Goal: Task Accomplishment & Management: Manage account settings

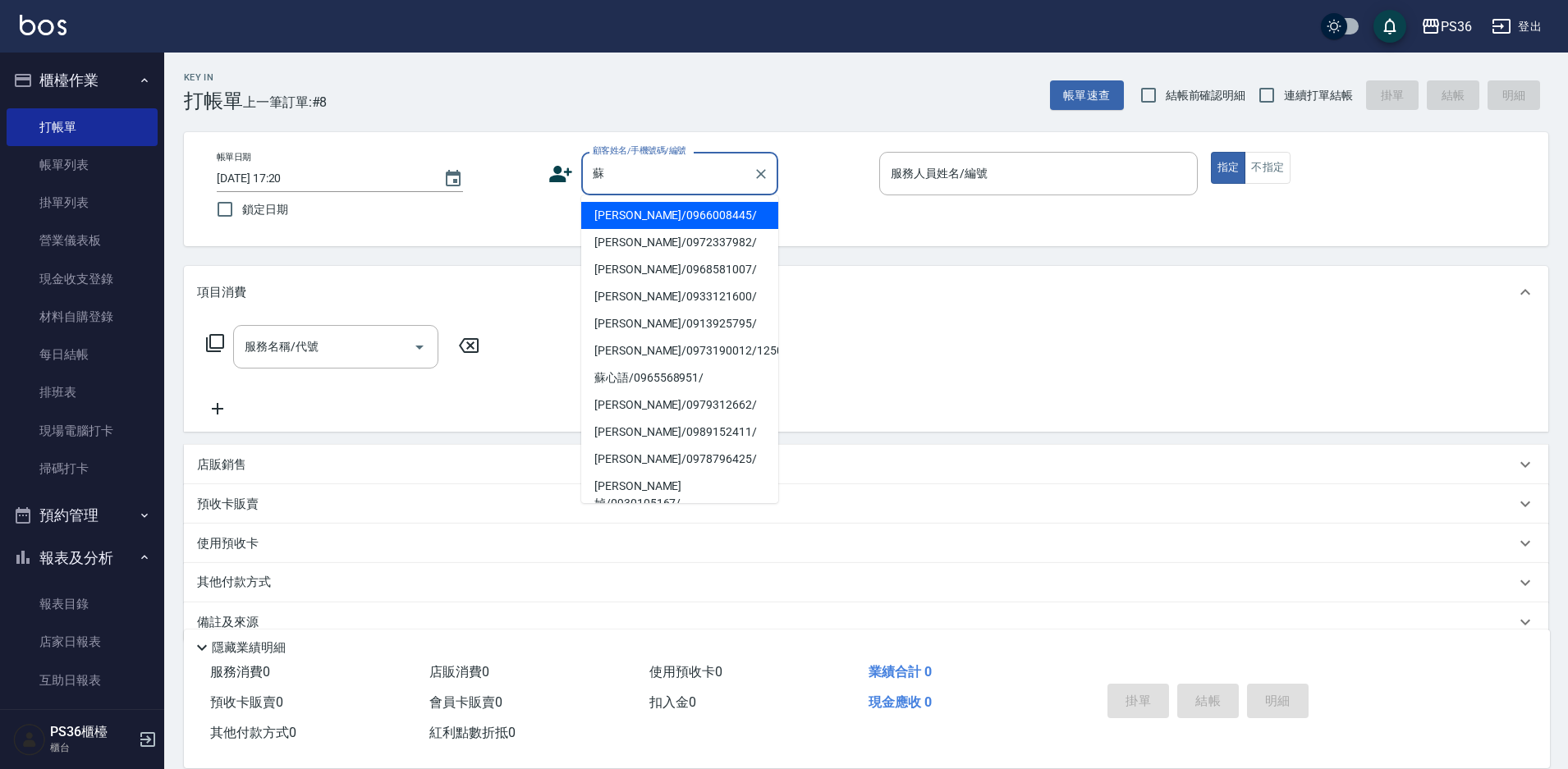
type input "[PERSON_NAME]/0966008445/"
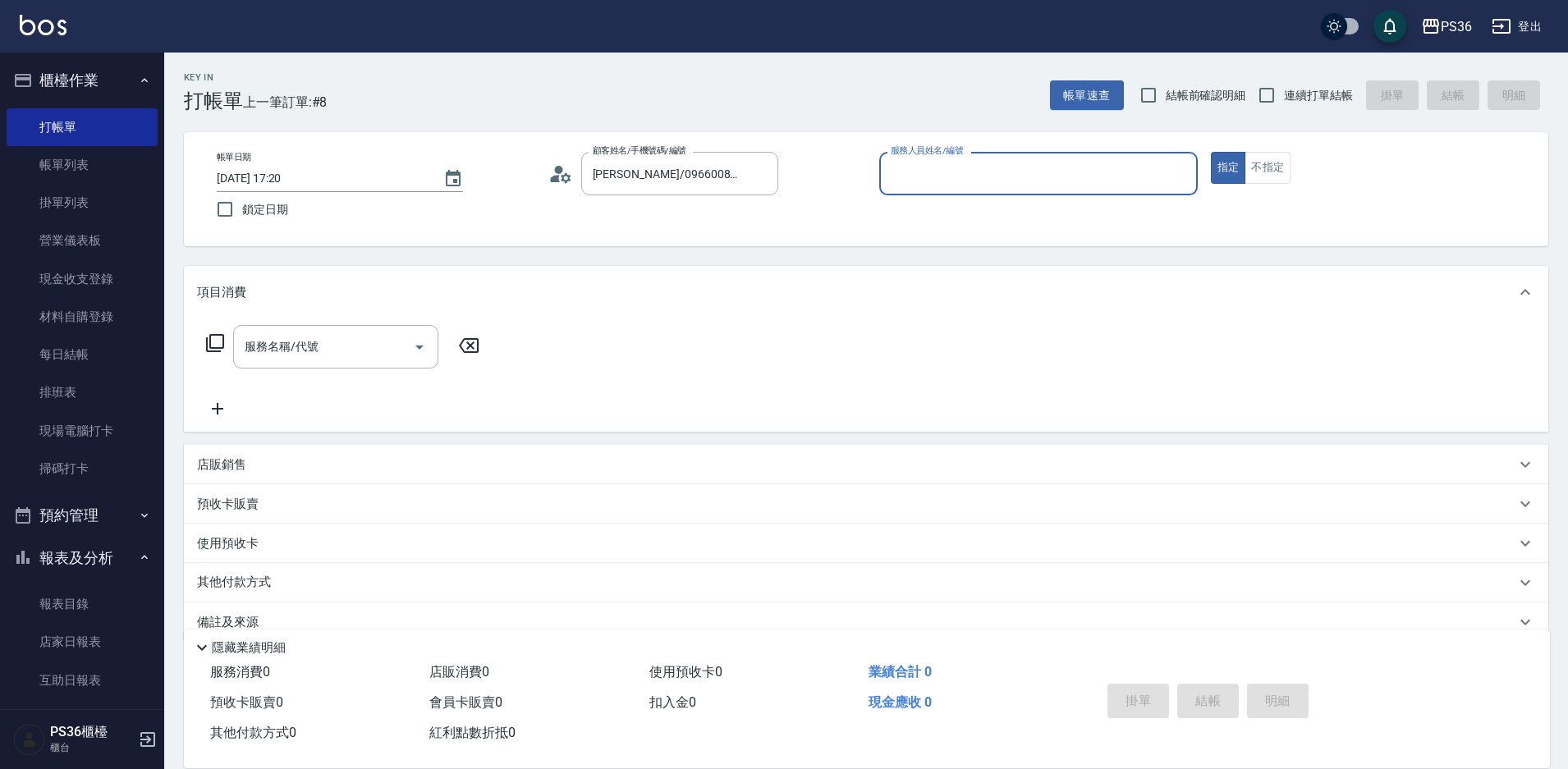
type input "小布-9"
click at [249, 364] on div "服務名稱/代號" at bounding box center [336, 346] width 206 height 43
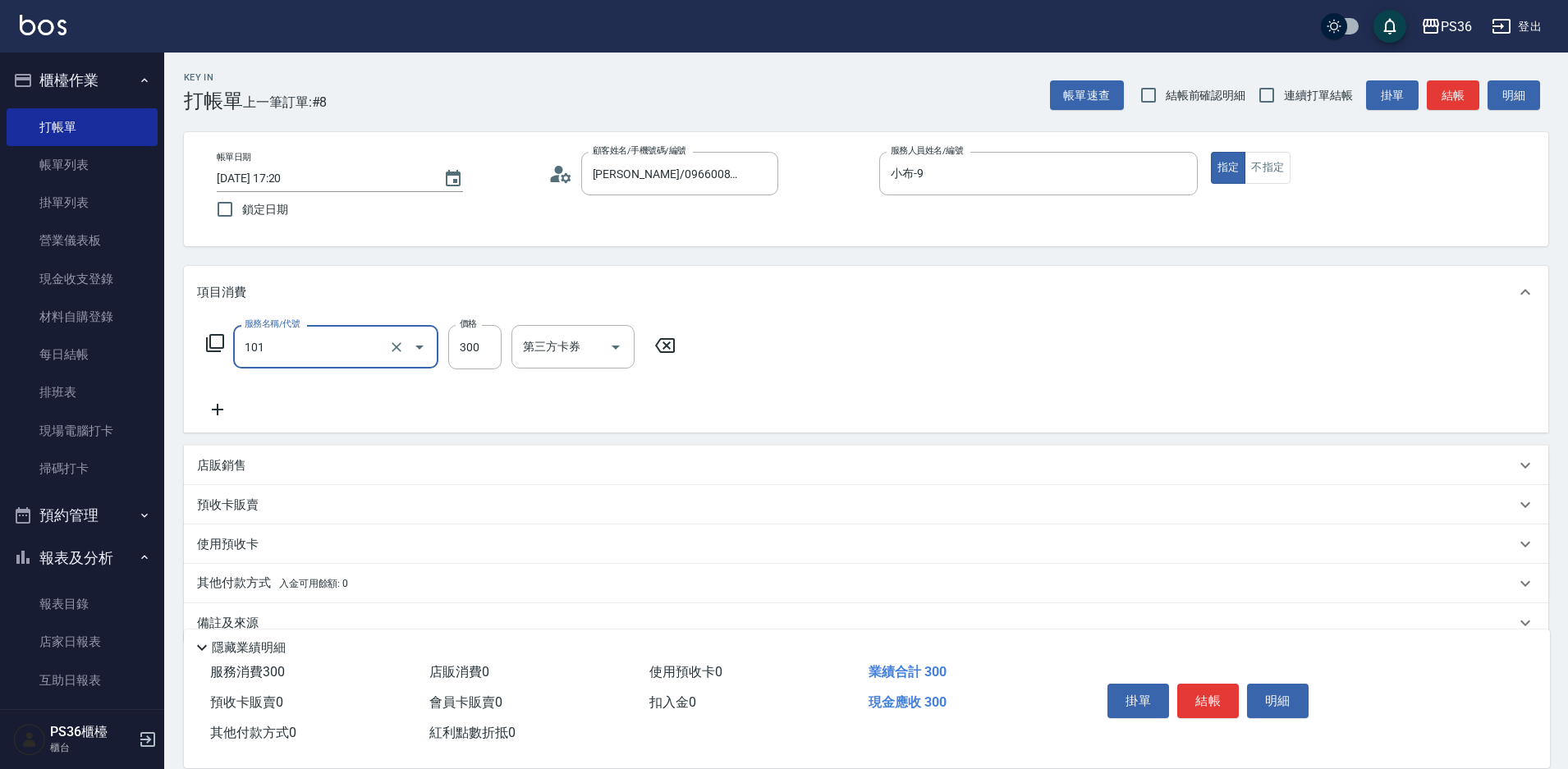
type input "洗髮(101)"
type input "400"
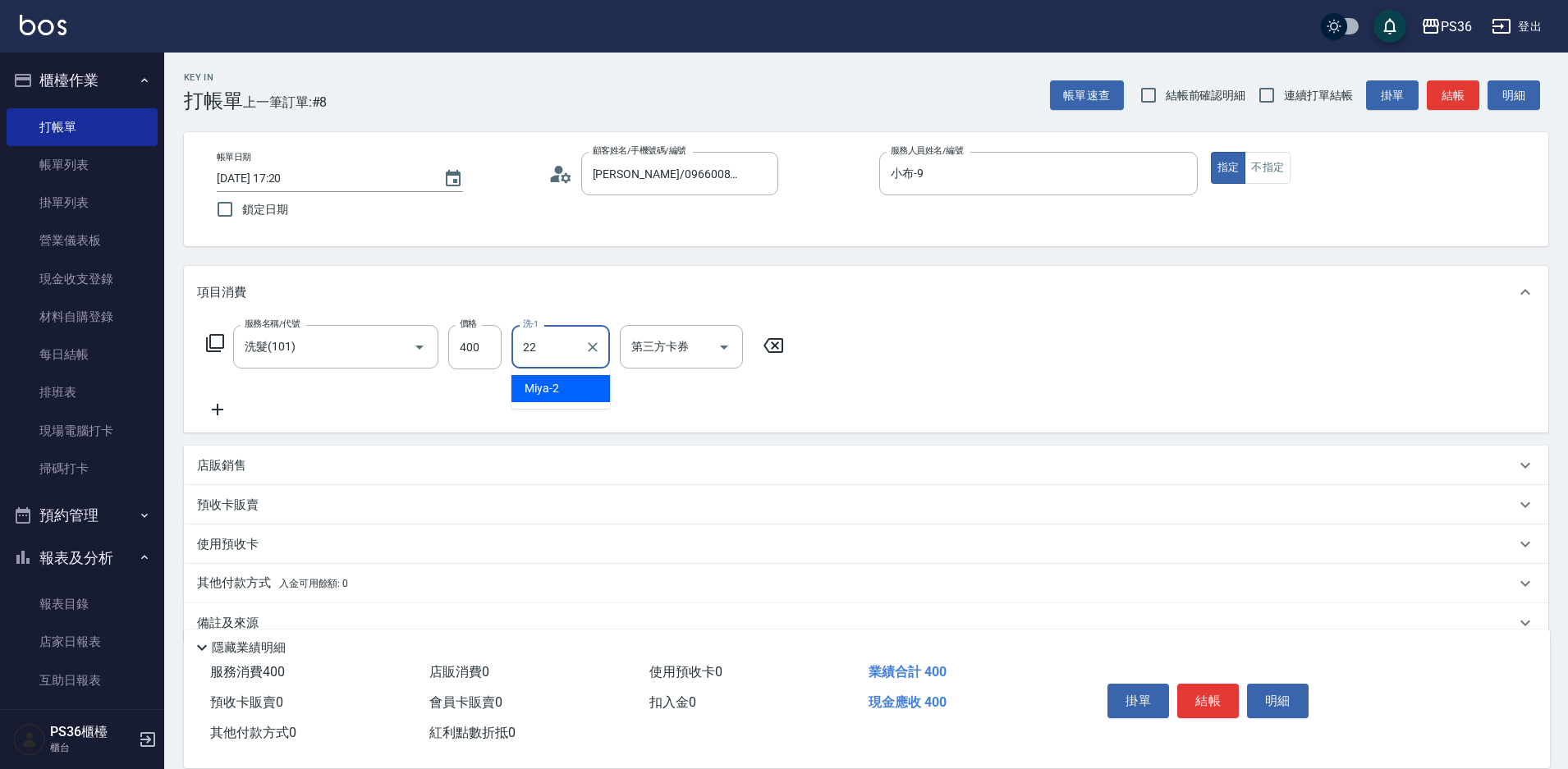
type input "[PERSON_NAME]-22"
click at [1234, 690] on button "結帳" at bounding box center [1208, 701] width 62 height 34
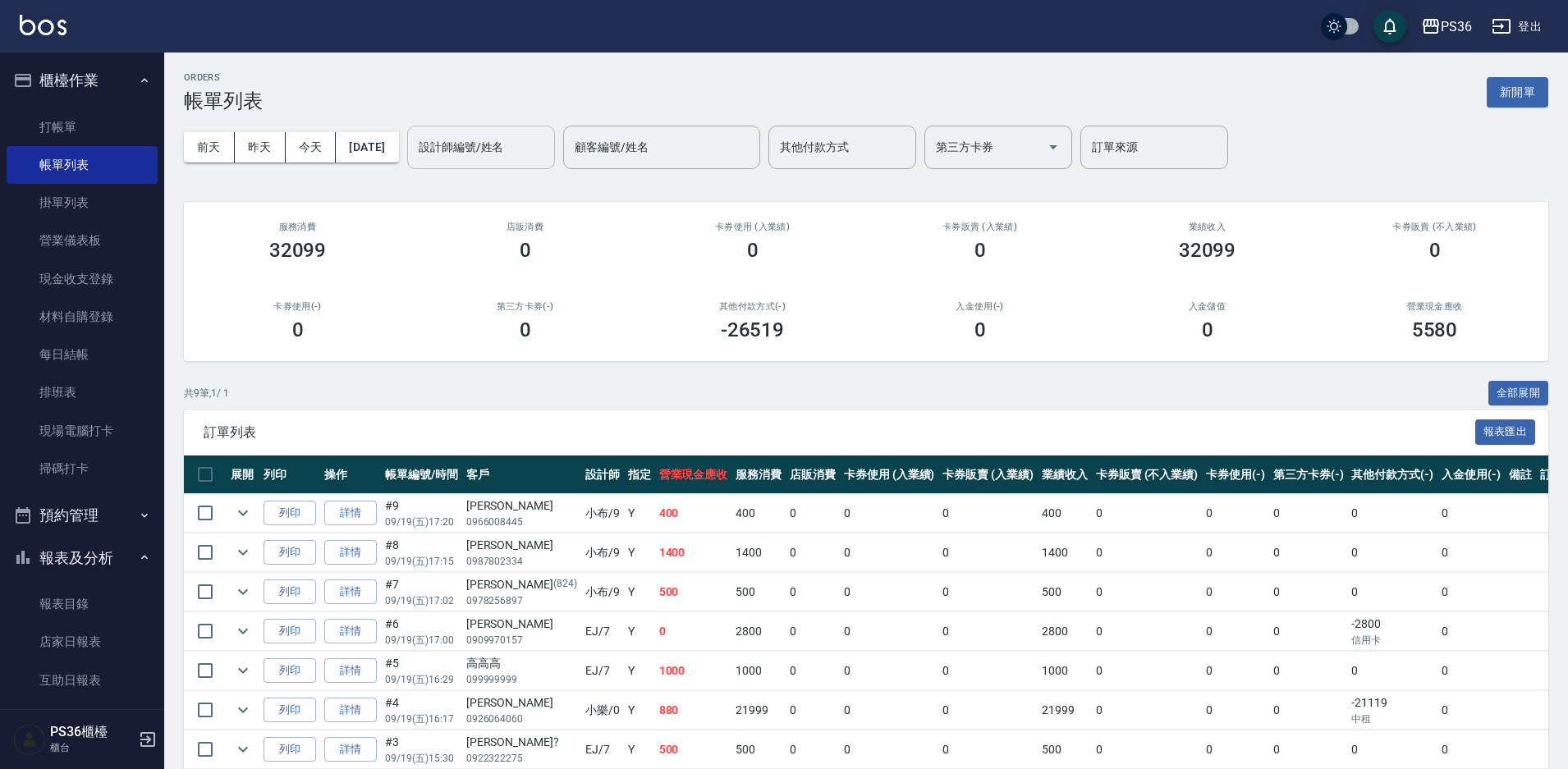
click at [446, 157] on input "設計師編號/姓名" at bounding box center [481, 147] width 133 height 29
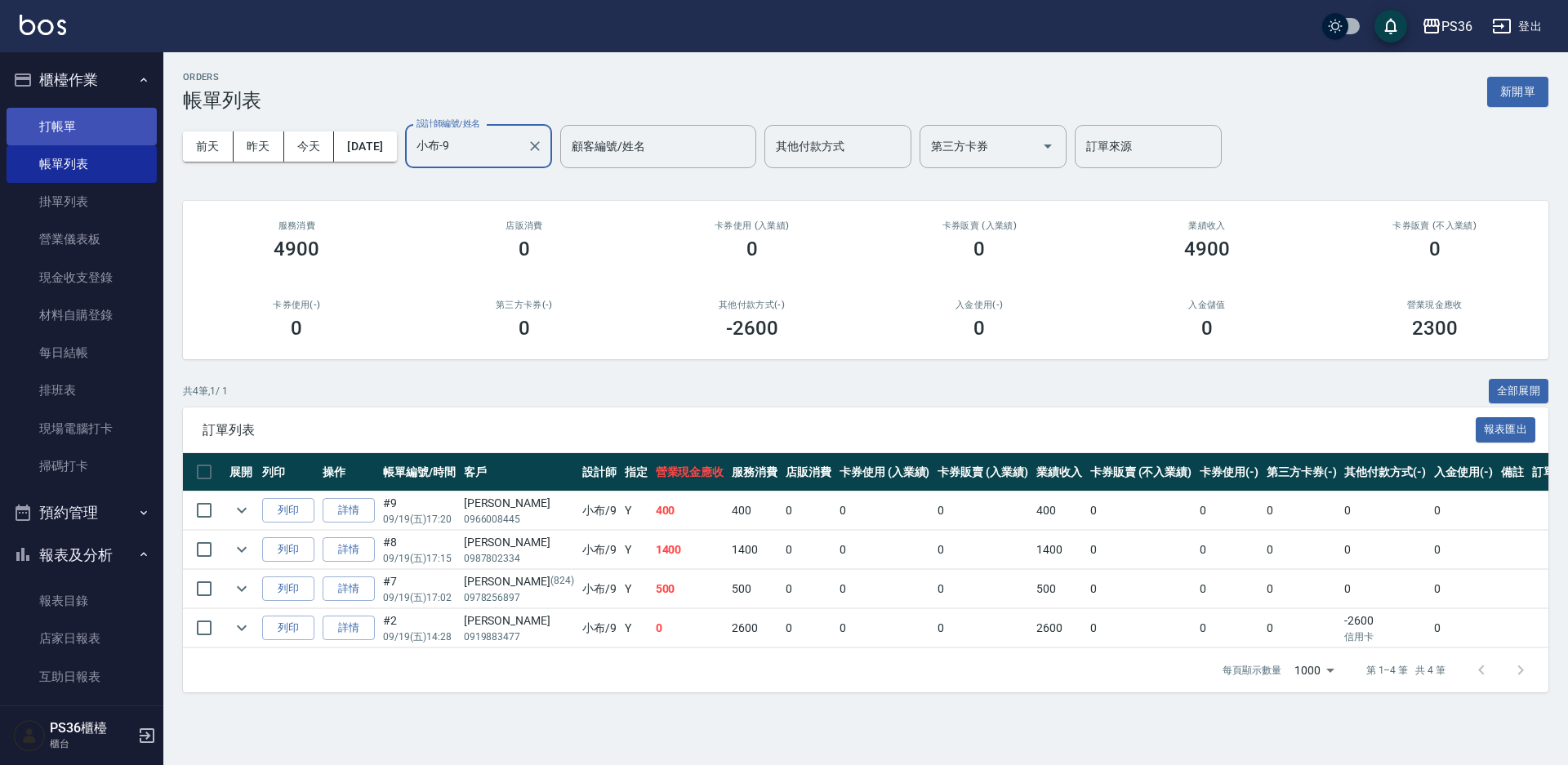
type input "小布-9"
click at [82, 120] on link "打帳單" at bounding box center [81, 127] width 150 height 37
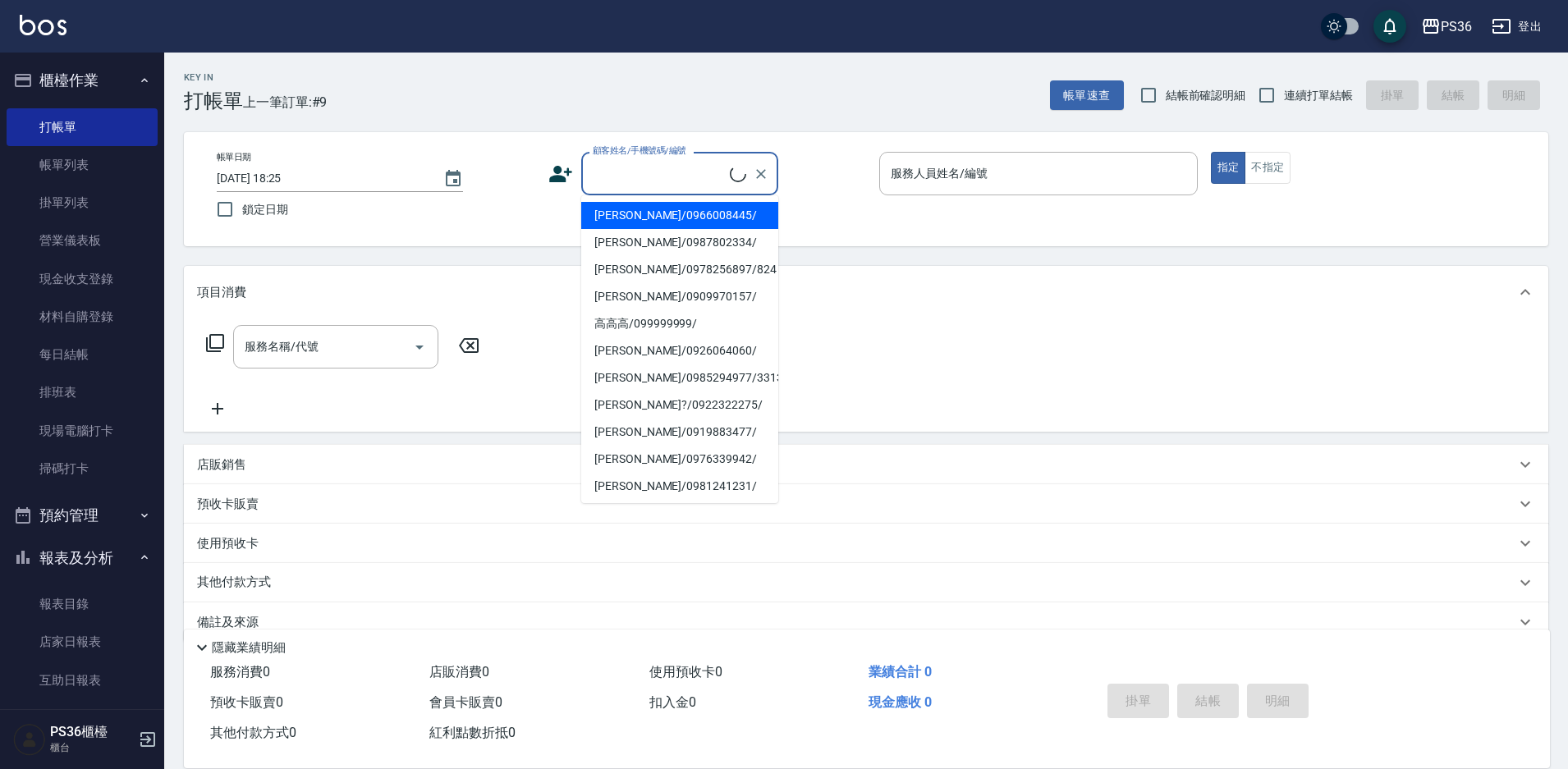
click at [636, 188] on input "顧客姓名/手機號碼/編號" at bounding box center [659, 173] width 141 height 29
click at [69, 173] on link "帳單列表" at bounding box center [82, 165] width 151 height 38
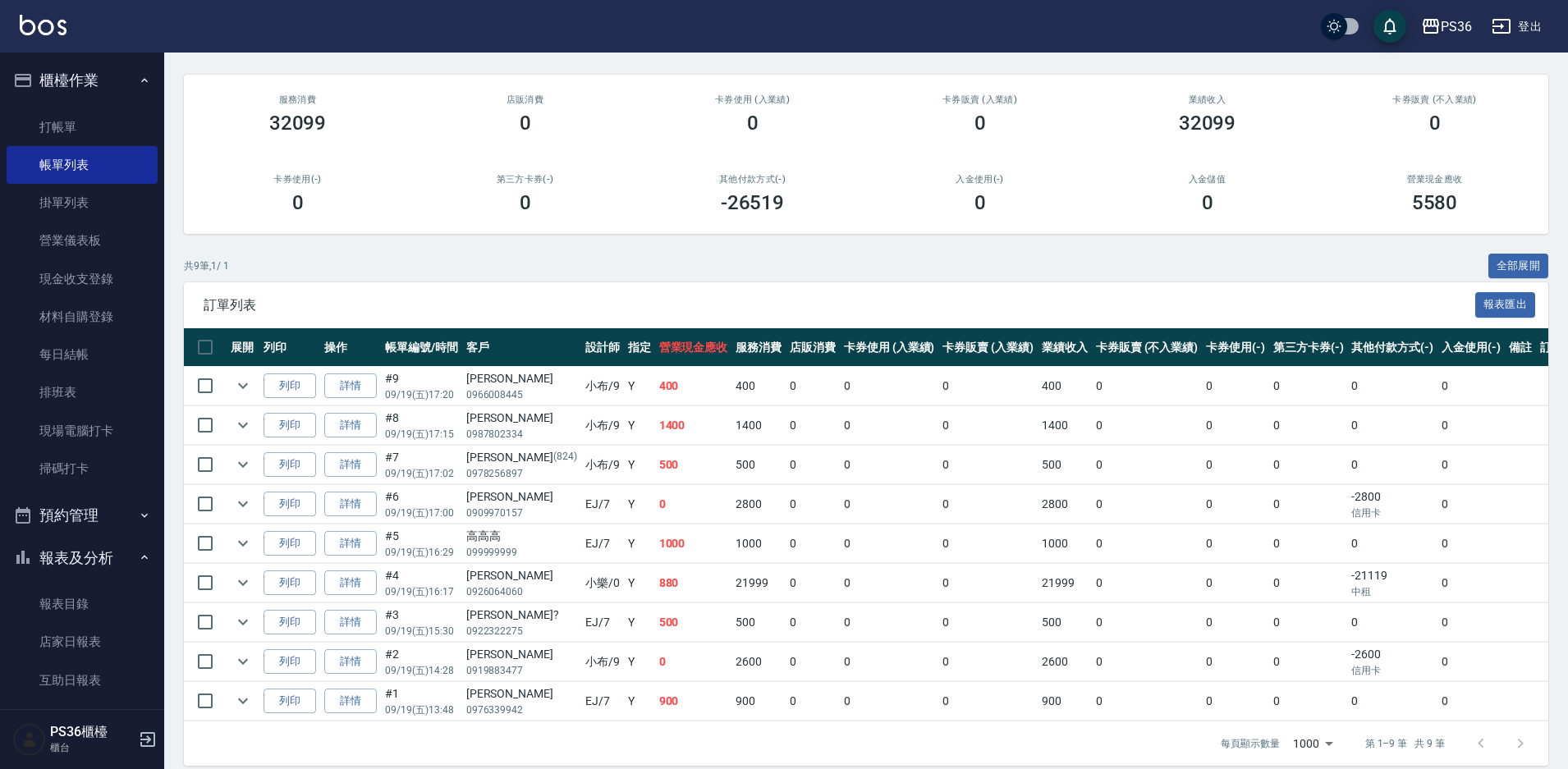
scroll to position [144, 0]
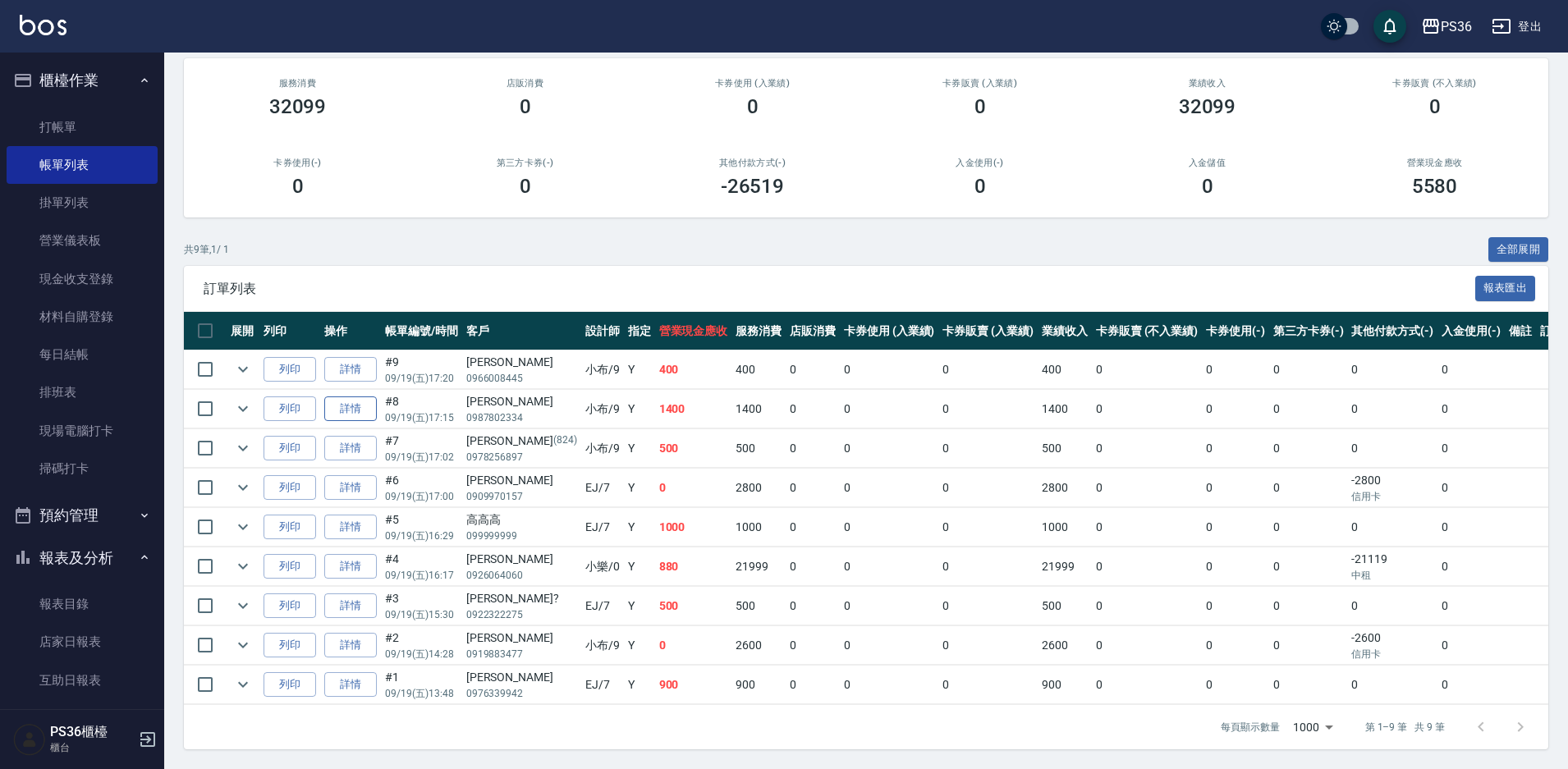
click at [342, 410] on link "詳情" at bounding box center [350, 409] width 53 height 25
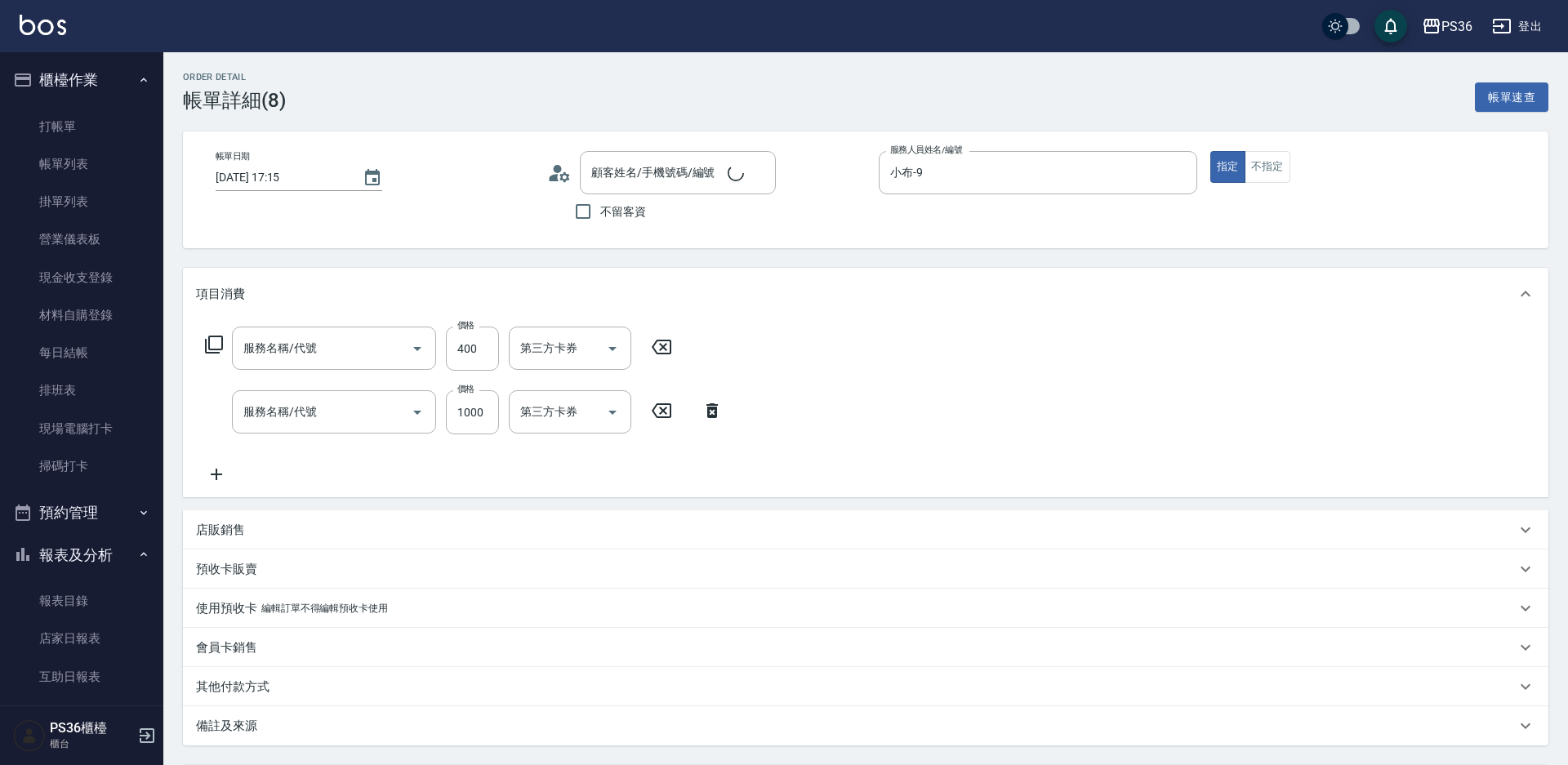
type input "[DATE] 17:15"
type input "小布-9"
type input "B級單剪(104)"
type input "洗+橘水鮮(01)"
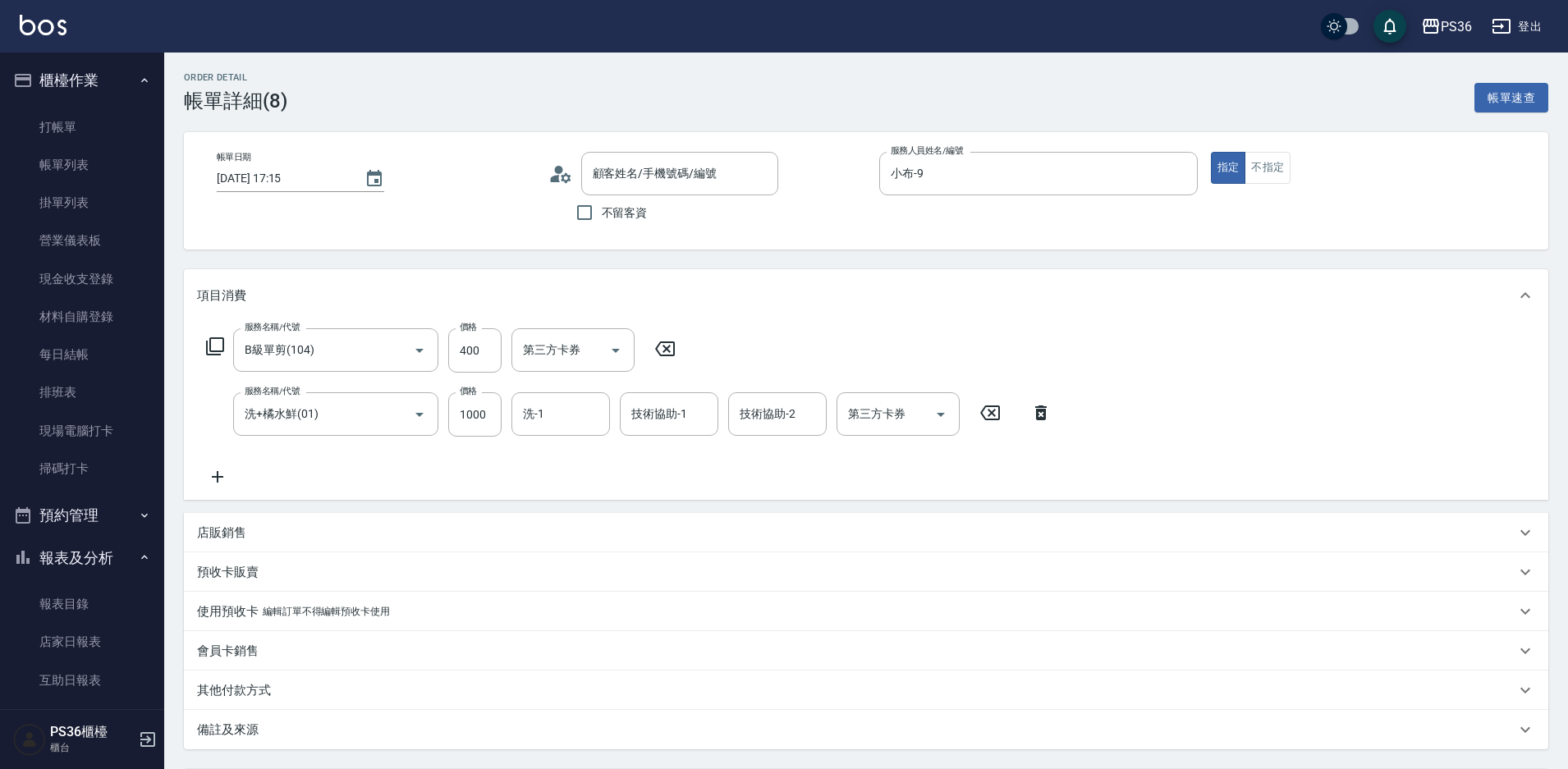
click at [217, 483] on icon at bounding box center [217, 476] width 12 height 12
type input "[PERSON_NAME]/0987802334/"
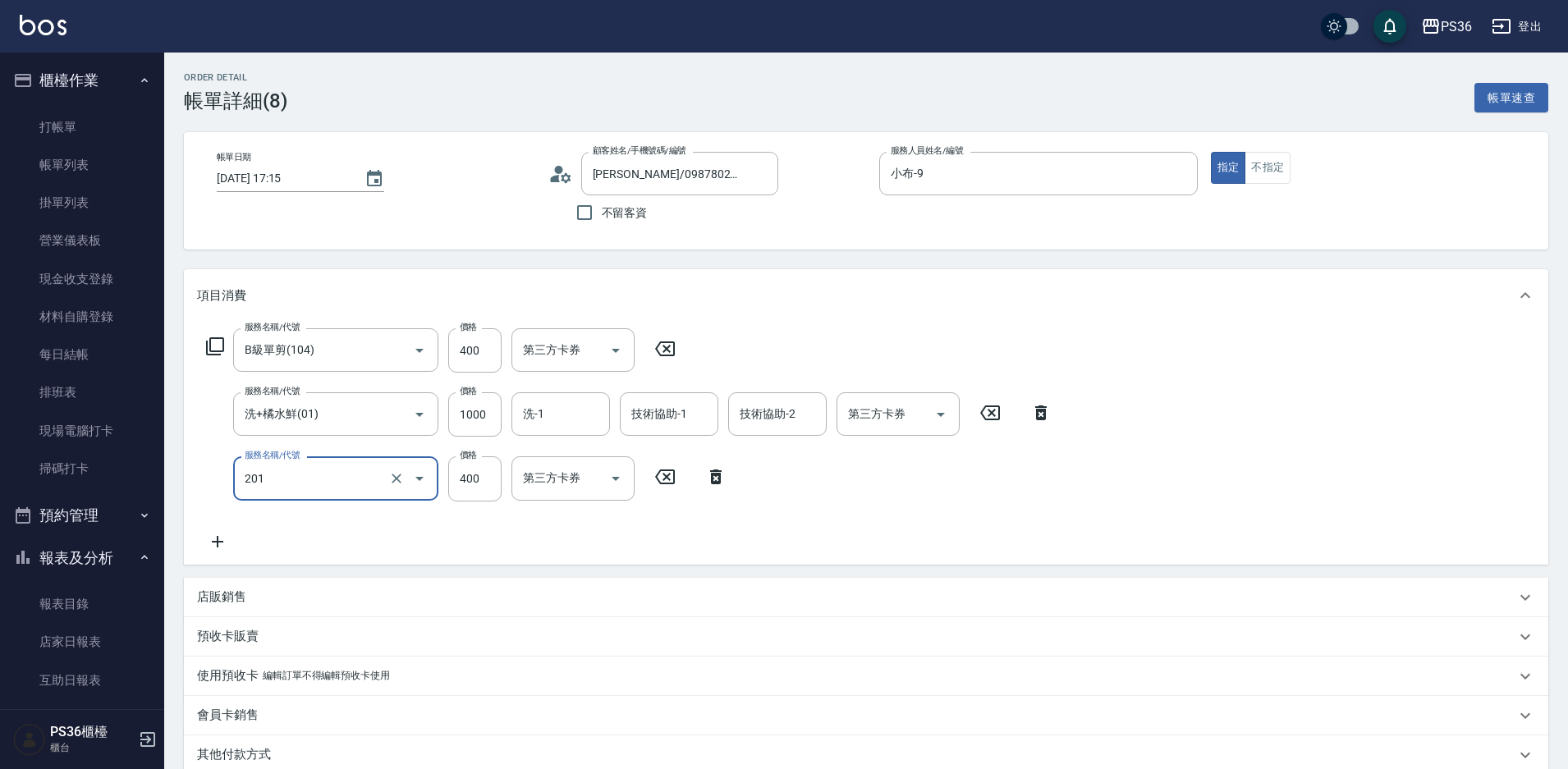
type input "C級洗剪(201)"
type input "300"
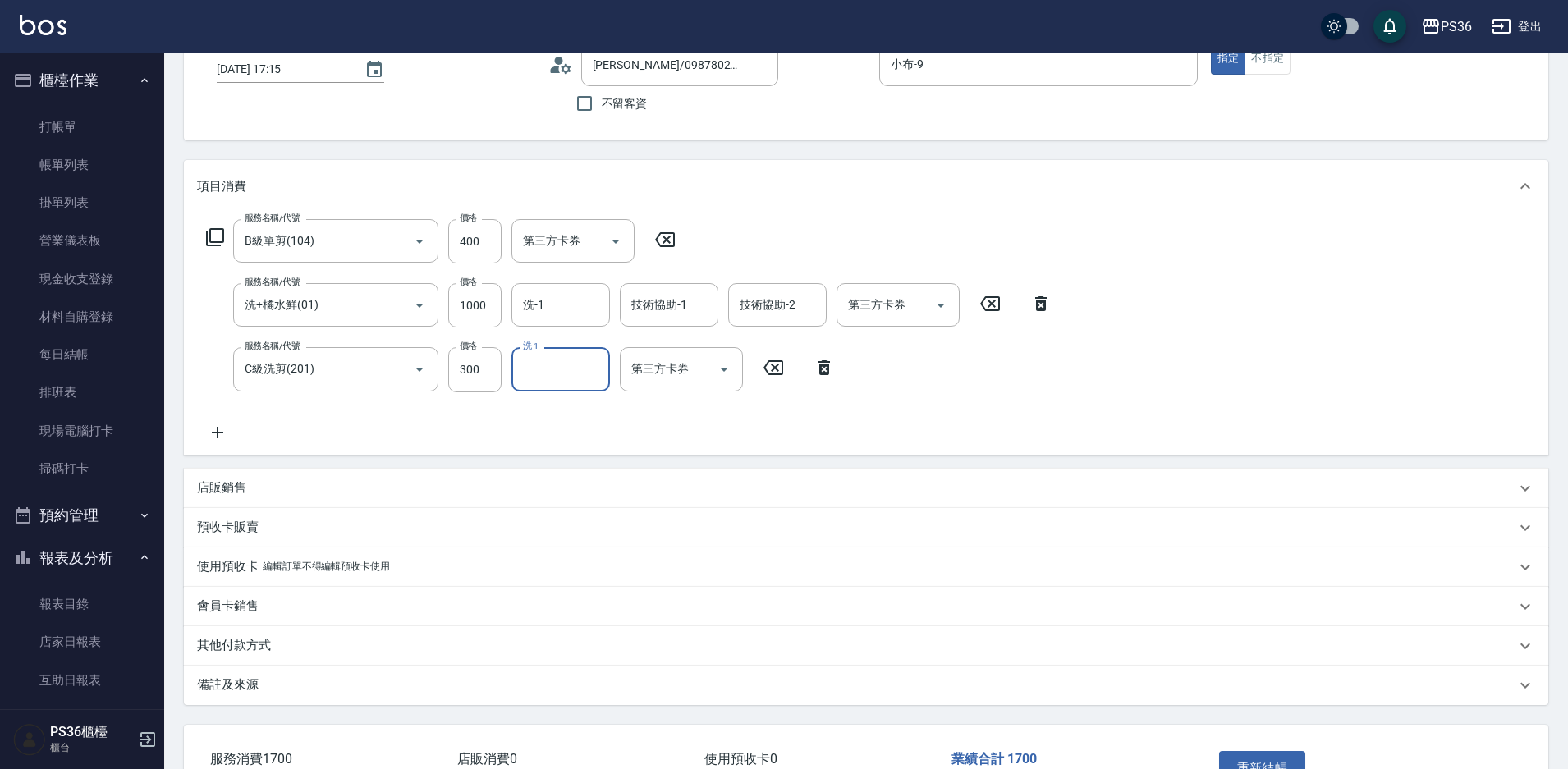
scroll to position [223, 0]
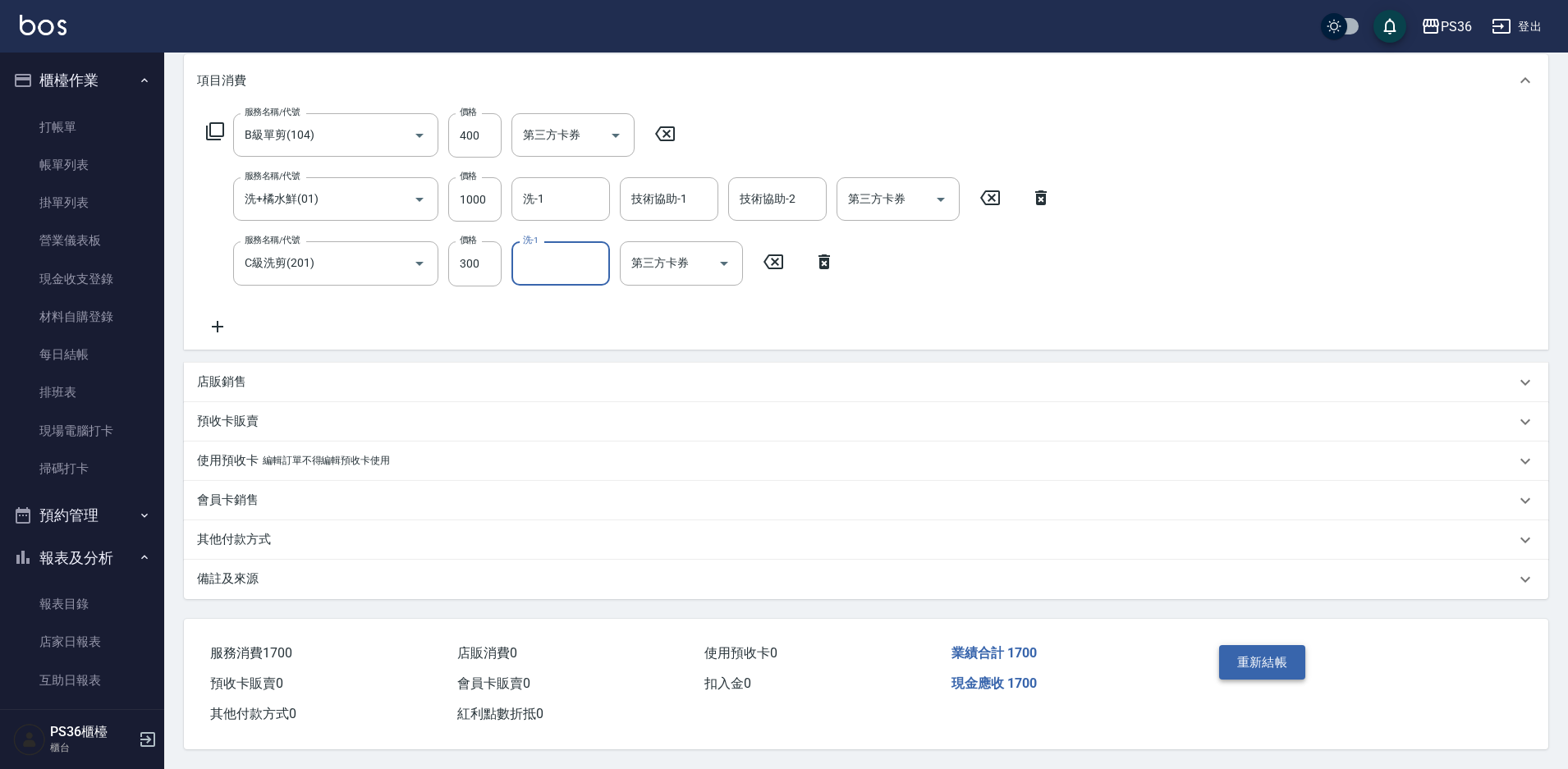
click at [1266, 650] on button "重新結帳" at bounding box center [1262, 662] width 87 height 34
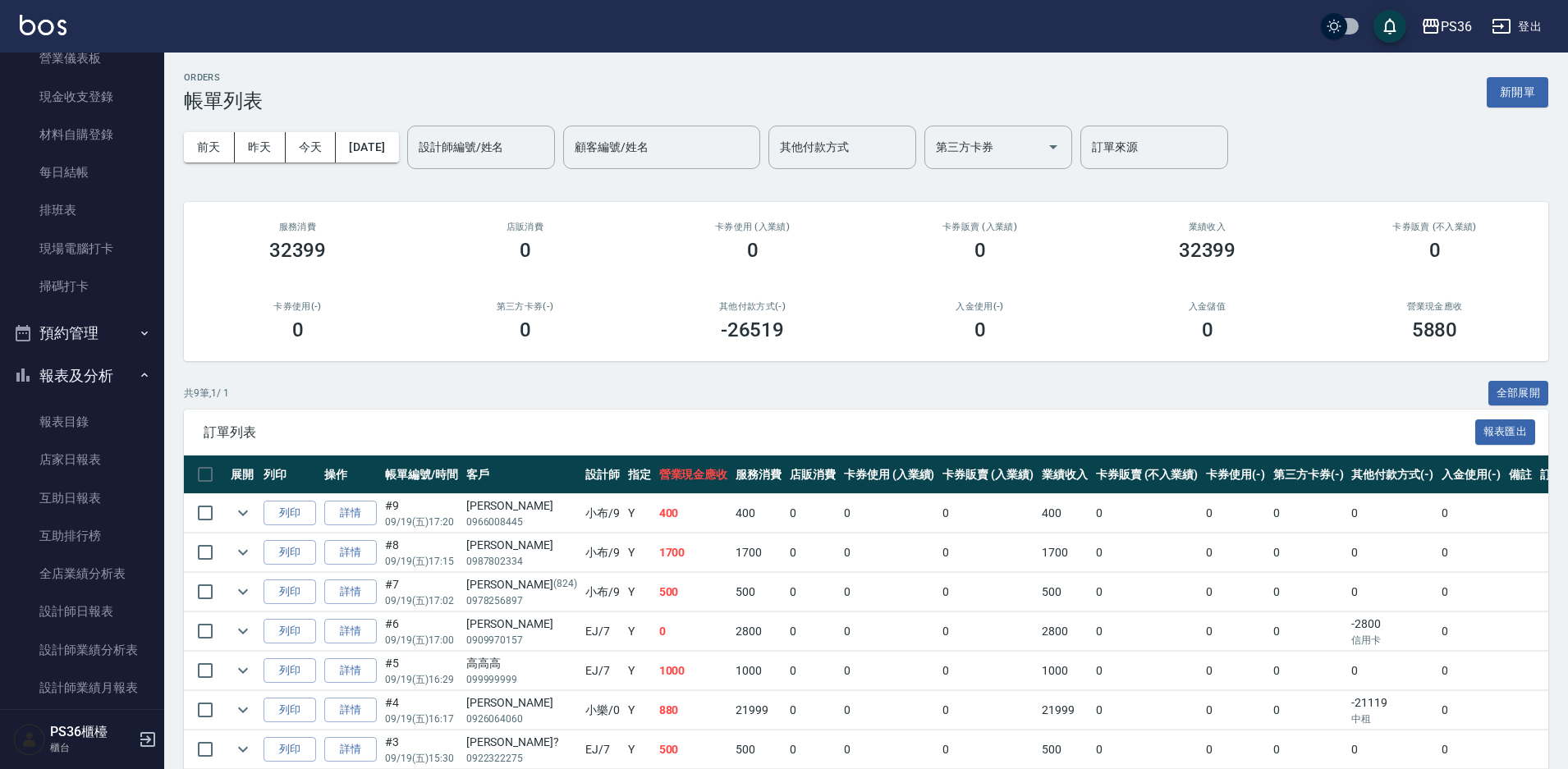
scroll to position [489, 0]
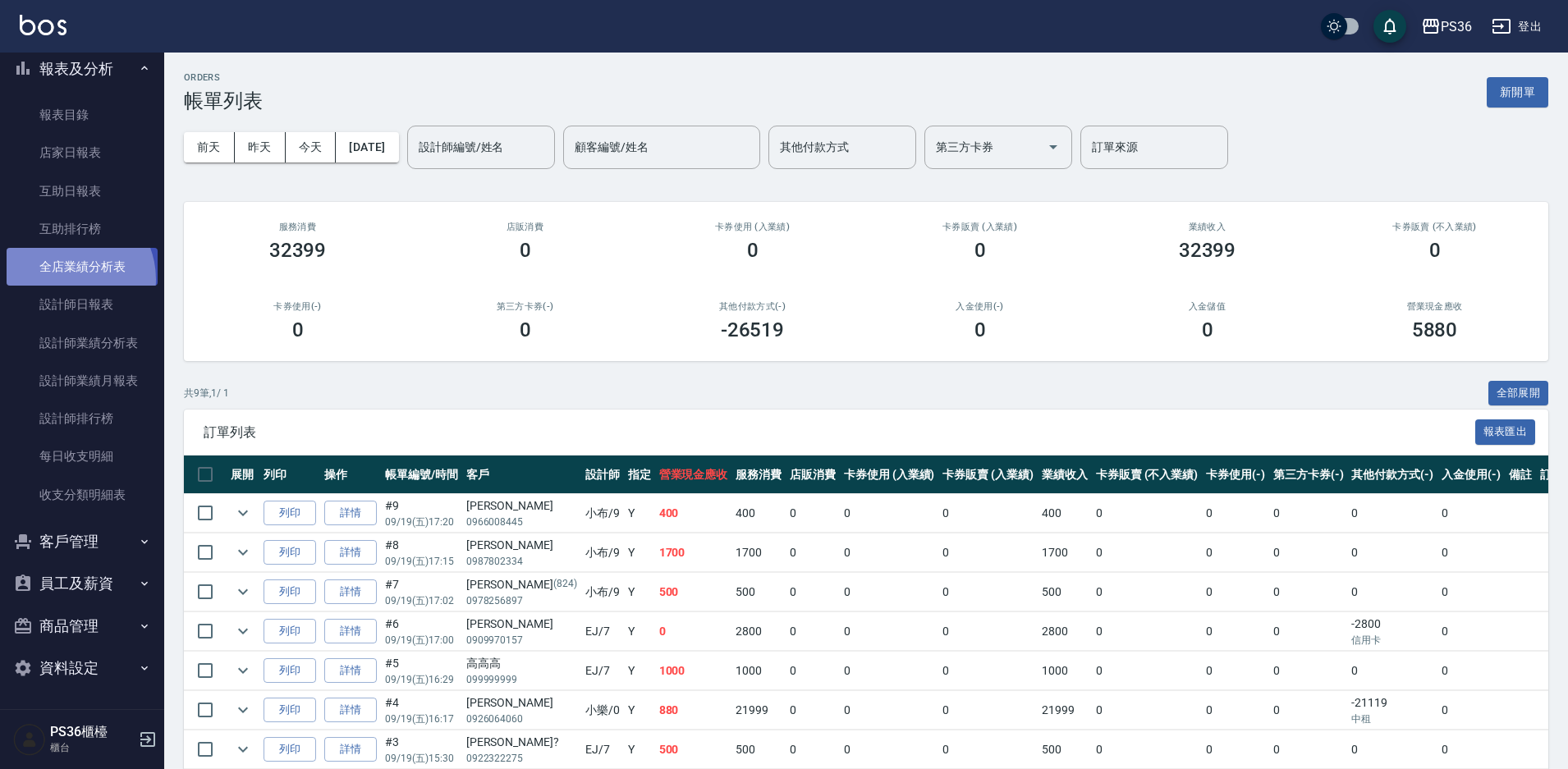
click at [67, 279] on link "全店業績分析表" at bounding box center [82, 267] width 151 height 38
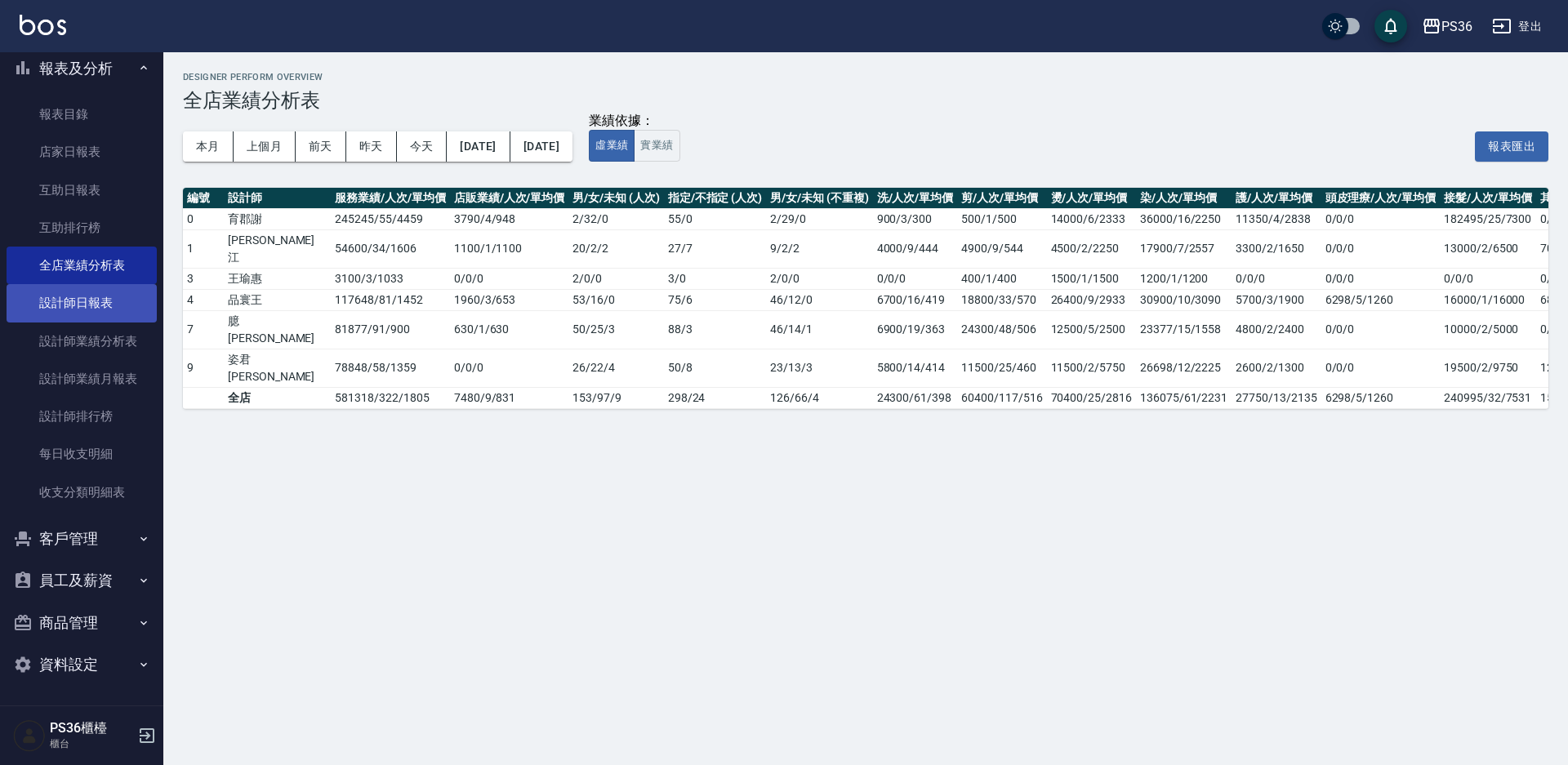
click at [67, 298] on link "設計師日報表" at bounding box center [81, 303] width 150 height 37
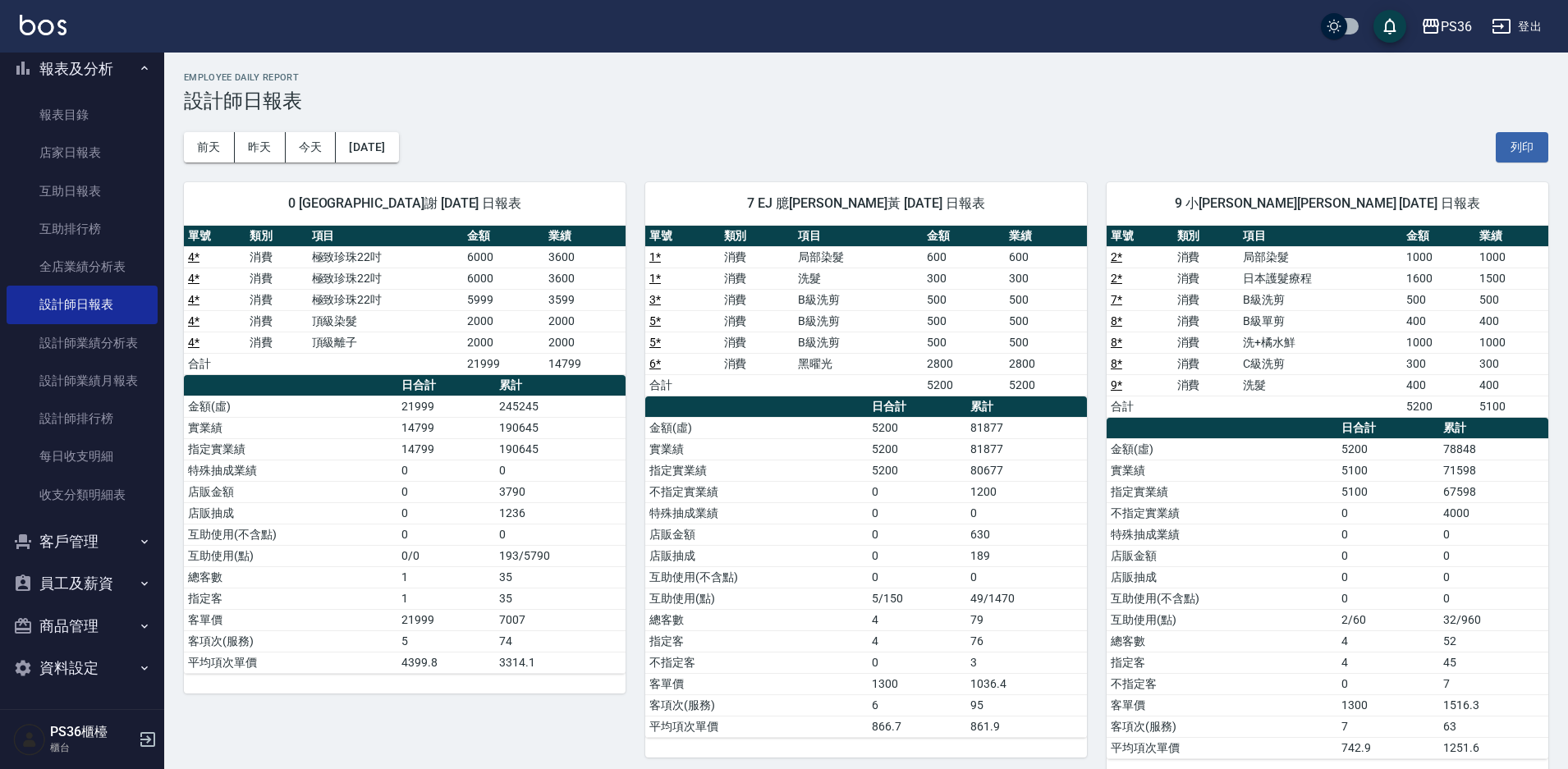
click at [1263, 502] on td "不指定實業績" at bounding box center [1222, 513] width 231 height 22
click at [1226, 438] on td "金額(虛)" at bounding box center [1222, 449] width 231 height 22
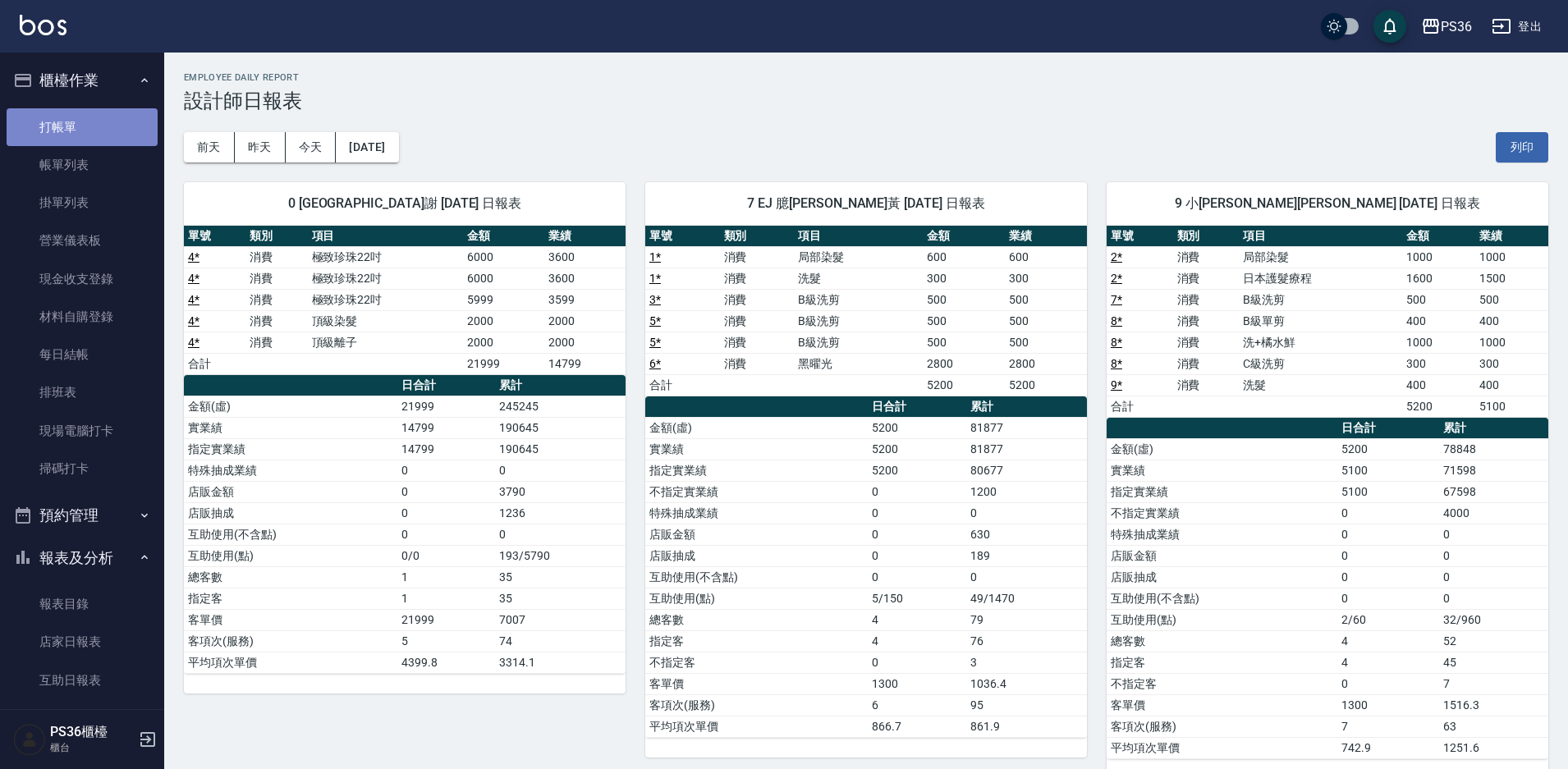
click at [110, 120] on link "打帳單" at bounding box center [82, 127] width 151 height 38
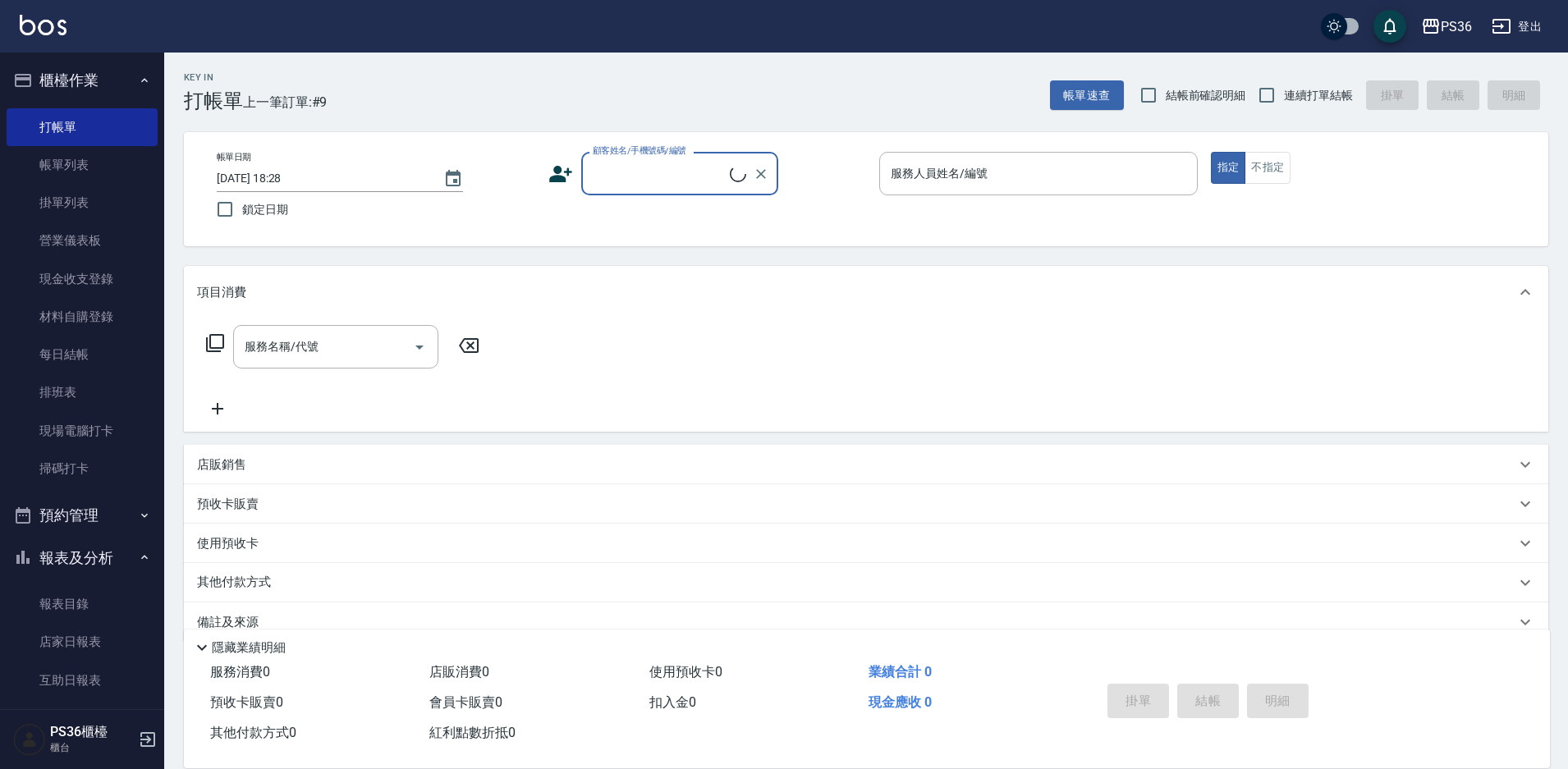
click at [624, 169] on input "顧客姓名/手機號碼/編號" at bounding box center [659, 173] width 141 height 29
click at [635, 202] on li "[PERSON_NAME]/0985294977/331350" at bounding box center [680, 215] width 197 height 27
type input "[PERSON_NAME]/0985294977/331350"
type input "[PERSON_NAME]-1"
click at [364, 342] on input "服務名稱/代號" at bounding box center [323, 346] width 166 height 29
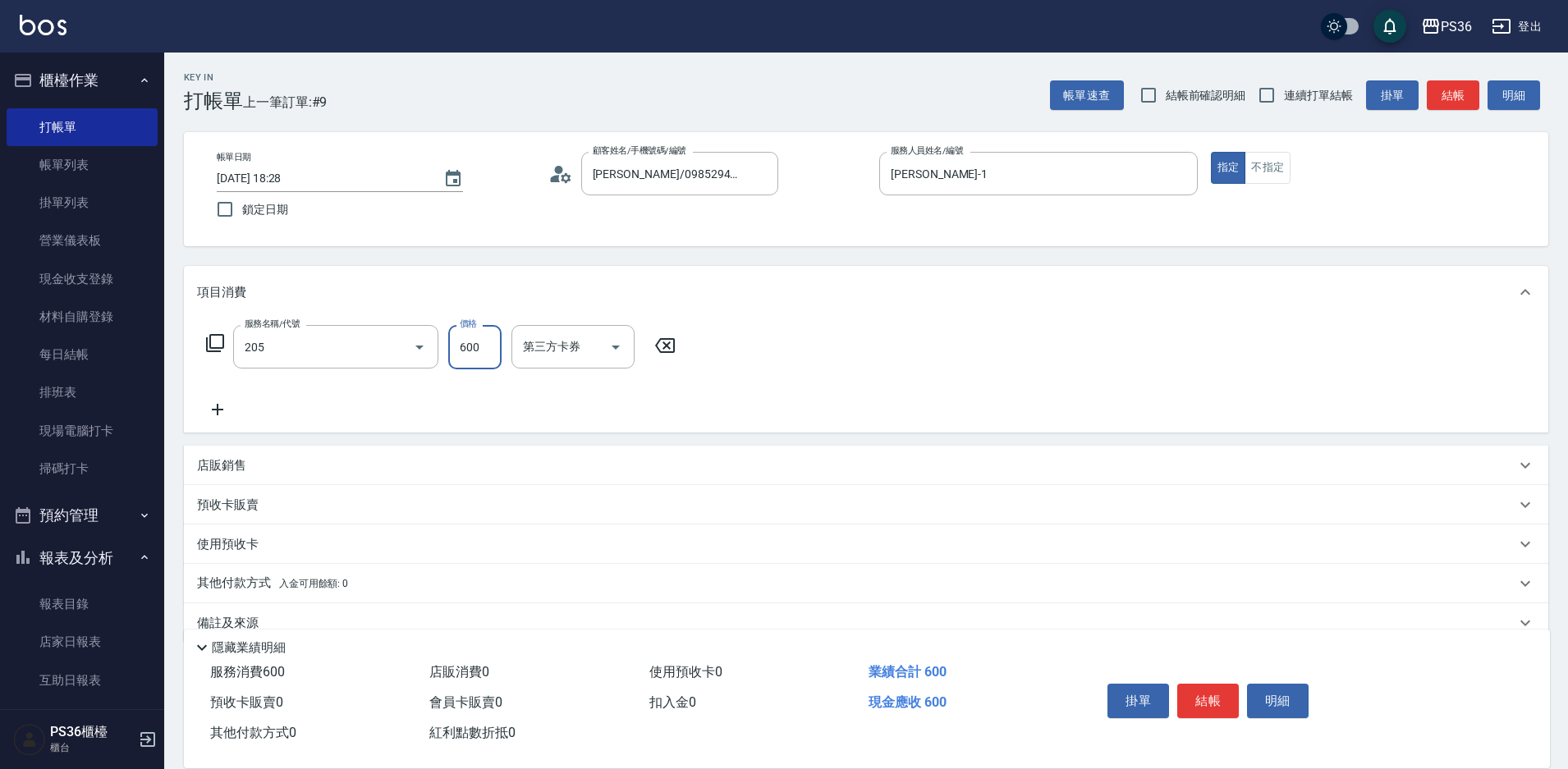
type input "A級洗剪(205)"
type input "[PERSON_NAME]-22"
click at [231, 421] on div "服務名稱/代號 A級洗剪(205) 服務名稱/代號 價格 600 價格 洗-1 [PERSON_NAME]-22 洗-1 第三方卡券 第三方卡券" at bounding box center [866, 375] width 1364 height 114
click at [230, 423] on div "服務名稱/代號 A級洗剪(205) 服務名稱/代號 價格 600 價格 洗-1 [PERSON_NAME]-22 洗-1 第三方卡券 第三方卡券" at bounding box center [866, 375] width 1364 height 114
click at [195, 404] on div "服務名稱/代號 A級洗剪(205) 服務名稱/代號 價格 600 價格 洗-1 [PERSON_NAME]-22 洗-1 第三方卡券 第三方卡券" at bounding box center [866, 375] width 1364 height 114
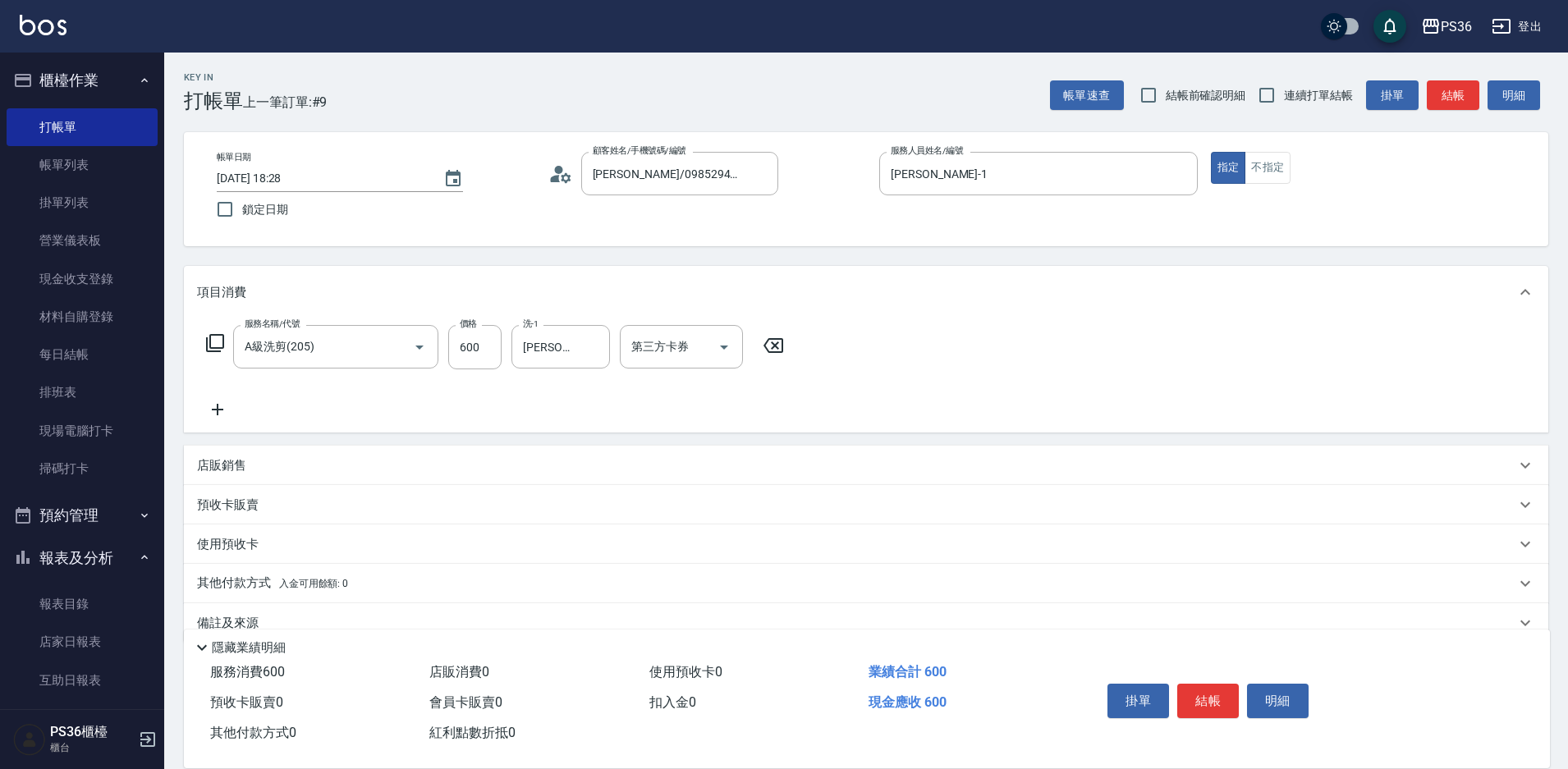
click at [197, 401] on icon at bounding box center [218, 409] width 41 height 20
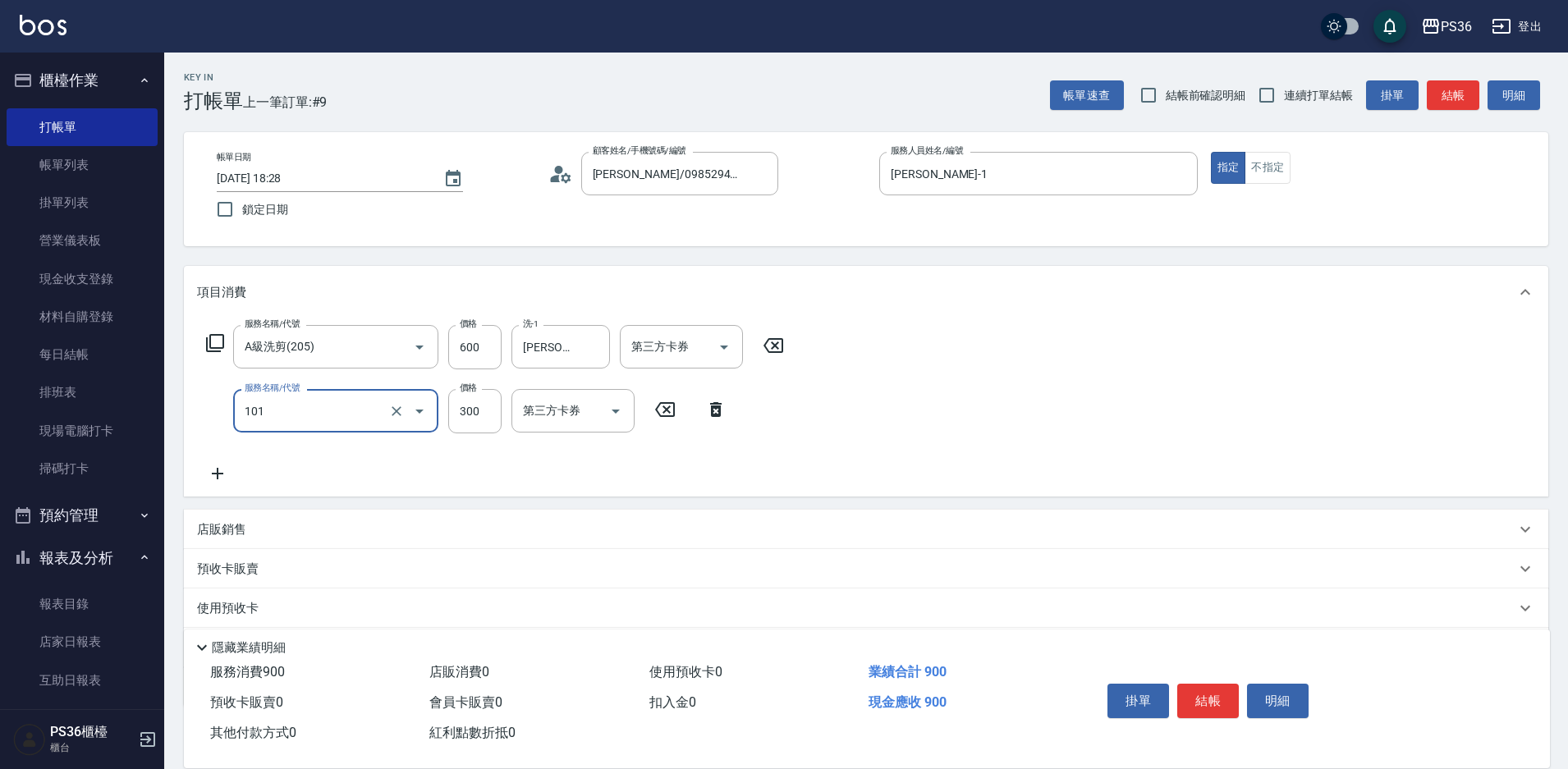
type input "洗髮(101)"
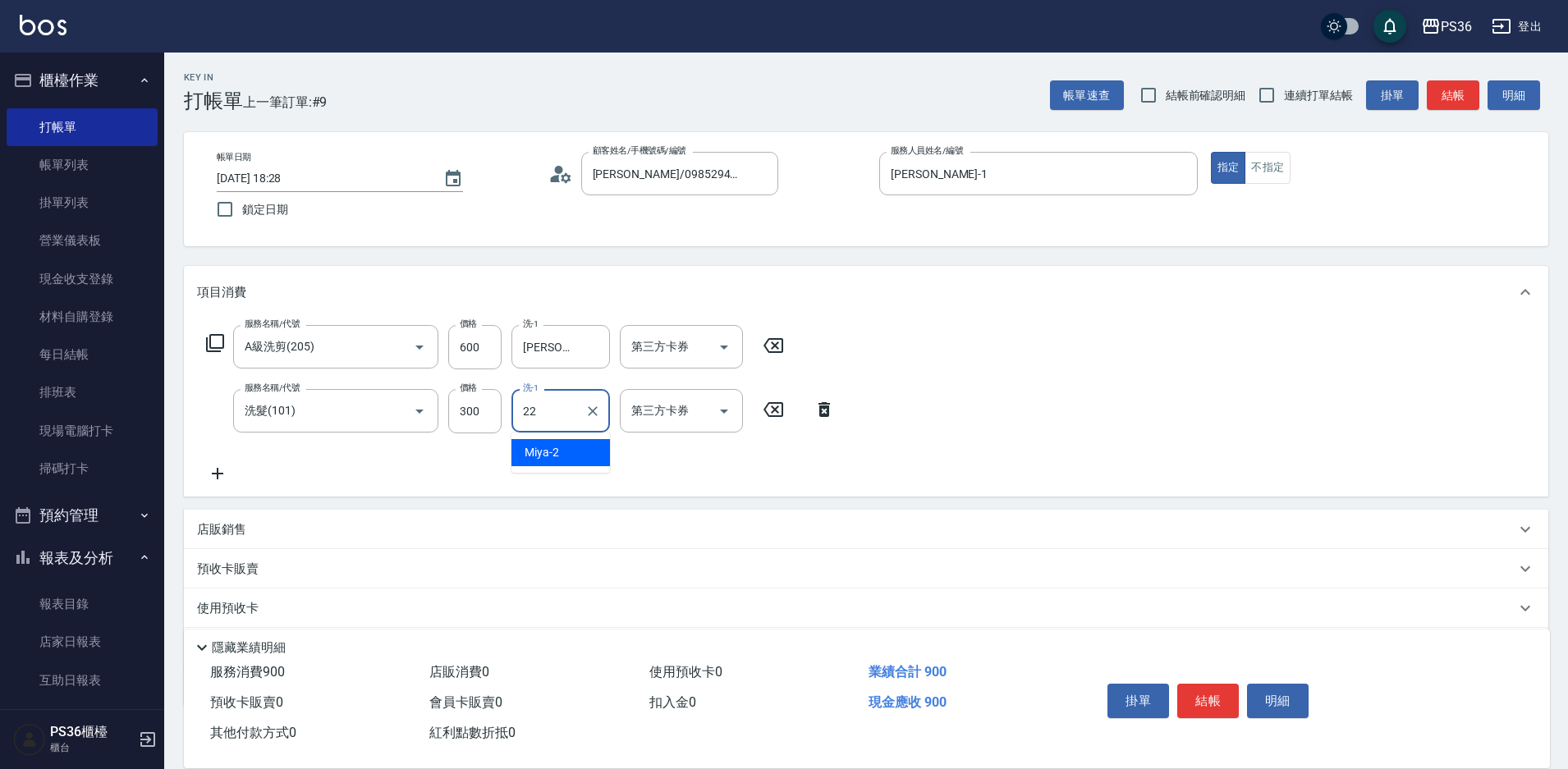
type input "[PERSON_NAME]-22"
click at [1187, 689] on button "結帳" at bounding box center [1208, 701] width 62 height 34
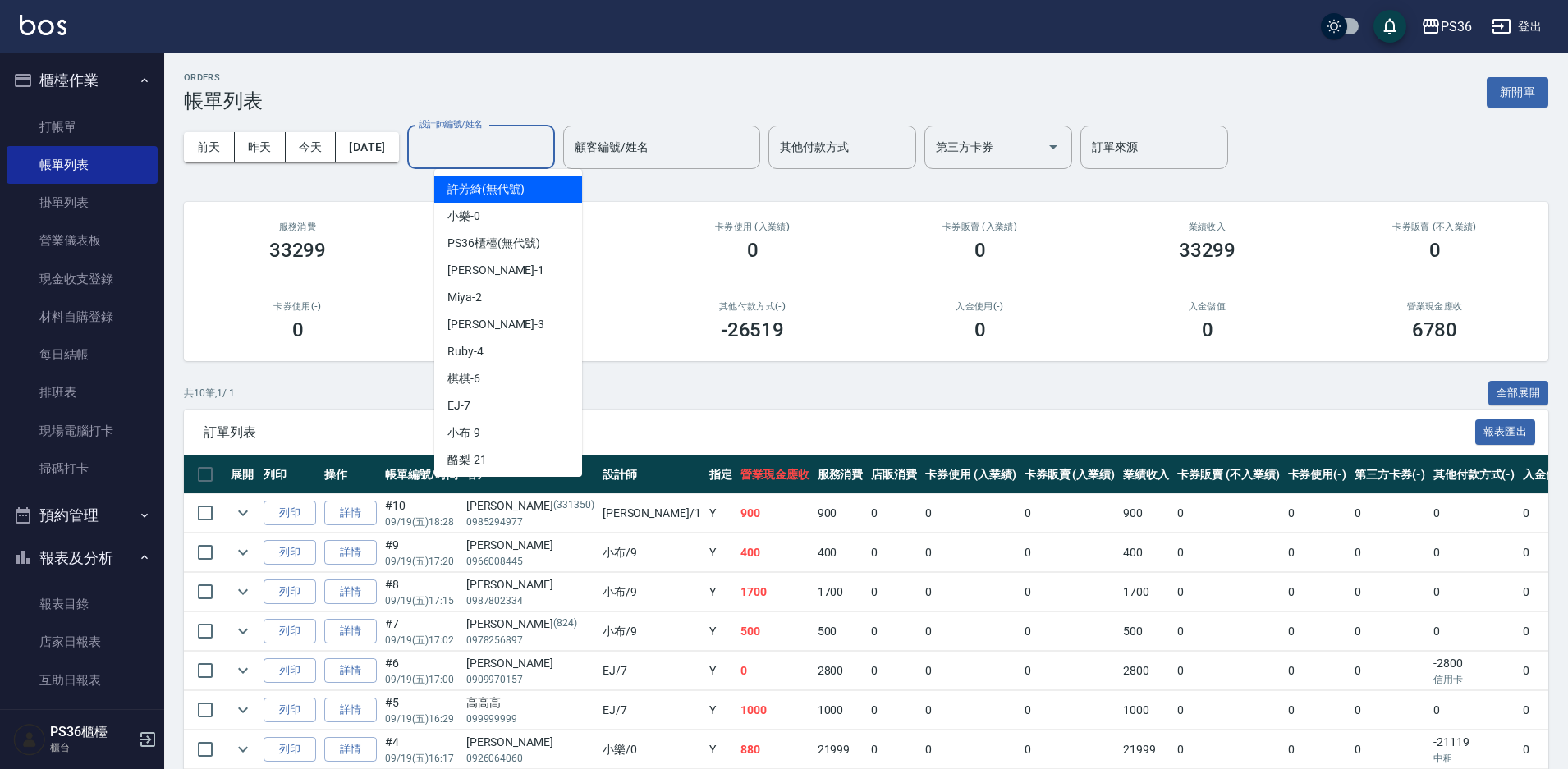
click at [472, 159] on input "設計師編號/姓名" at bounding box center [481, 147] width 133 height 29
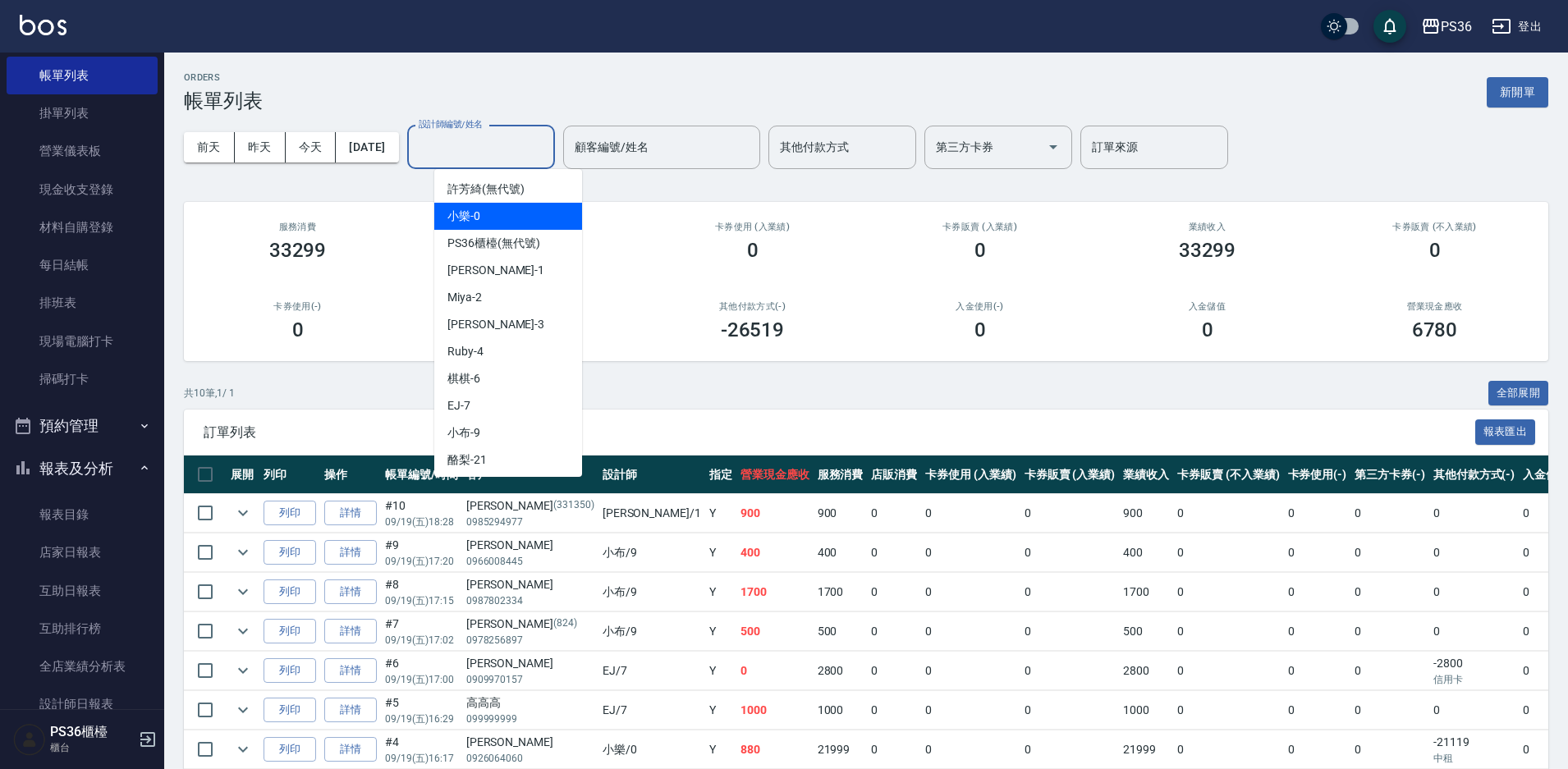
scroll to position [164, 0]
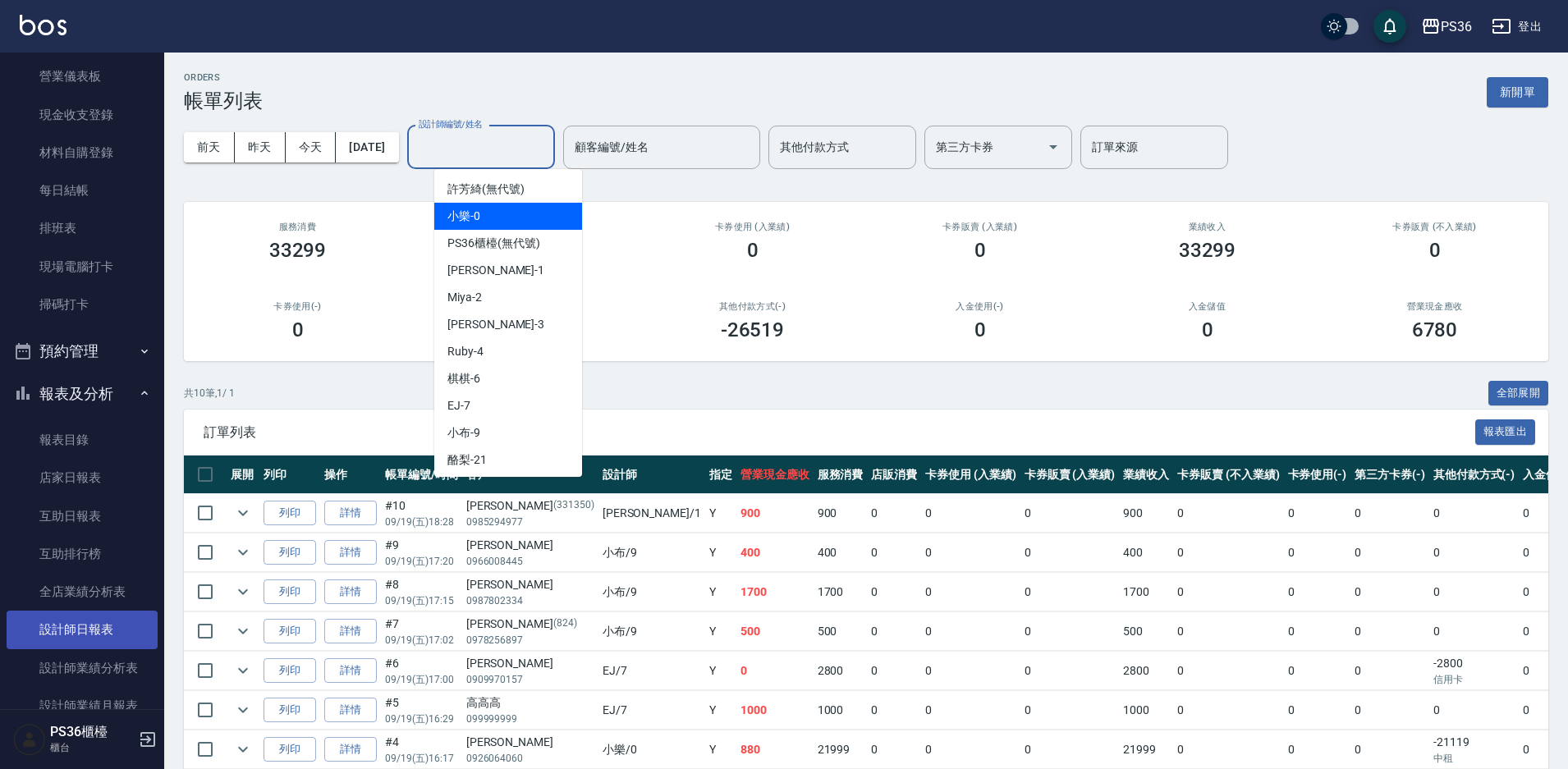
click at [39, 620] on link "設計師日報表" at bounding box center [82, 630] width 151 height 38
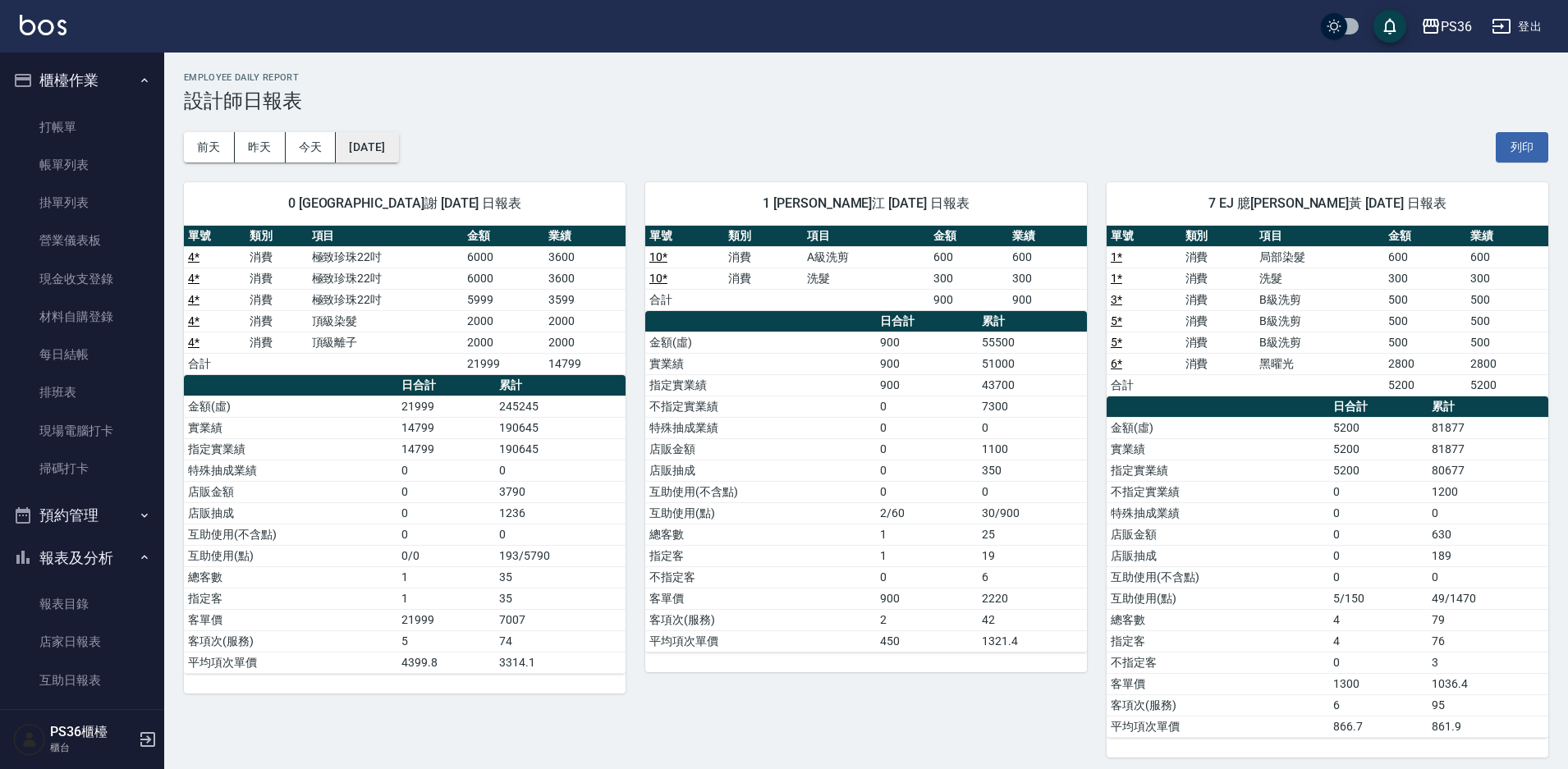
click at [399, 156] on button "[DATE]" at bounding box center [367, 147] width 63 height 31
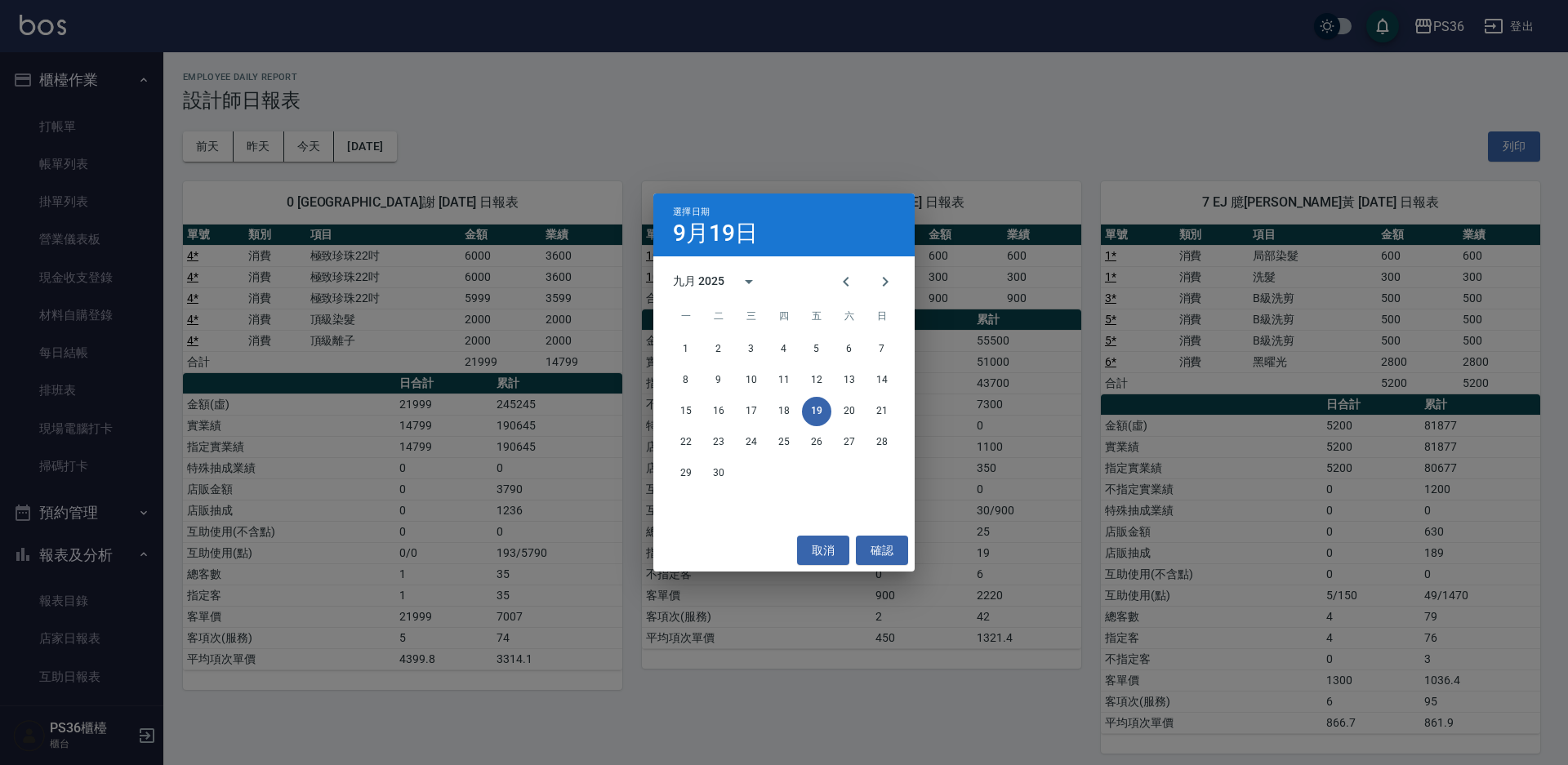
click at [29, 131] on div "選擇日期 [DATE] 九月 2025 一 二 三 四 五 六 日 1 2 3 4 5 6 7 8 9 10 11 12 13 14 15 16 17 18 …" at bounding box center [784, 382] width 1568 height 765
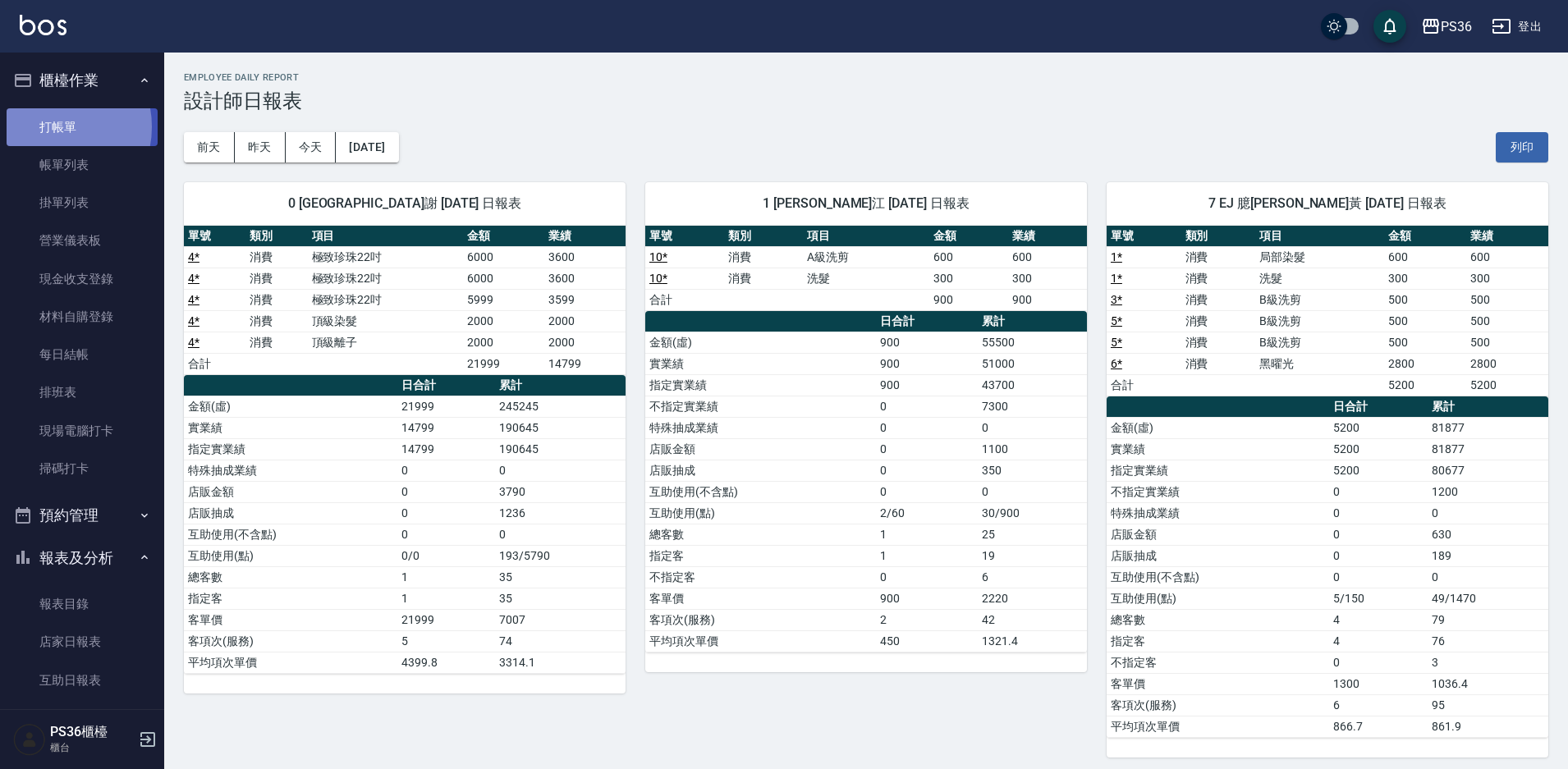
click at [51, 127] on link "打帳單" at bounding box center [82, 127] width 151 height 38
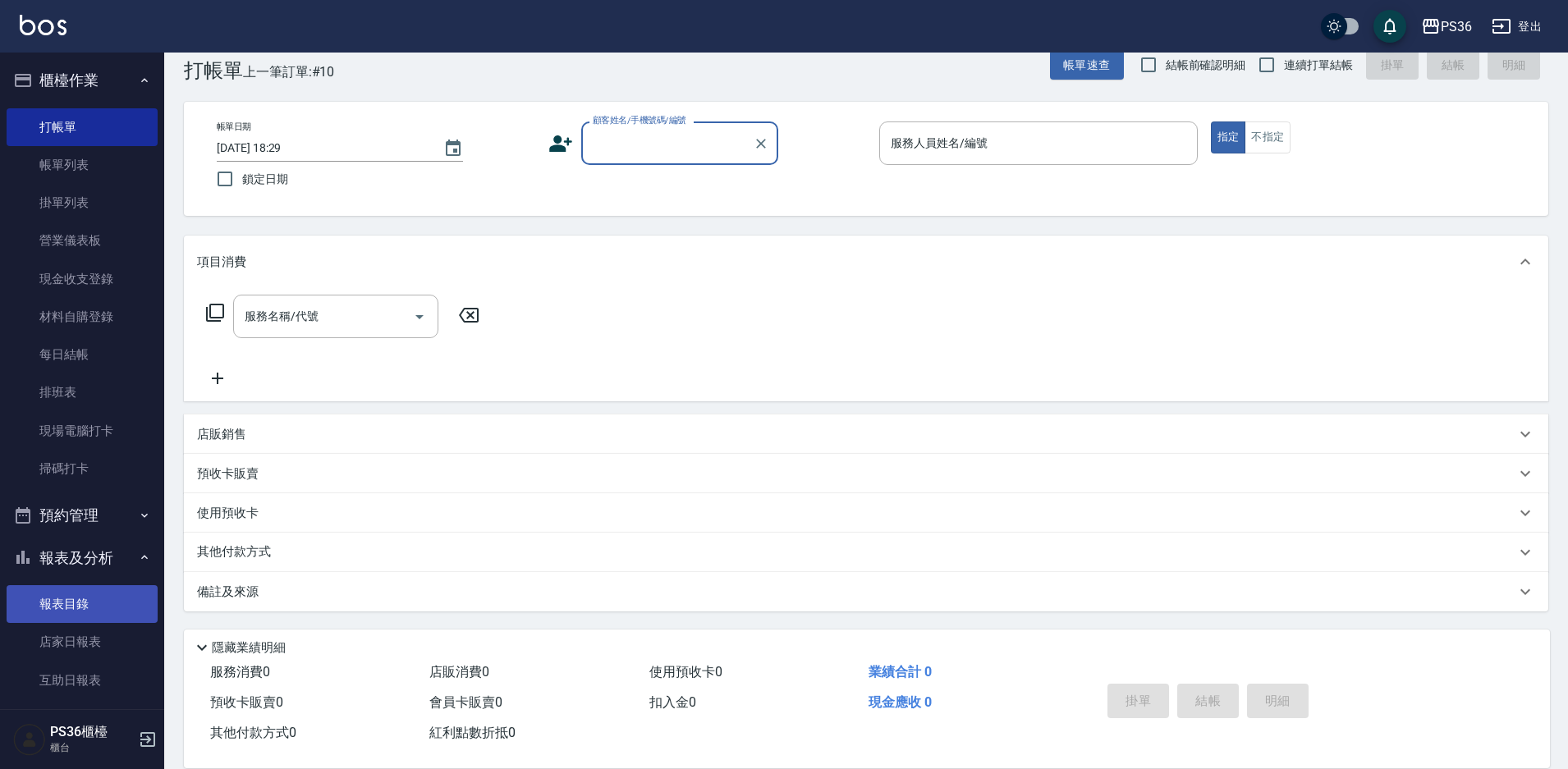
scroll to position [489, 0]
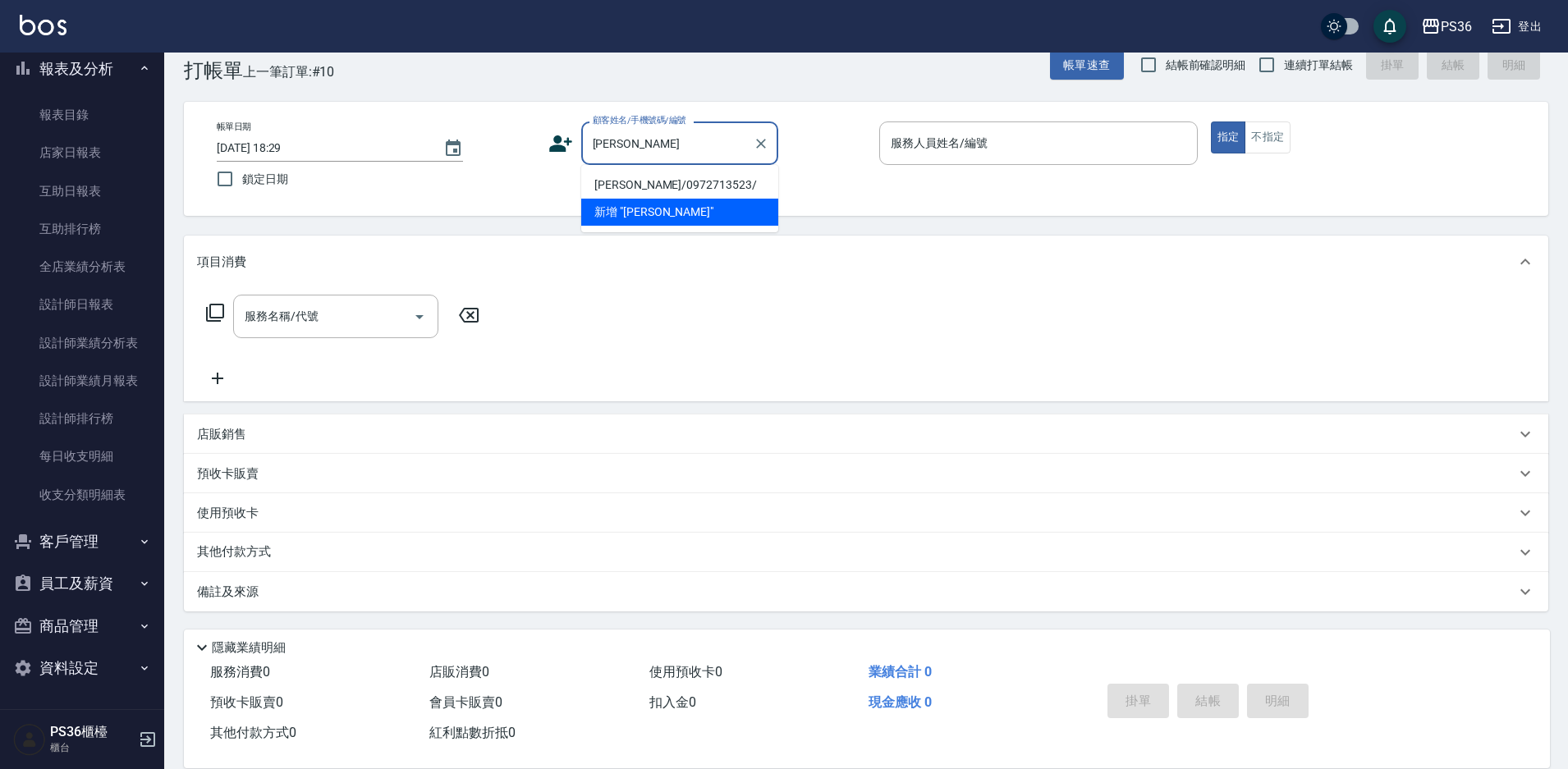
click at [655, 179] on li "[PERSON_NAME]/0972713523/" at bounding box center [680, 185] width 197 height 27
type input "[PERSON_NAME]/0972713523/"
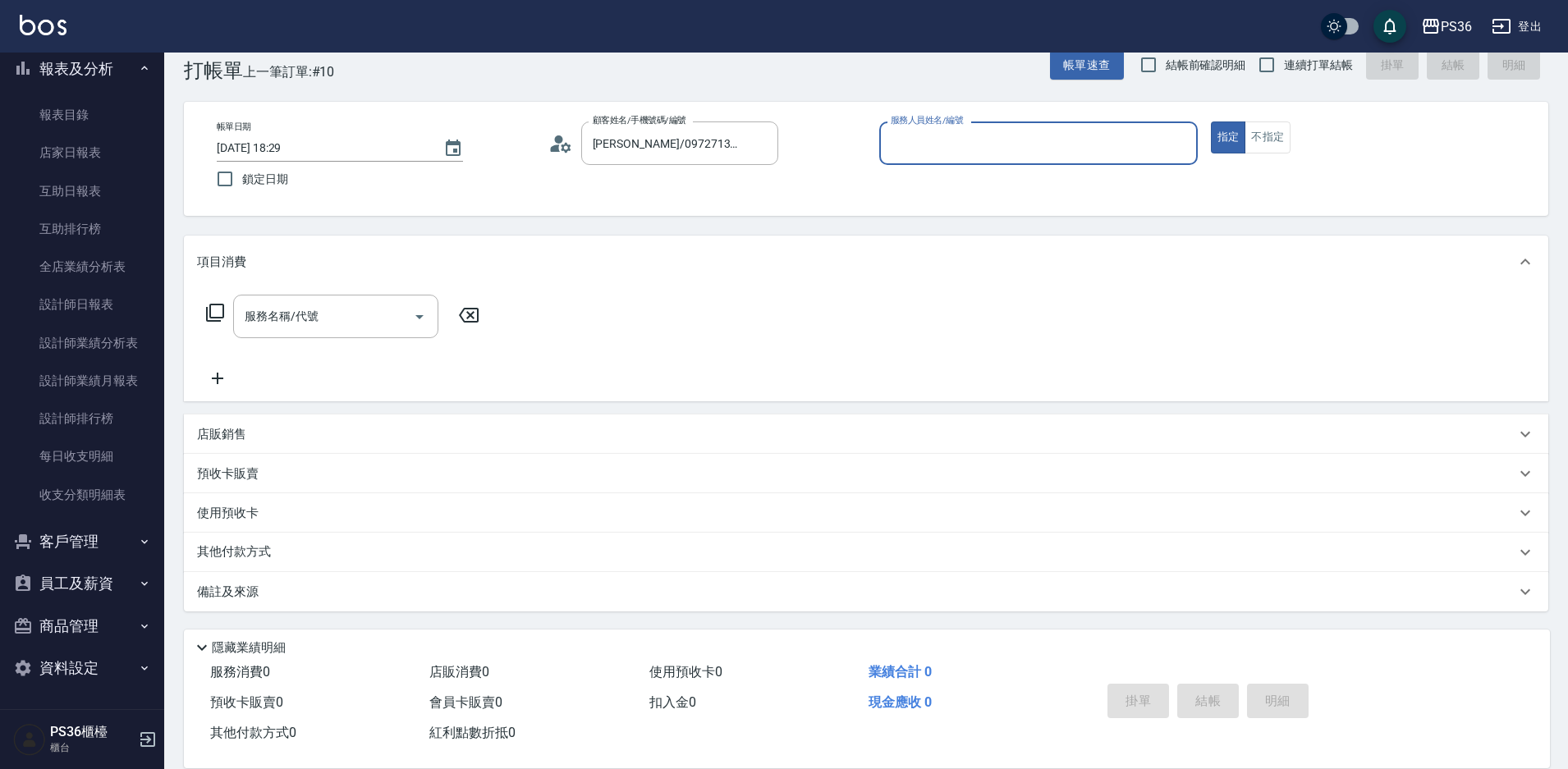
type input "EJ-7"
click at [306, 313] on div "服務名稱/代號 服務名稱/代號" at bounding box center [336, 316] width 206 height 43
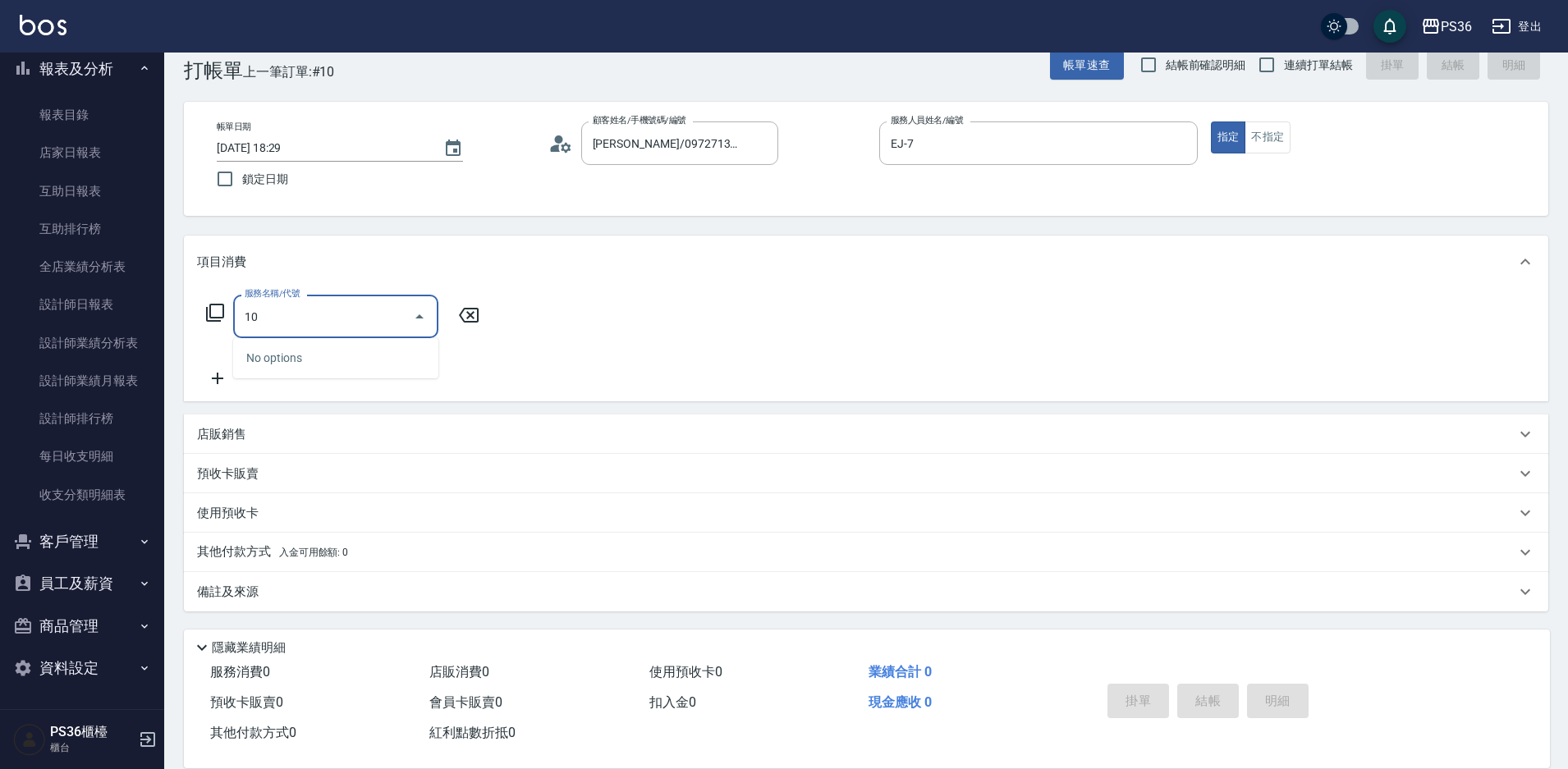
type input "101"
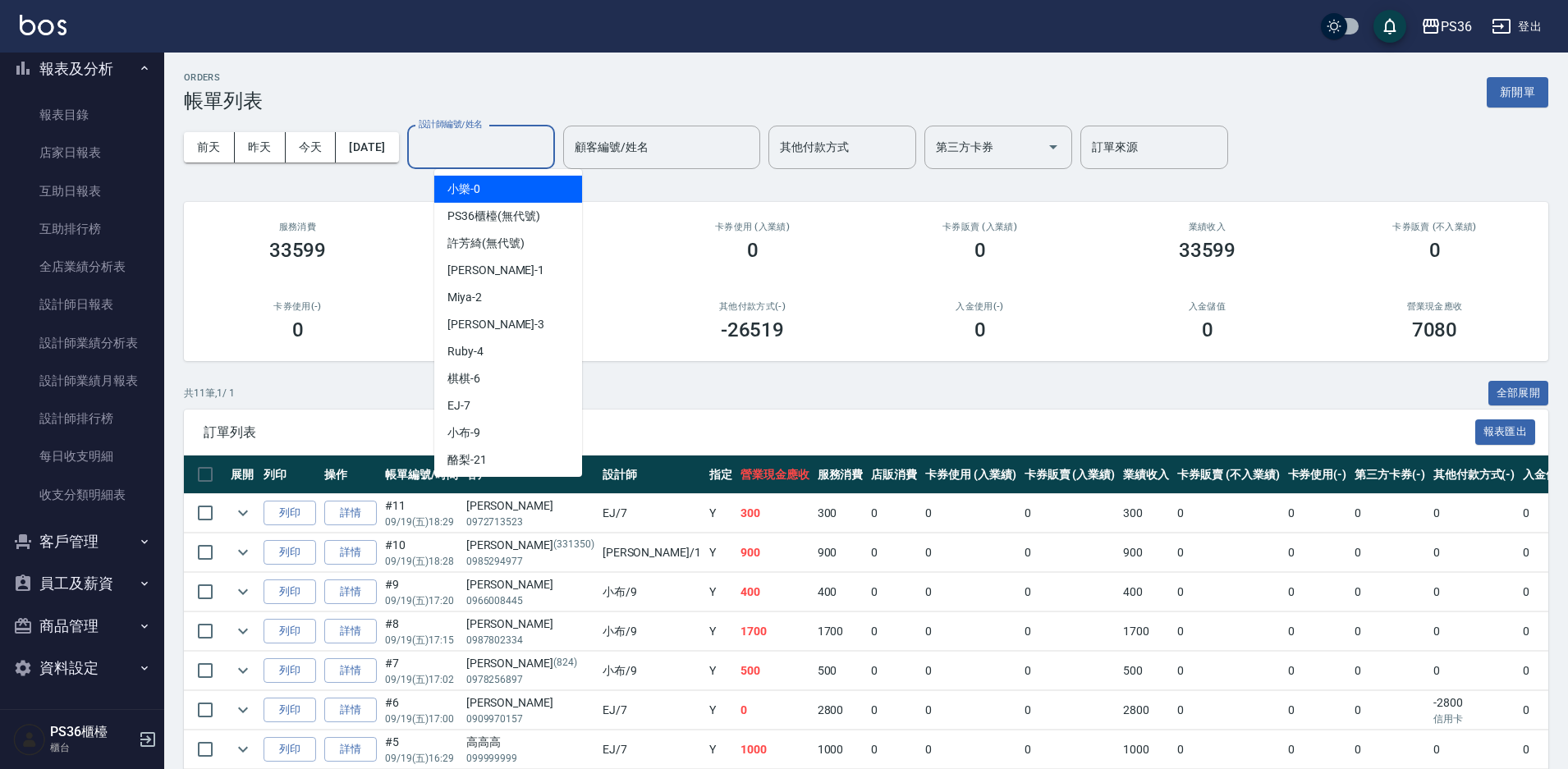
click at [547, 153] on input "設計師編號/姓名" at bounding box center [481, 147] width 133 height 29
click at [499, 416] on div "EJ -7" at bounding box center [508, 406] width 148 height 27
type input "EJ-7"
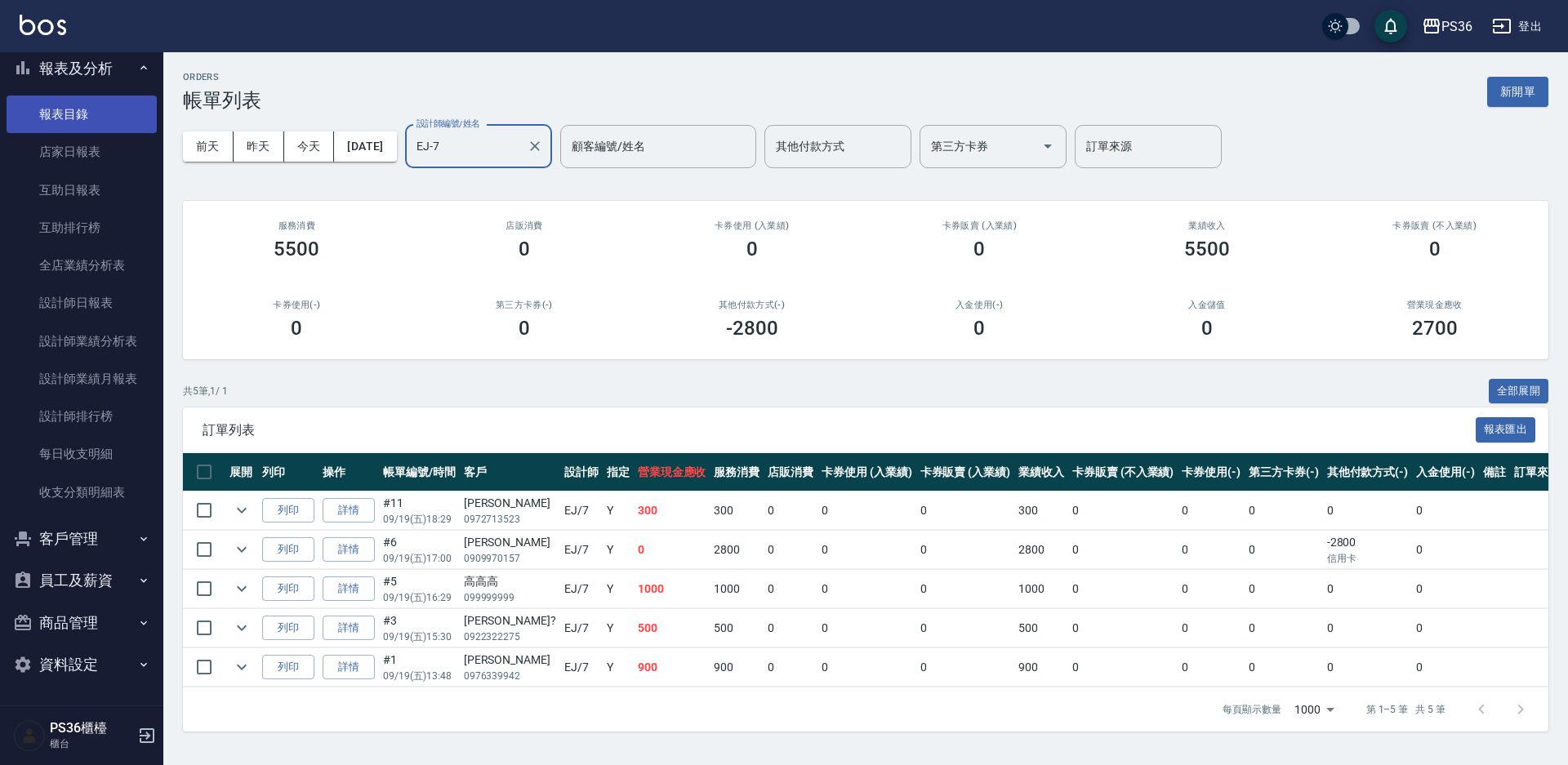
click at [46, 105] on link "報表目錄" at bounding box center [81, 114] width 150 height 37
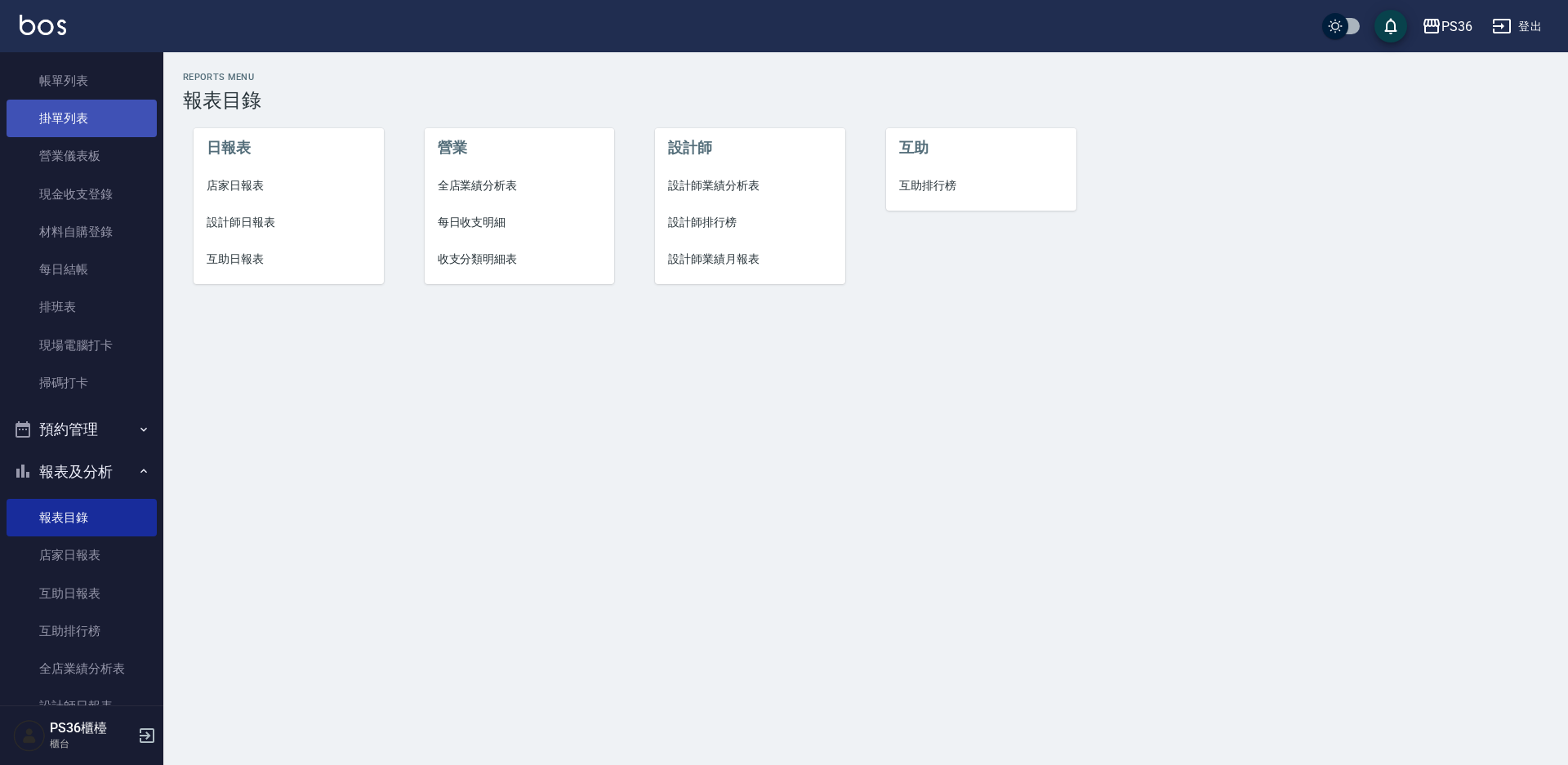
scroll to position [79, 0]
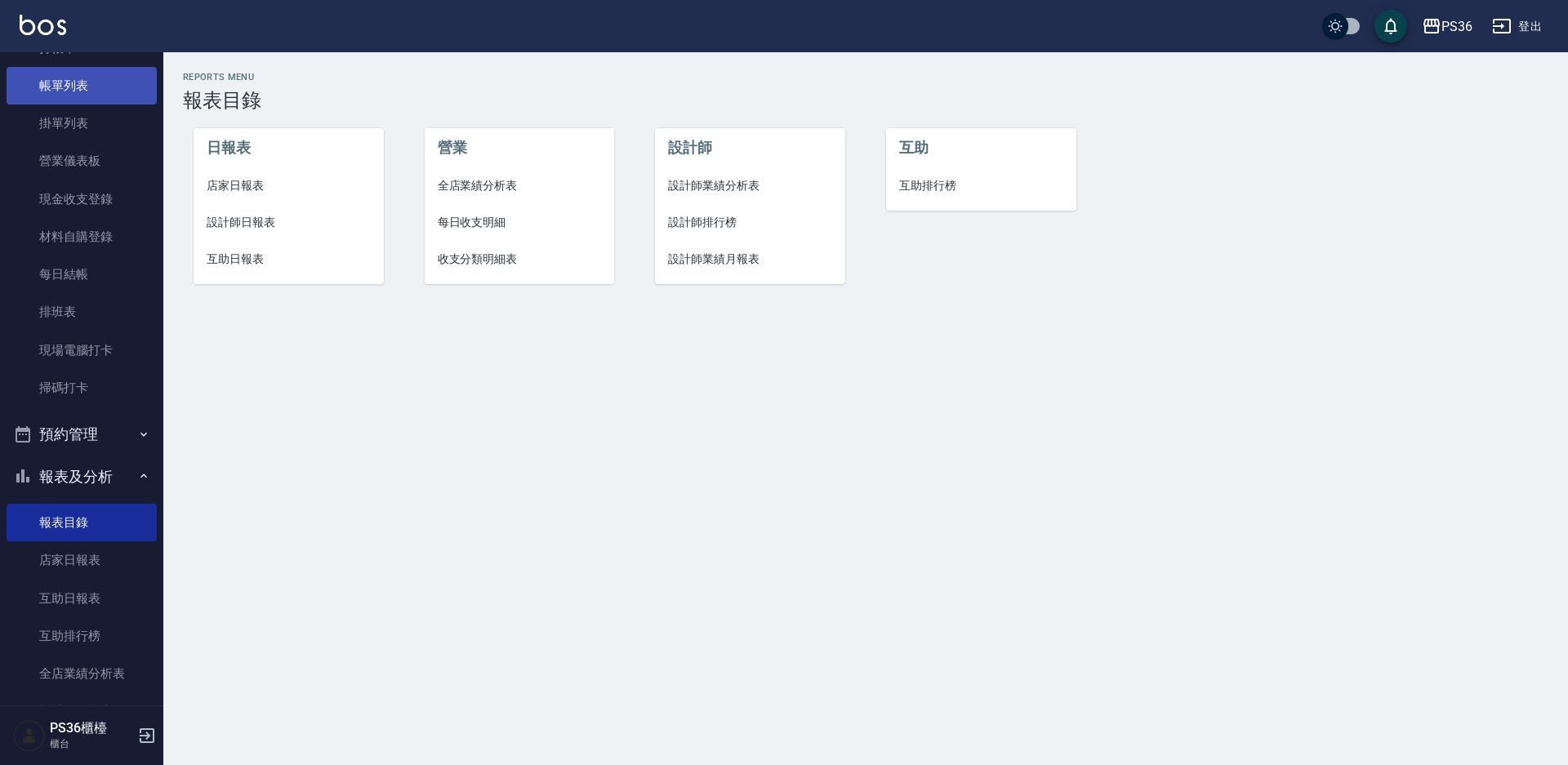
click at [78, 87] on link "帳單列表" at bounding box center [81, 86] width 150 height 37
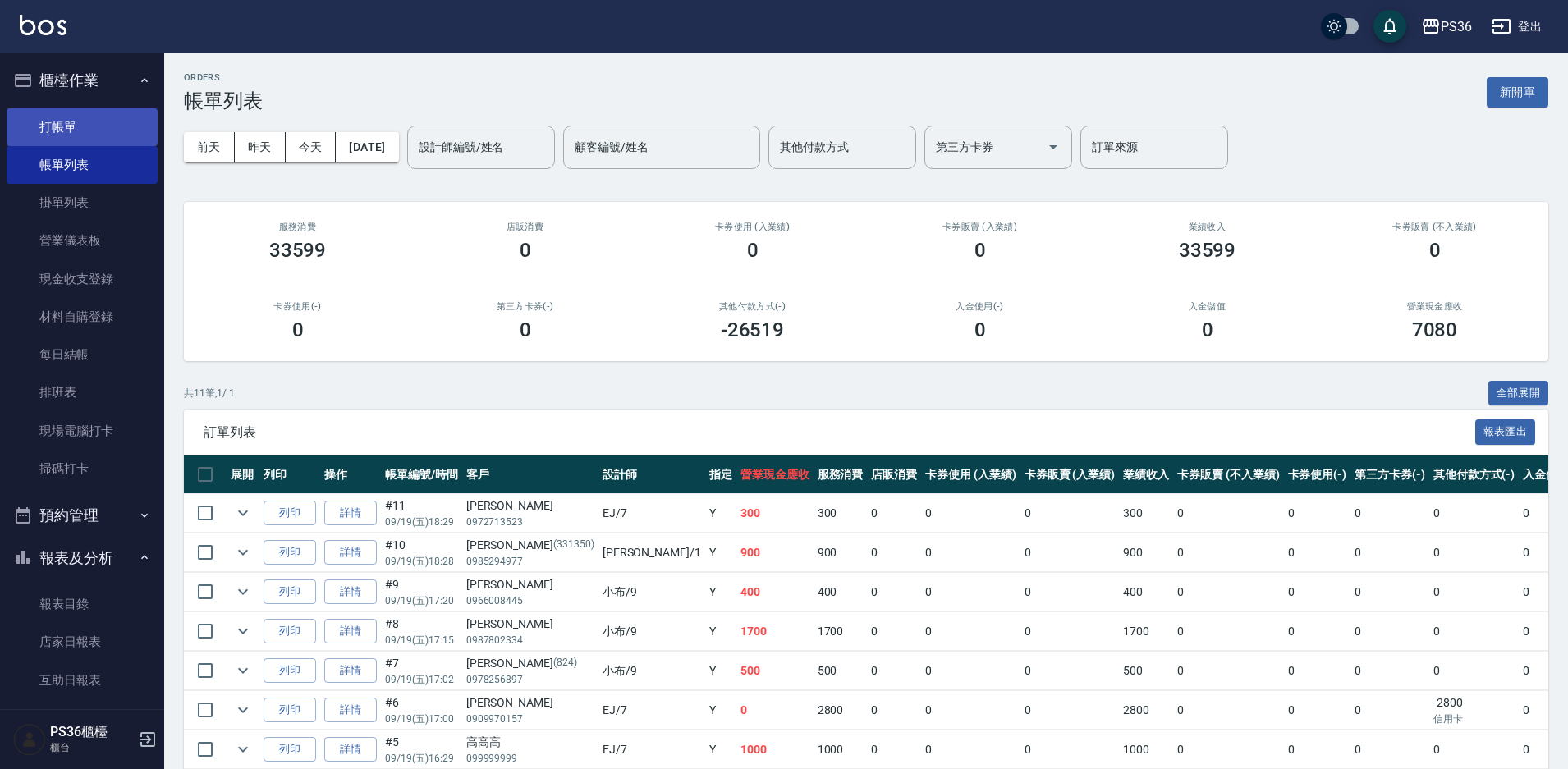
click at [68, 121] on link "打帳單" at bounding box center [82, 127] width 151 height 38
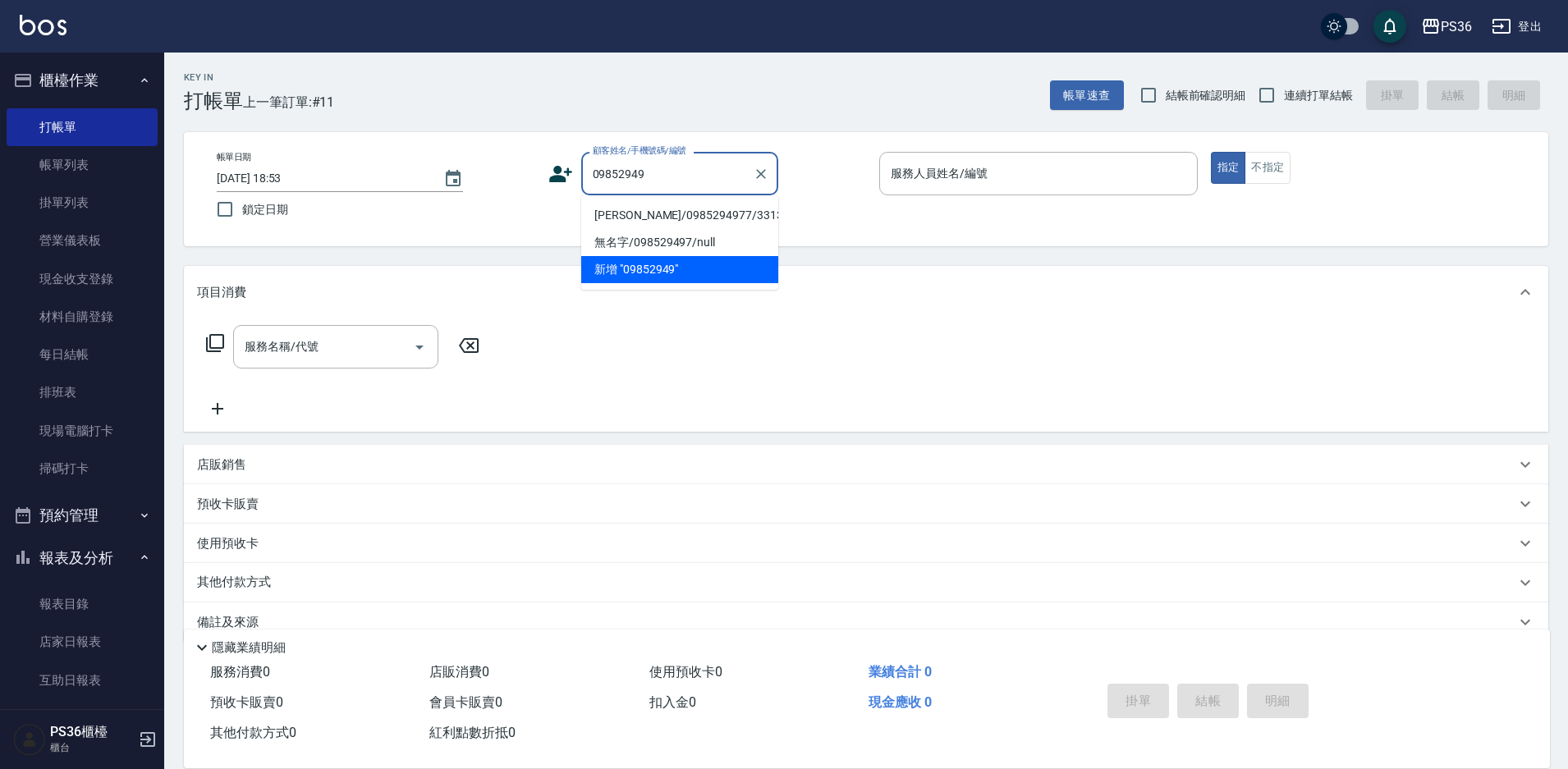
click at [600, 217] on li "[PERSON_NAME]/0985294977/331350" at bounding box center [680, 215] width 197 height 27
type input "[PERSON_NAME]/0985294977/331350"
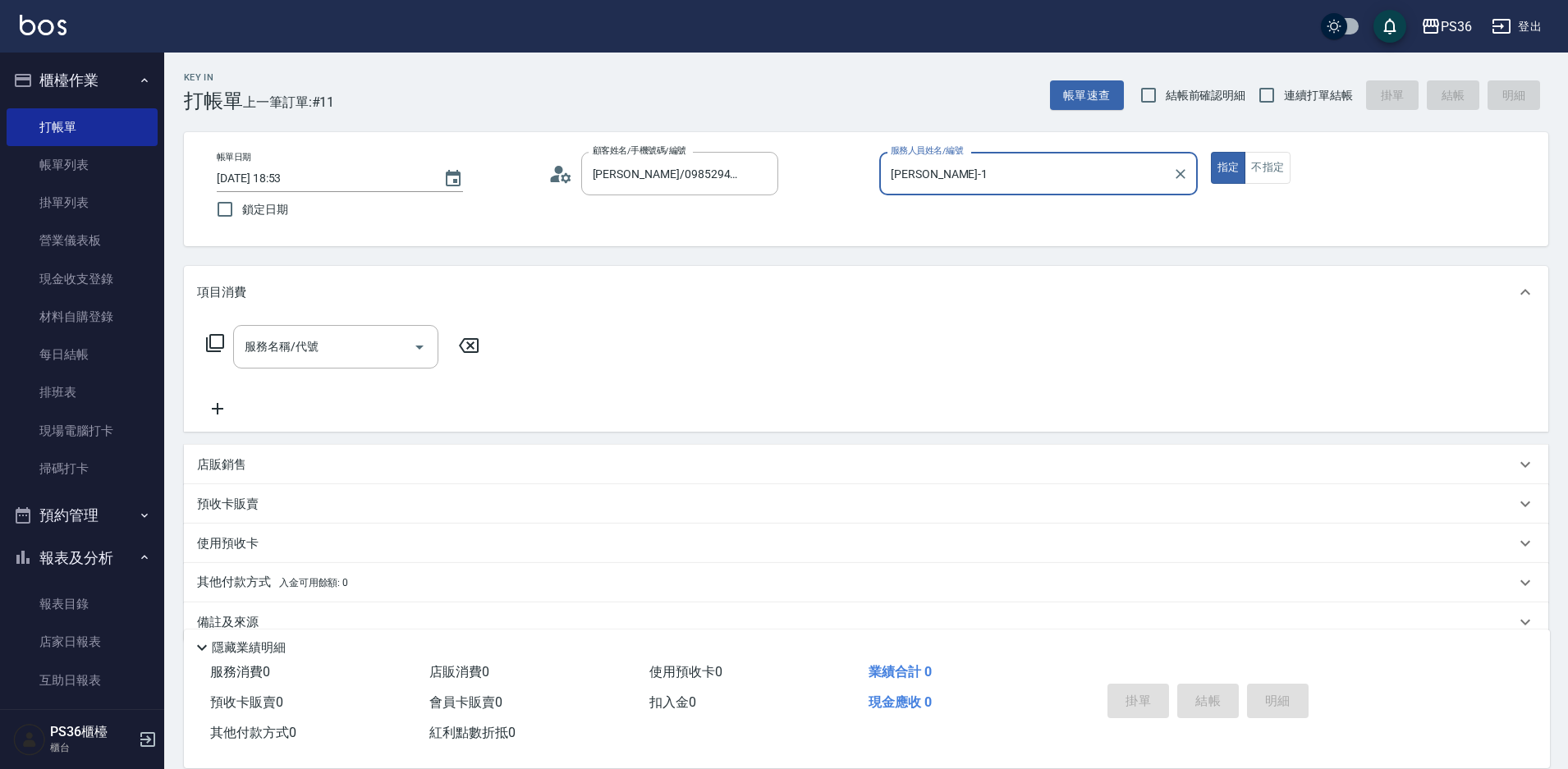
type input "[PERSON_NAME]-1"
click at [1254, 170] on button "不指定" at bounding box center [1267, 168] width 46 height 32
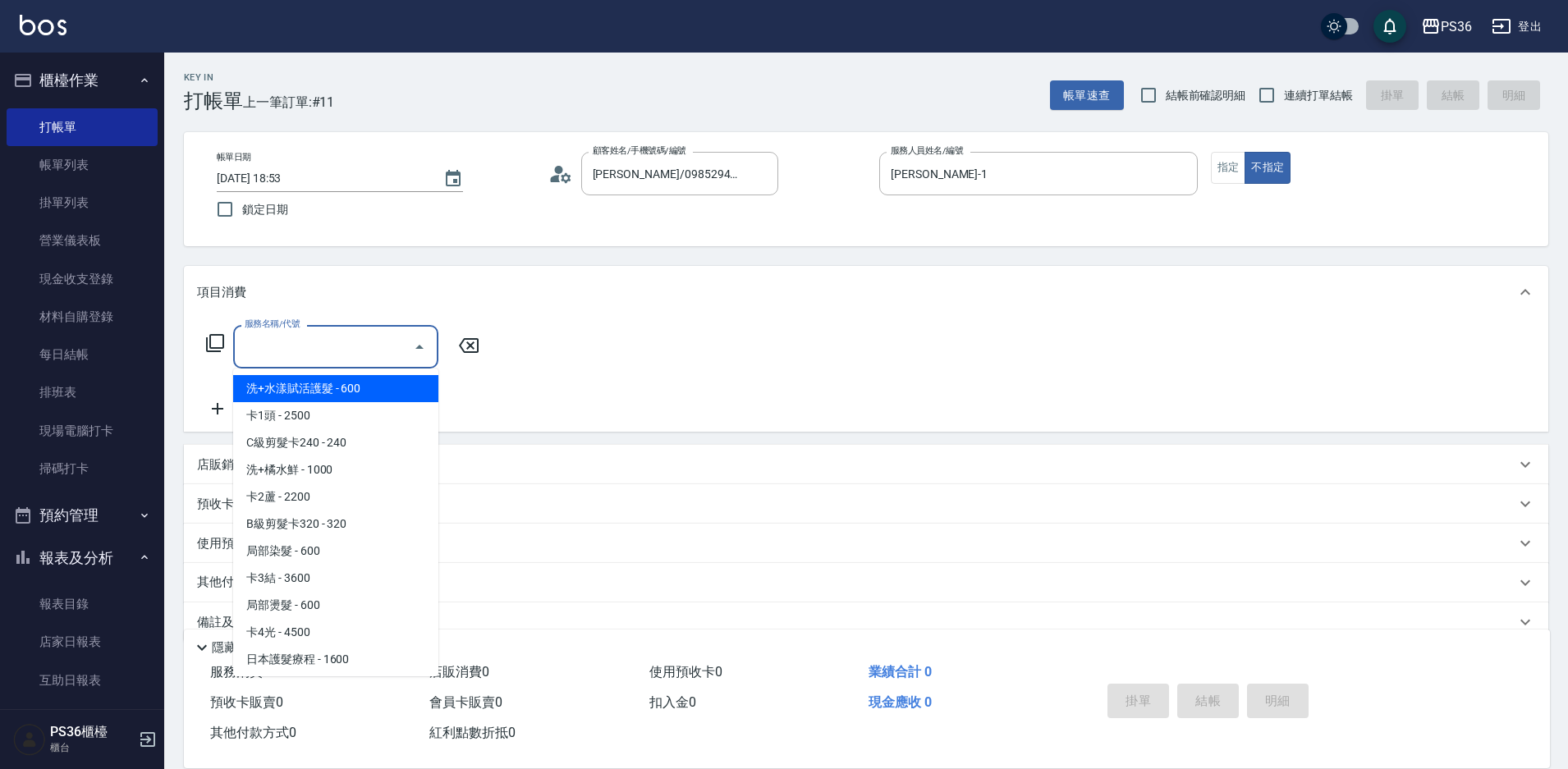
click at [337, 337] on input "服務名稱/代號" at bounding box center [323, 346] width 166 height 29
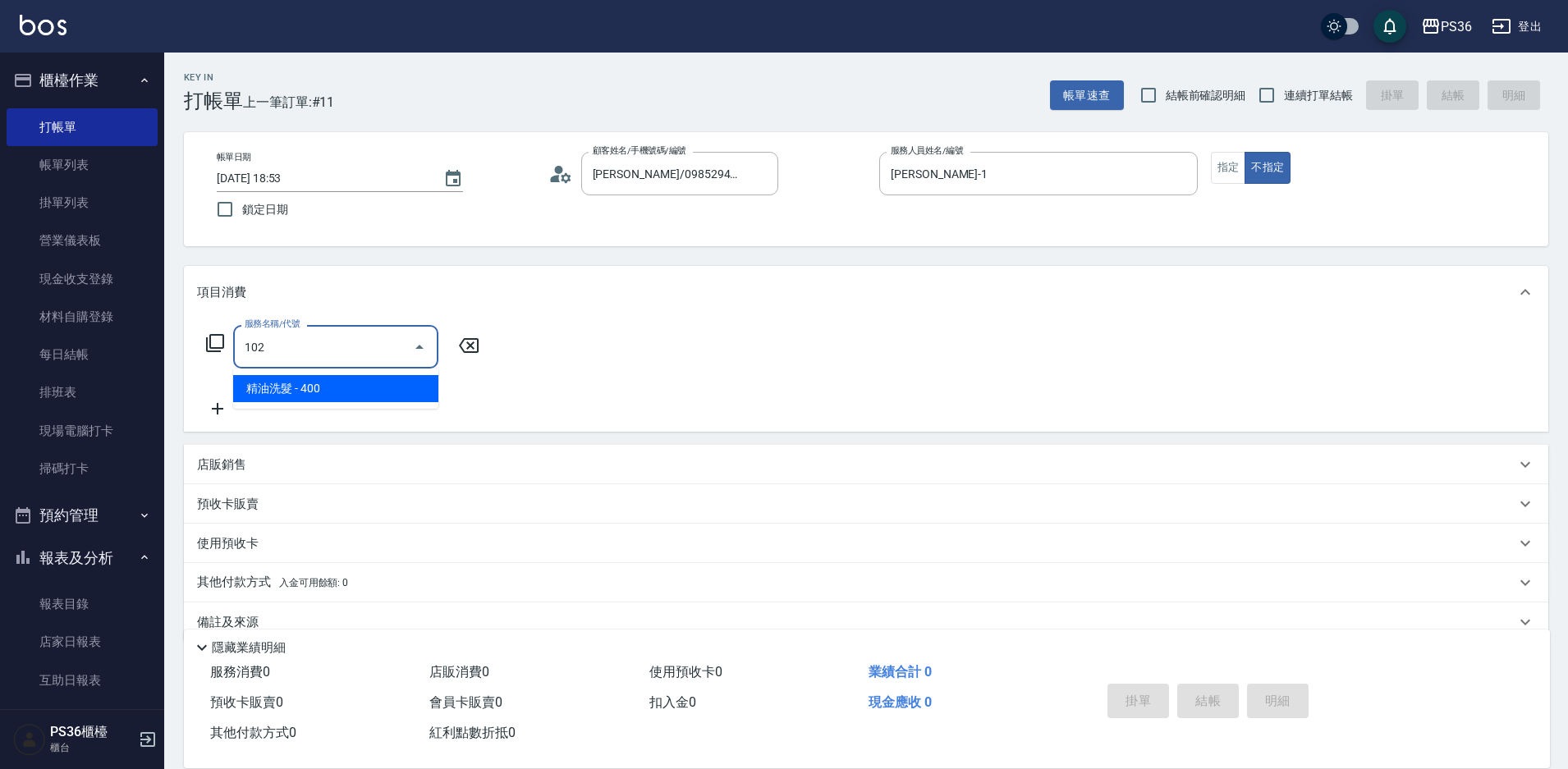
type input "精油洗髮(102)"
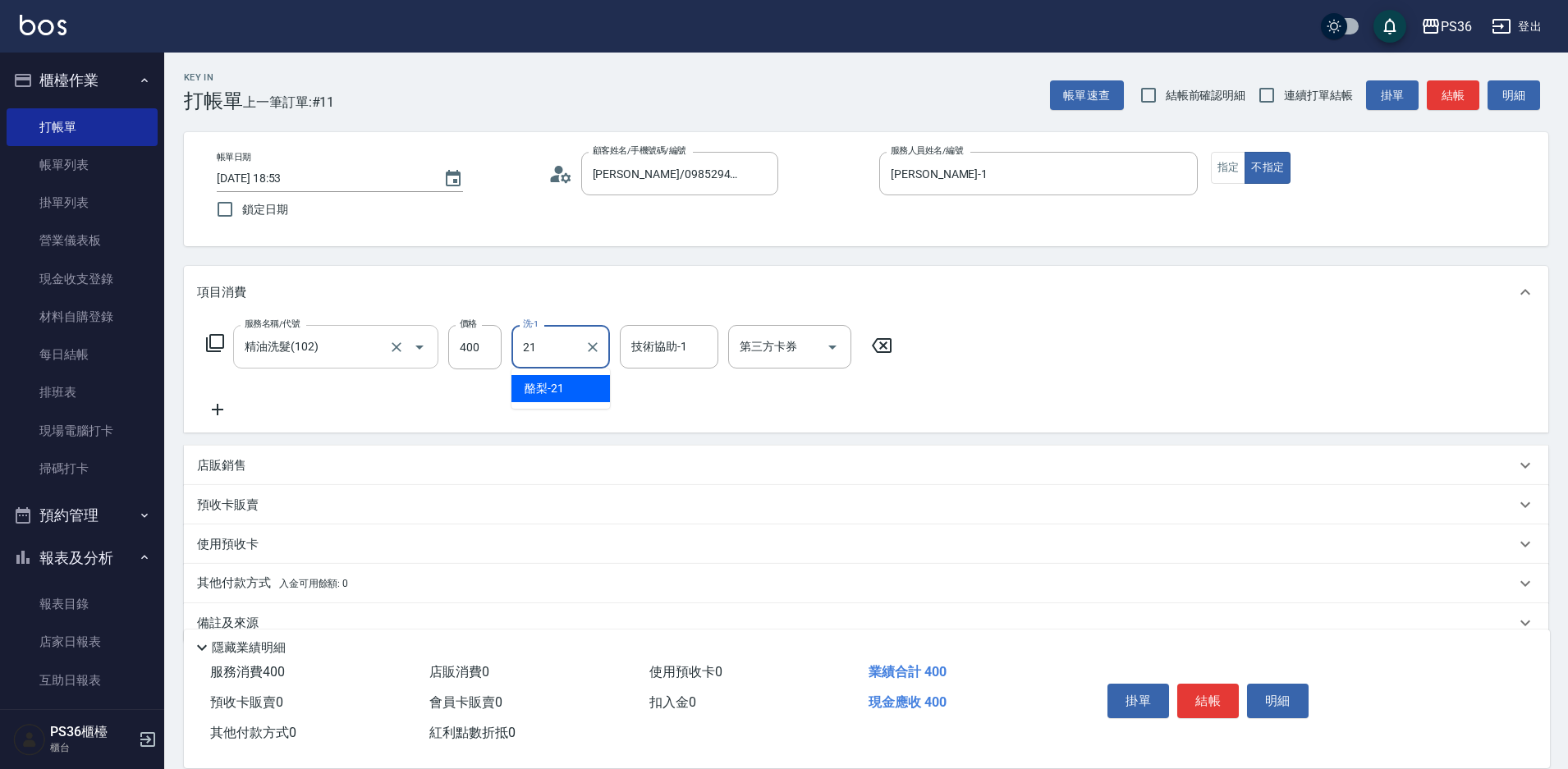
type input "酪梨-21"
click at [1187, 695] on button "結帳" at bounding box center [1208, 701] width 62 height 34
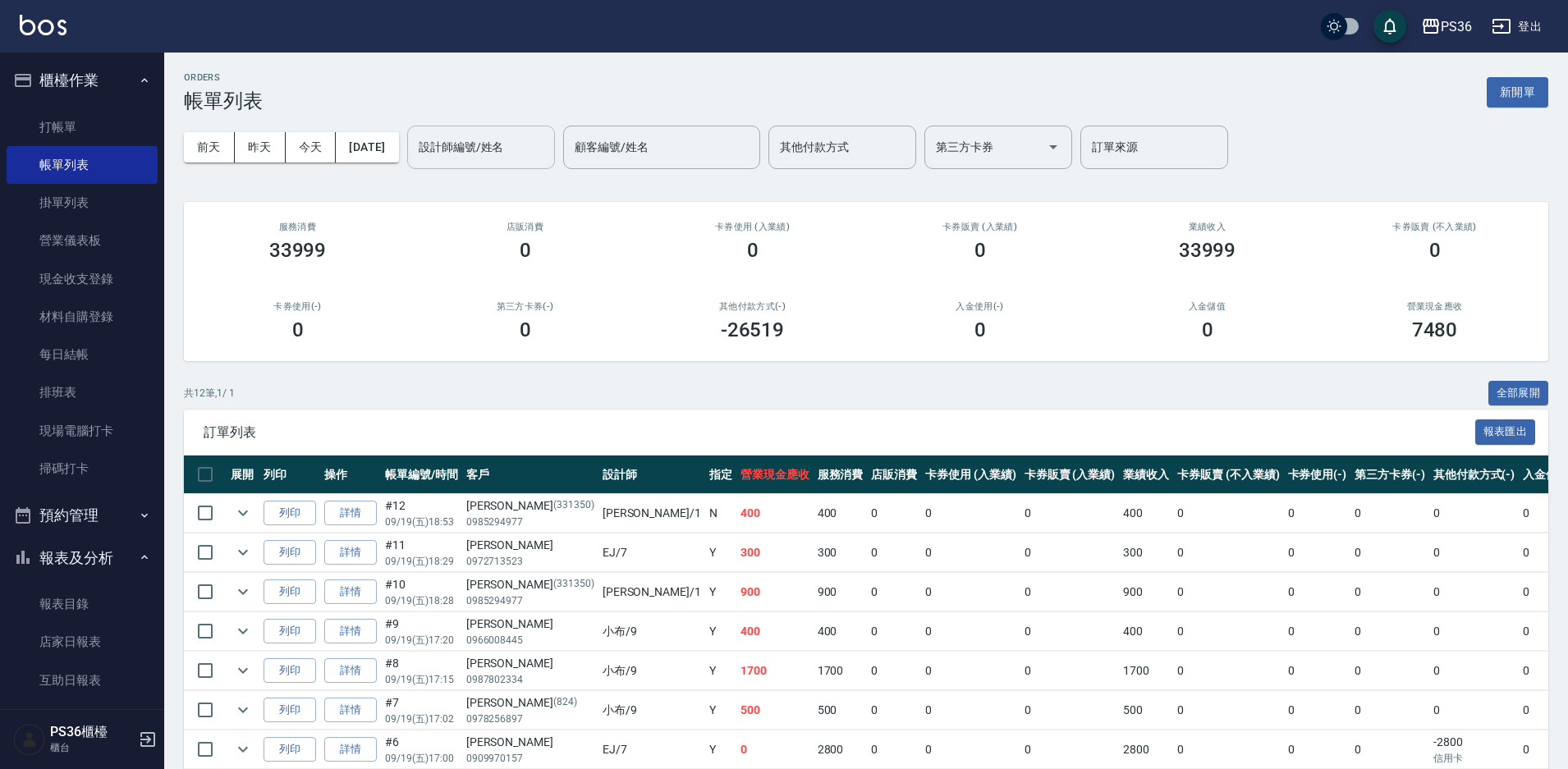
click at [515, 159] on input "設計師編號/姓名" at bounding box center [481, 147] width 133 height 29
type input "小樂-0"
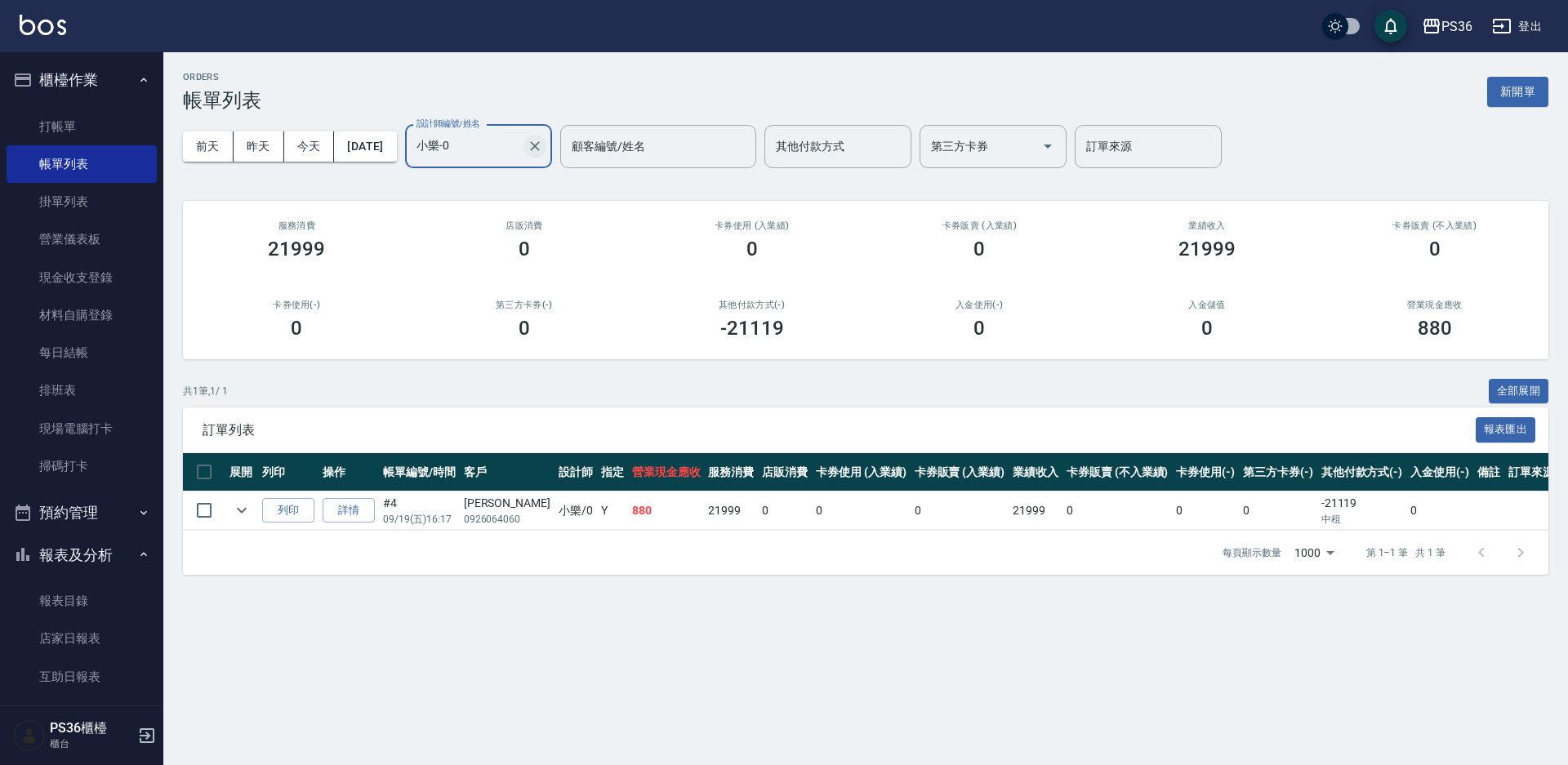
click at [543, 149] on icon "Clear" at bounding box center [535, 146] width 16 height 16
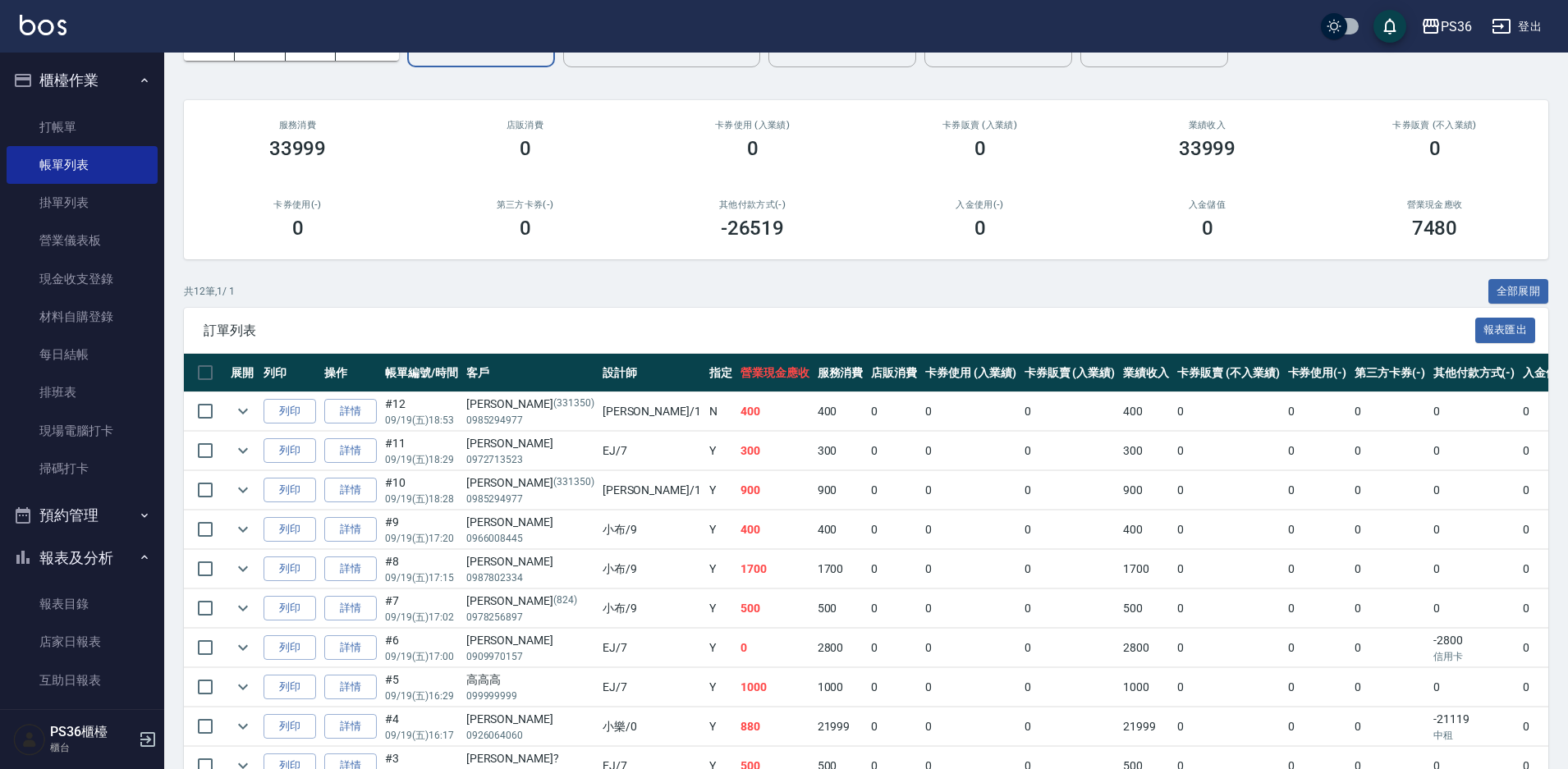
scroll to position [275, 0]
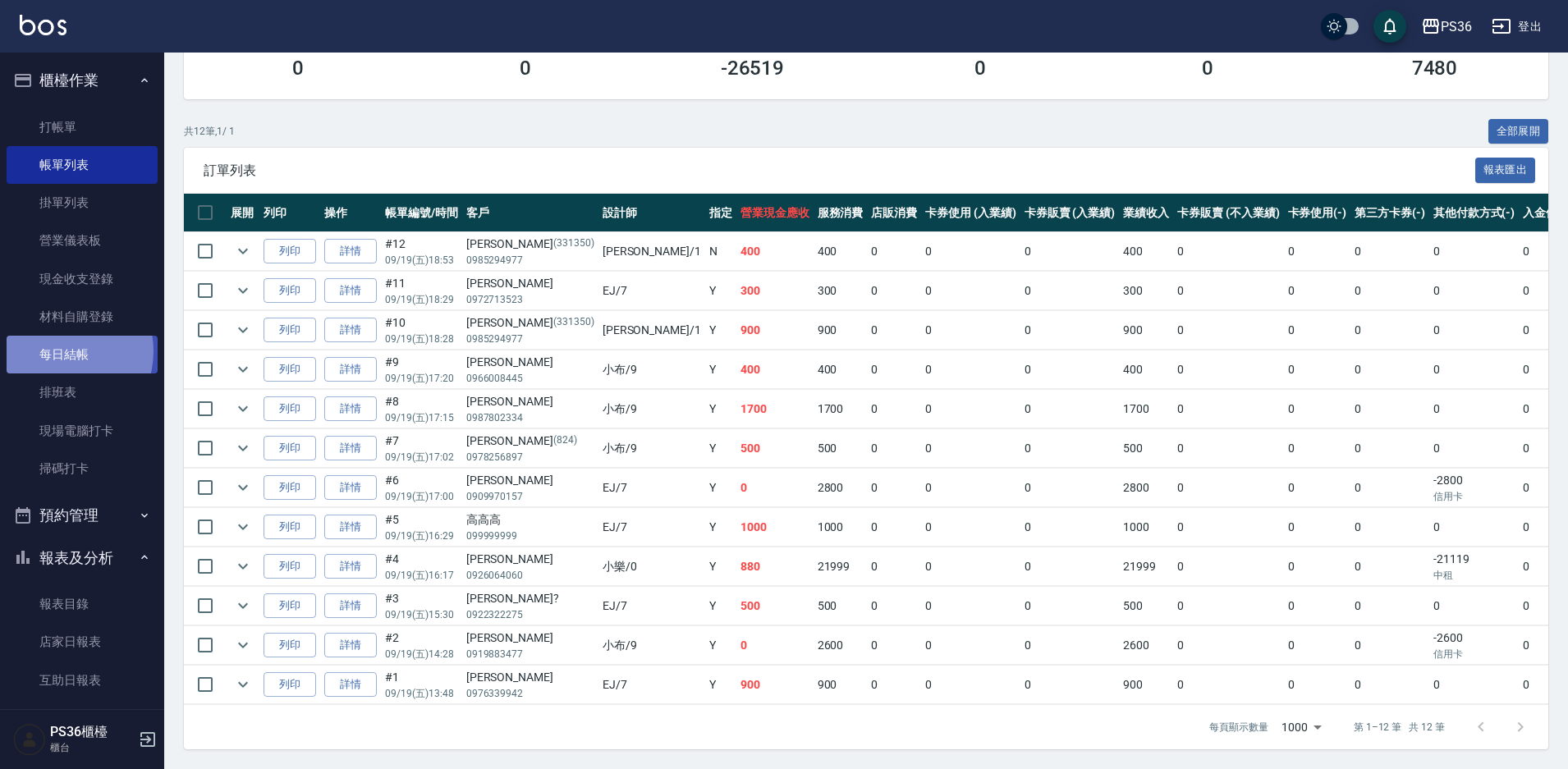
click at [62, 352] on link "每日結帳" at bounding box center [82, 354] width 151 height 38
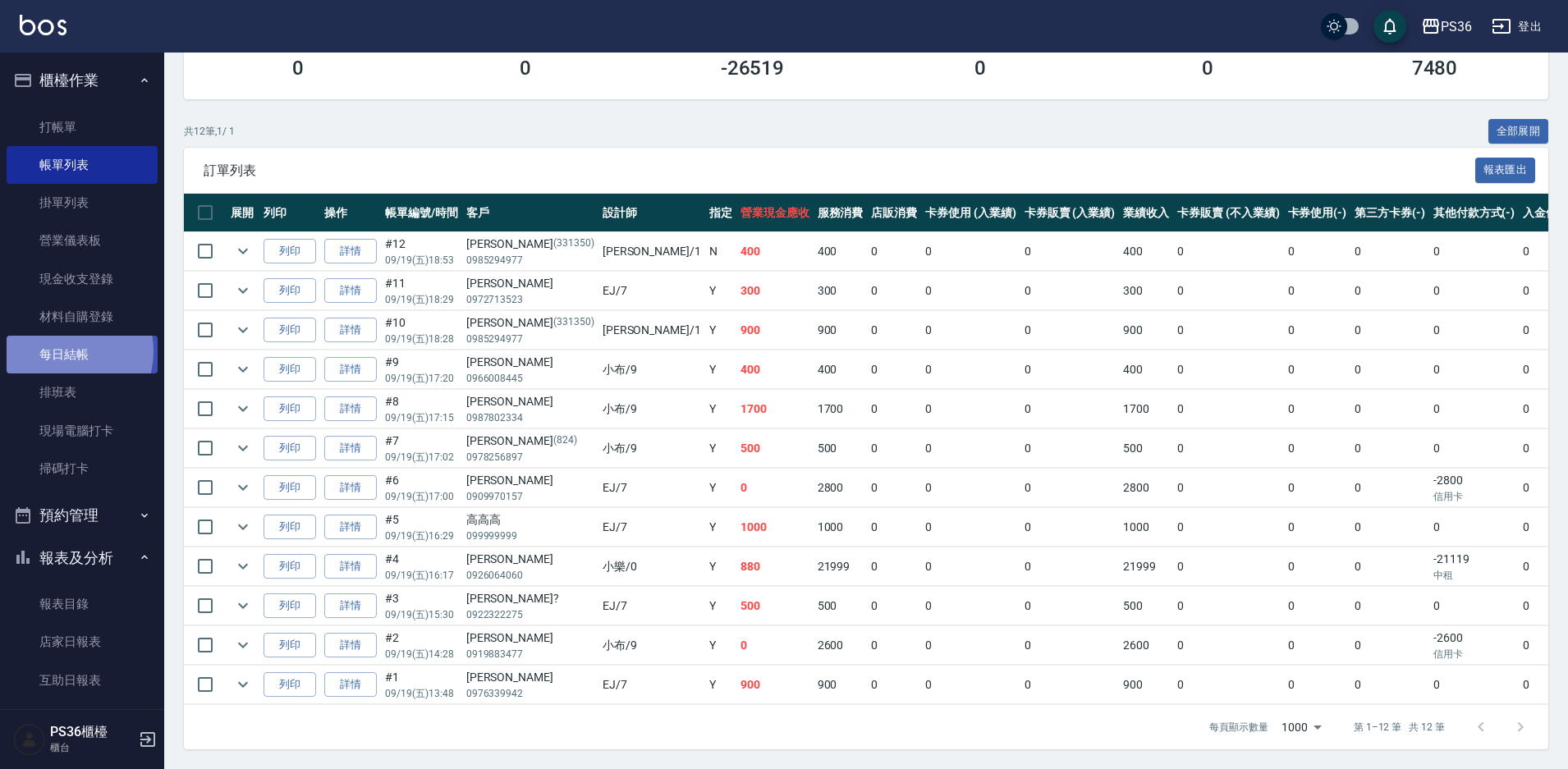
click at [62, 352] on link "每日結帳" at bounding box center [82, 354] width 151 height 38
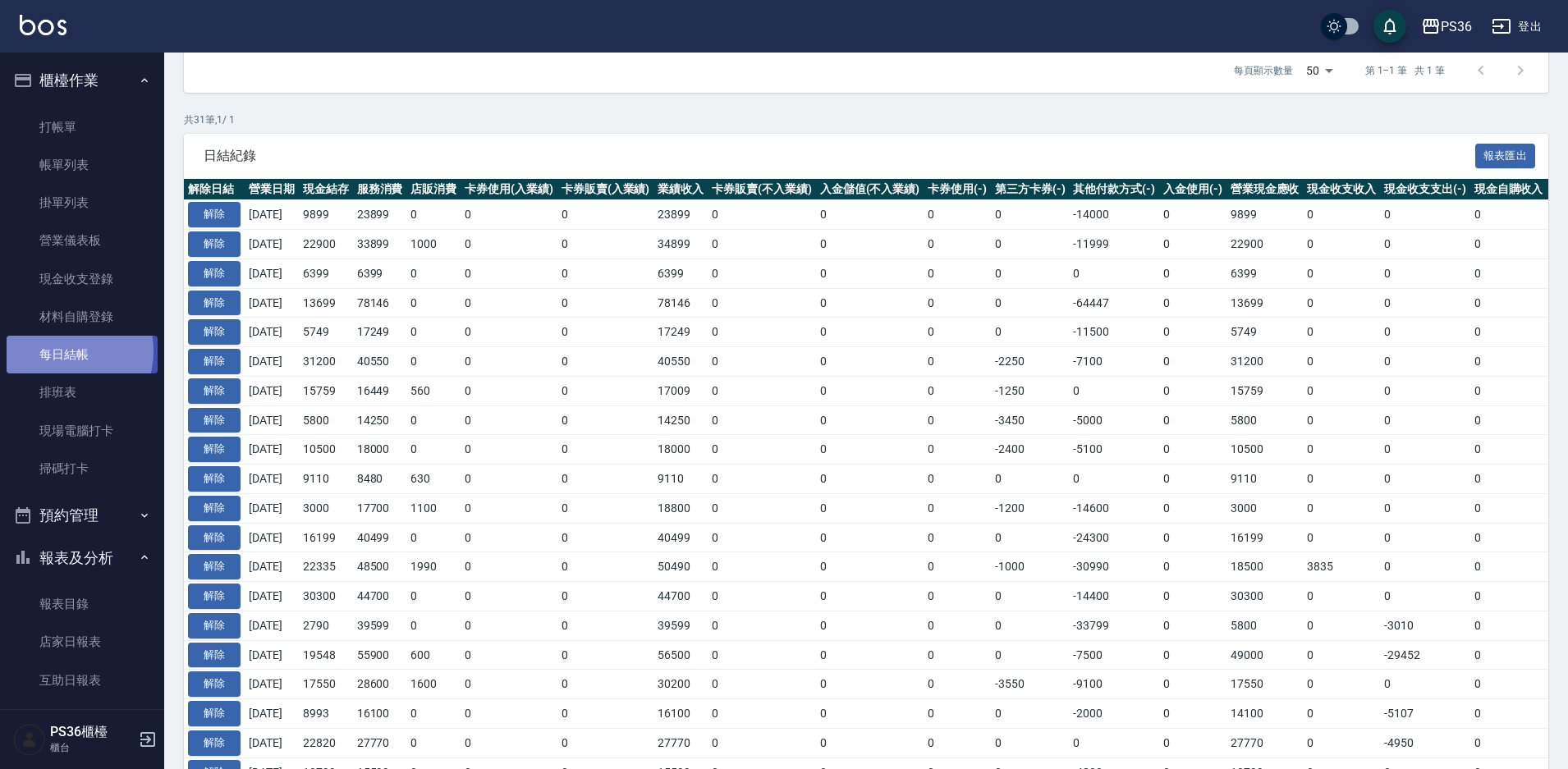
click at [62, 352] on link "每日結帳" at bounding box center [82, 354] width 151 height 38
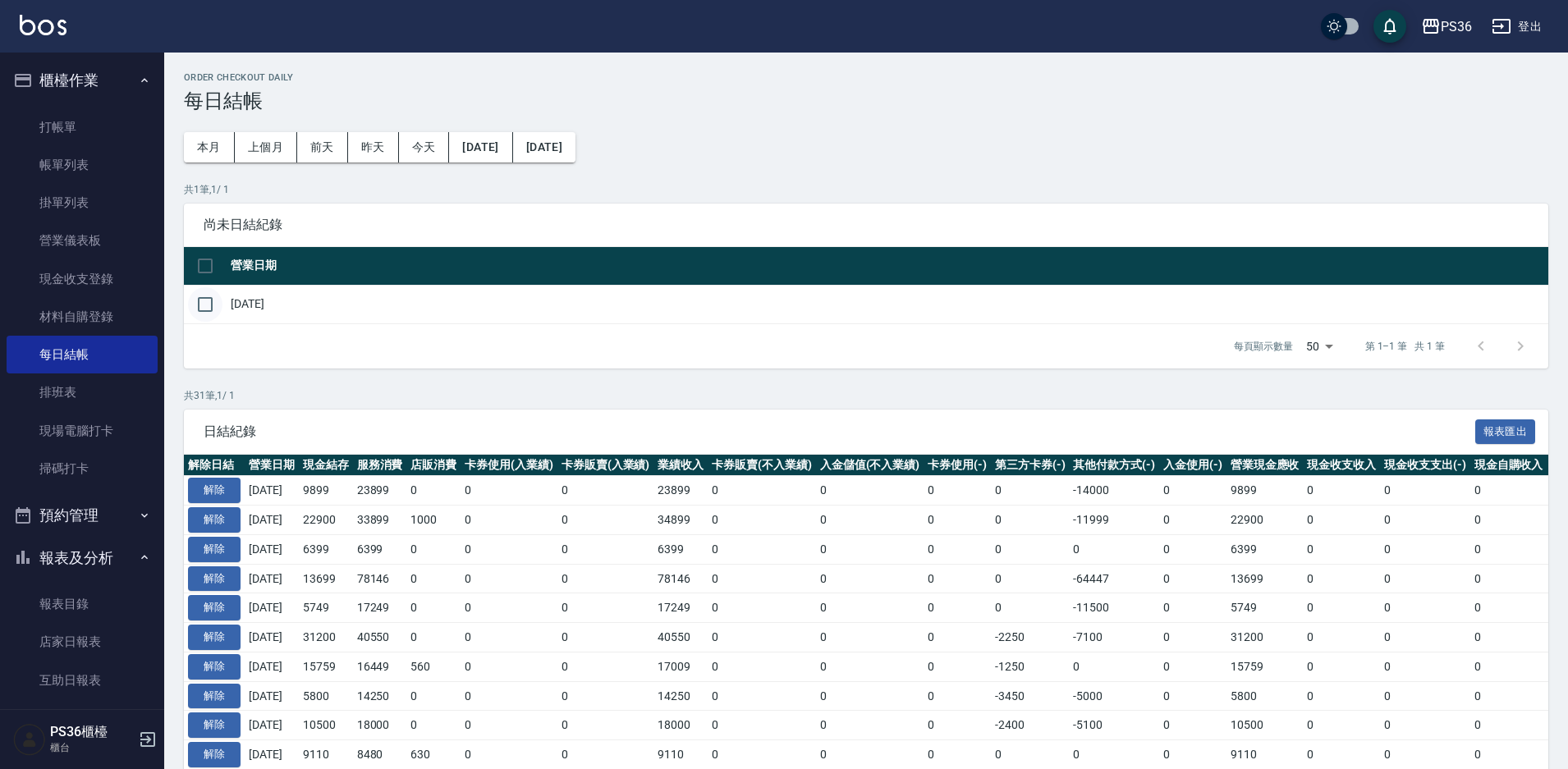
click at [207, 309] on input "checkbox" at bounding box center [205, 304] width 34 height 34
checkbox input "true"
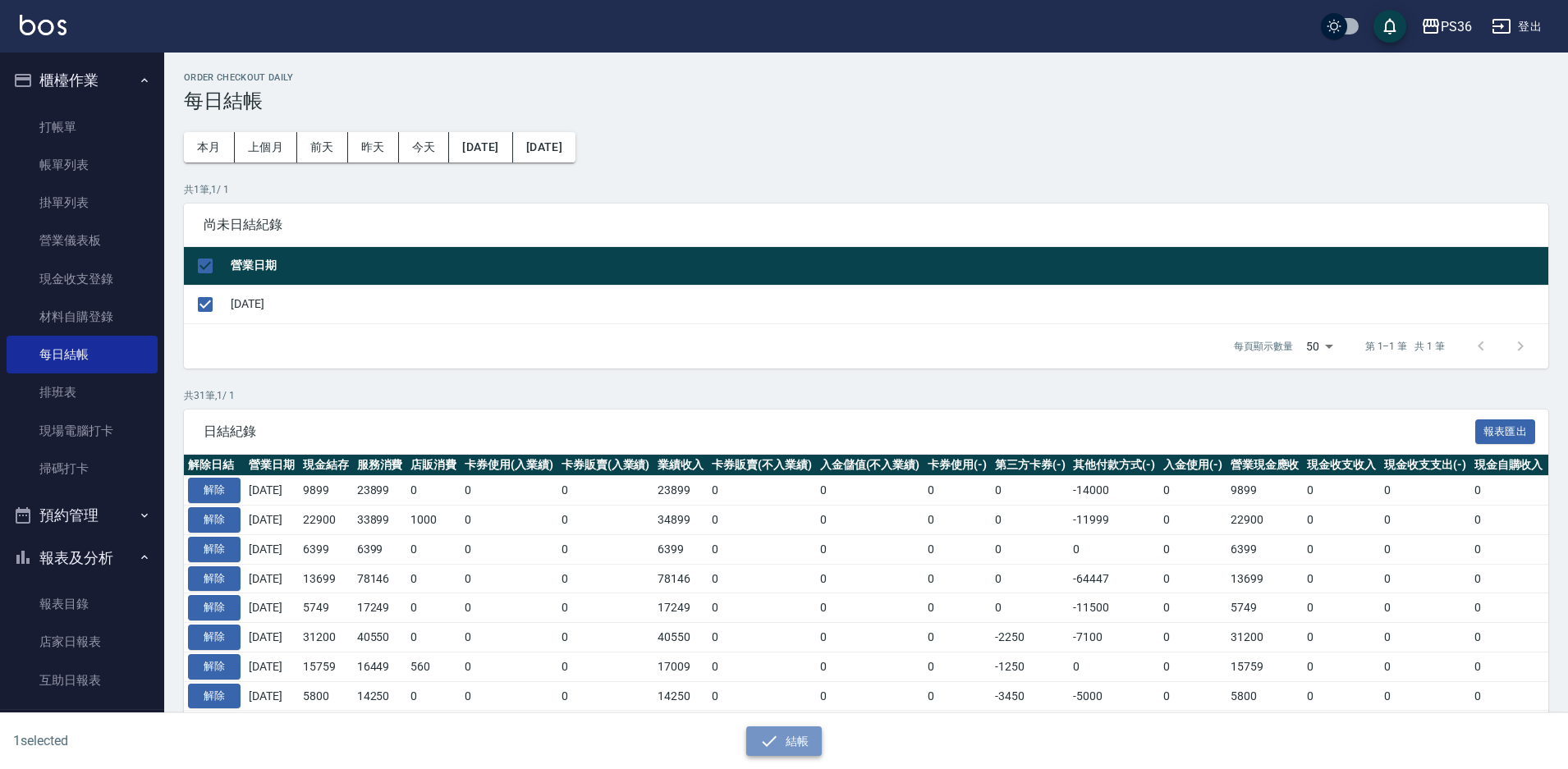
click at [776, 747] on icon "button" at bounding box center [769, 741] width 20 height 20
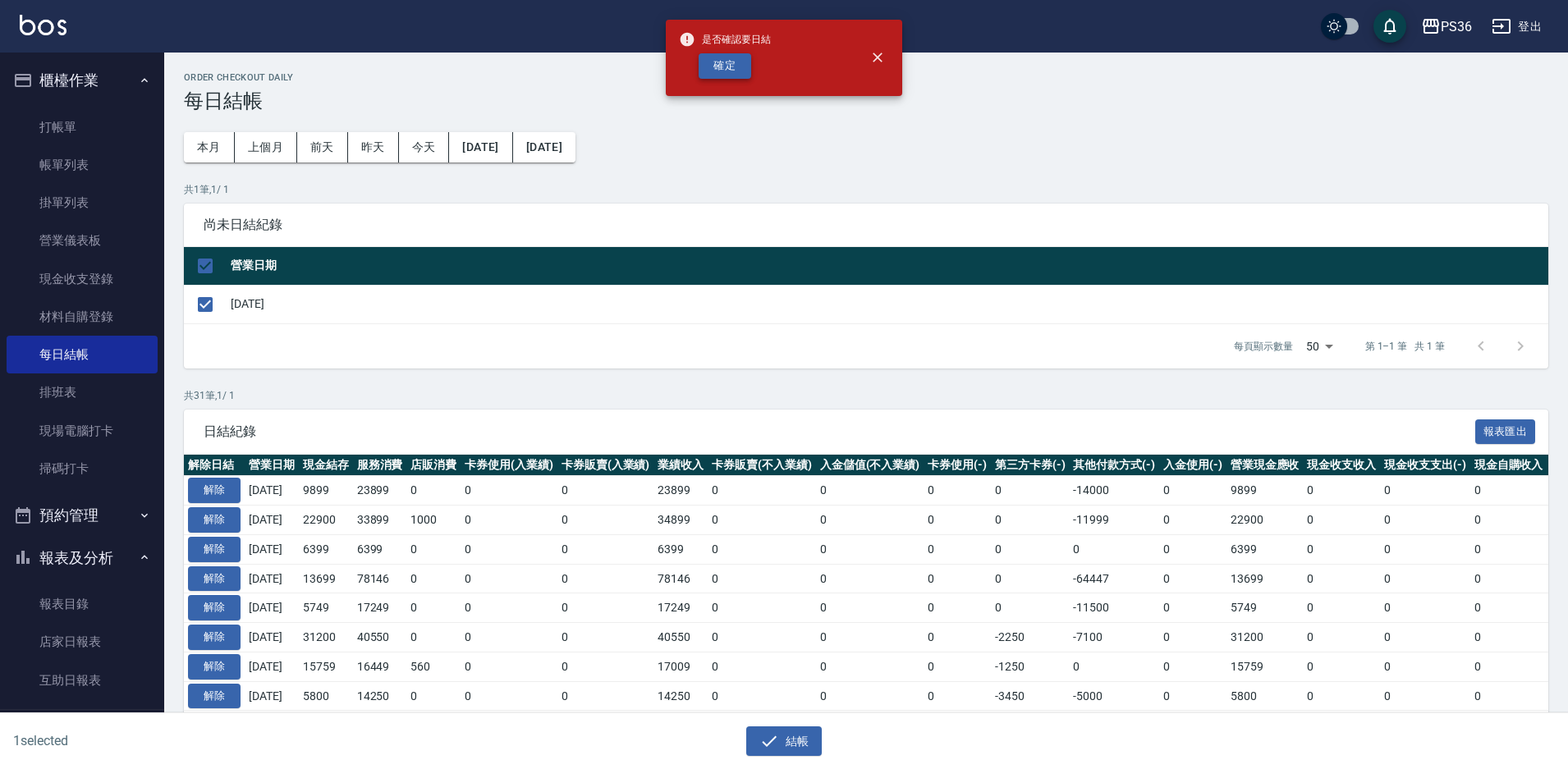
click at [747, 63] on button "確定" at bounding box center [724, 66] width 53 height 25
checkbox input "false"
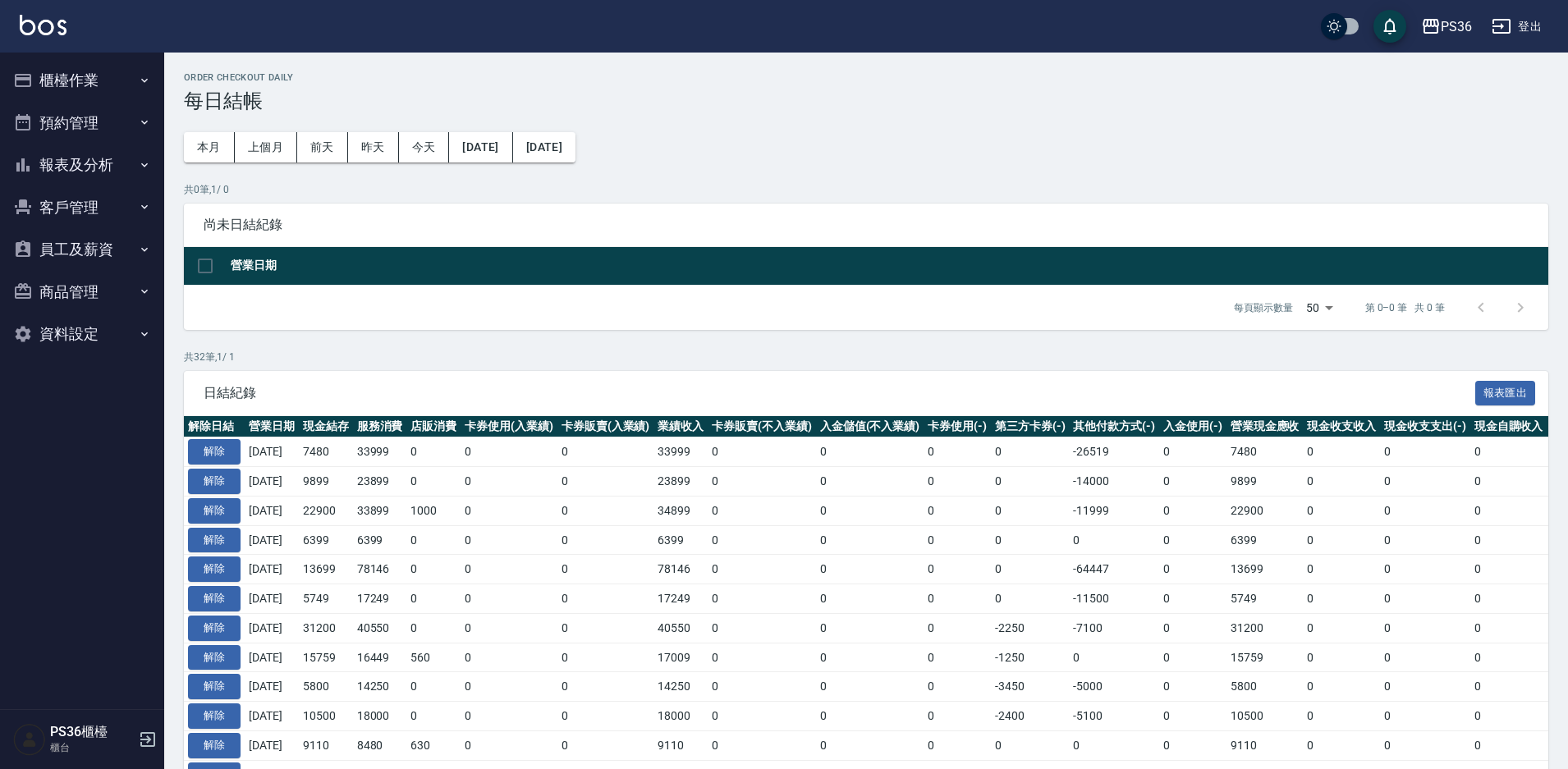
click at [92, 176] on button "報表及分析" at bounding box center [82, 165] width 151 height 43
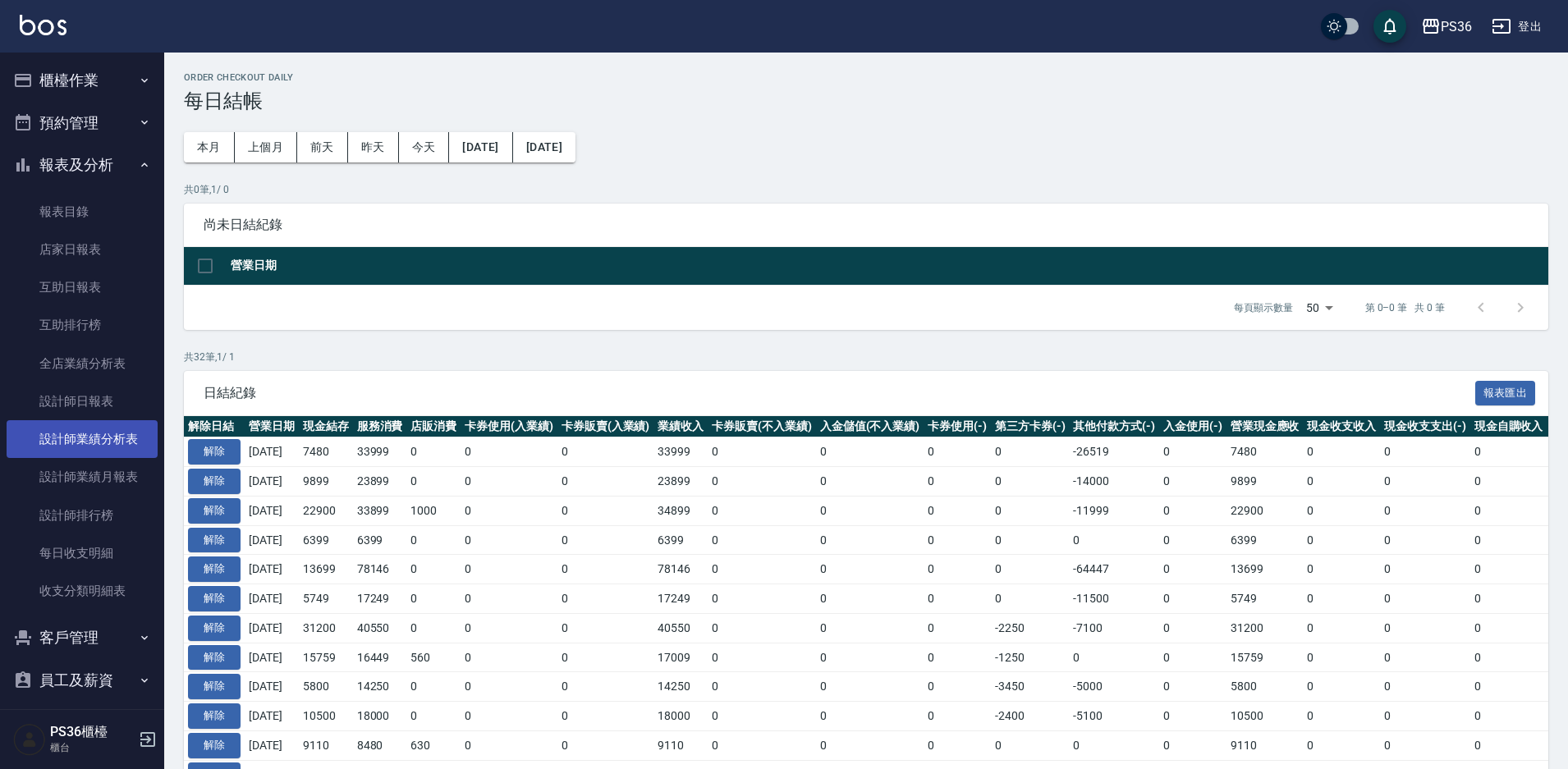
click at [92, 446] on link "設計師業績分析表" at bounding box center [82, 439] width 151 height 38
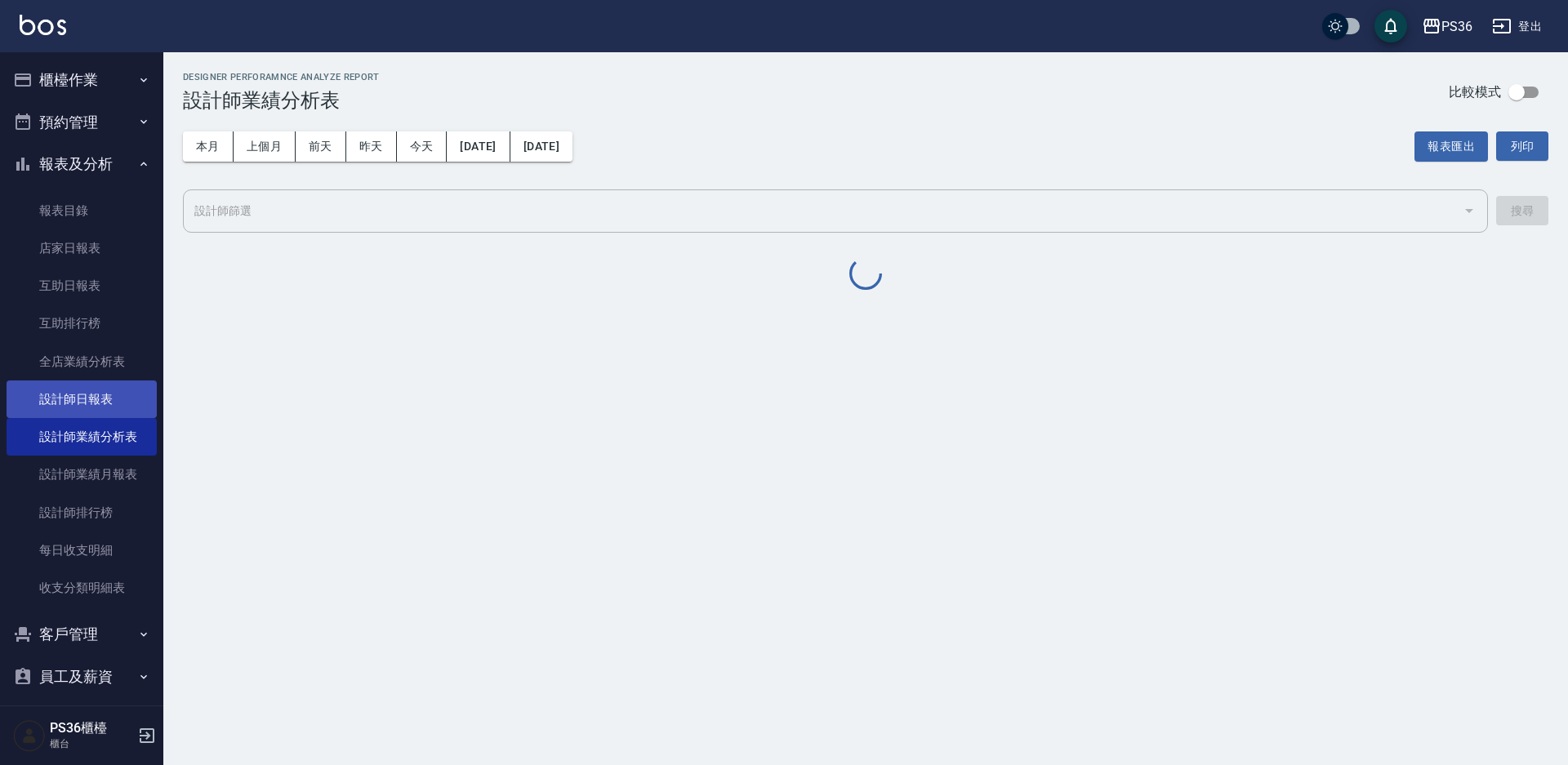
click at [83, 394] on link "設計師日報表" at bounding box center [81, 399] width 150 height 37
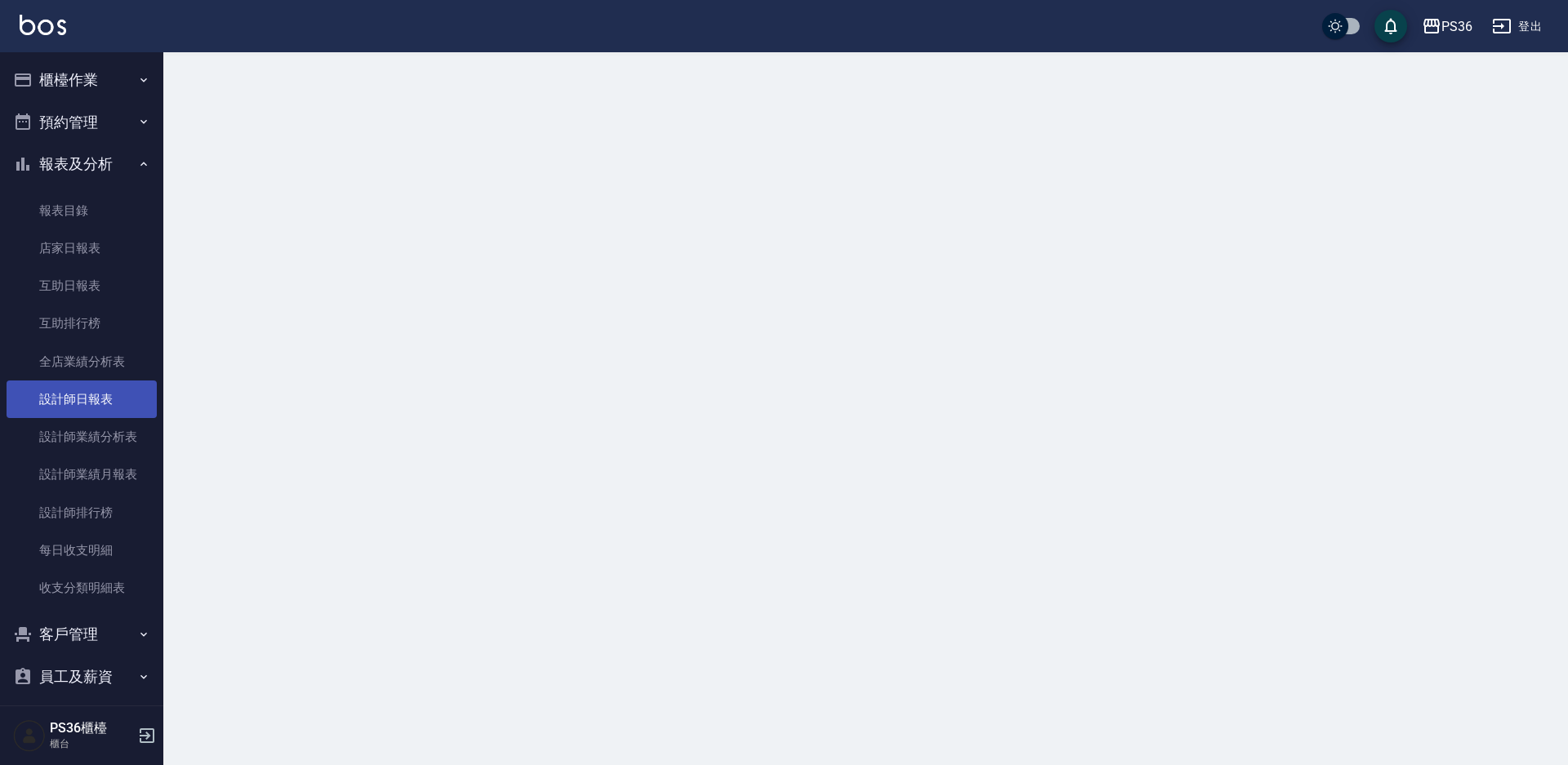
click at [83, 394] on link "設計師日報表" at bounding box center [81, 399] width 150 height 37
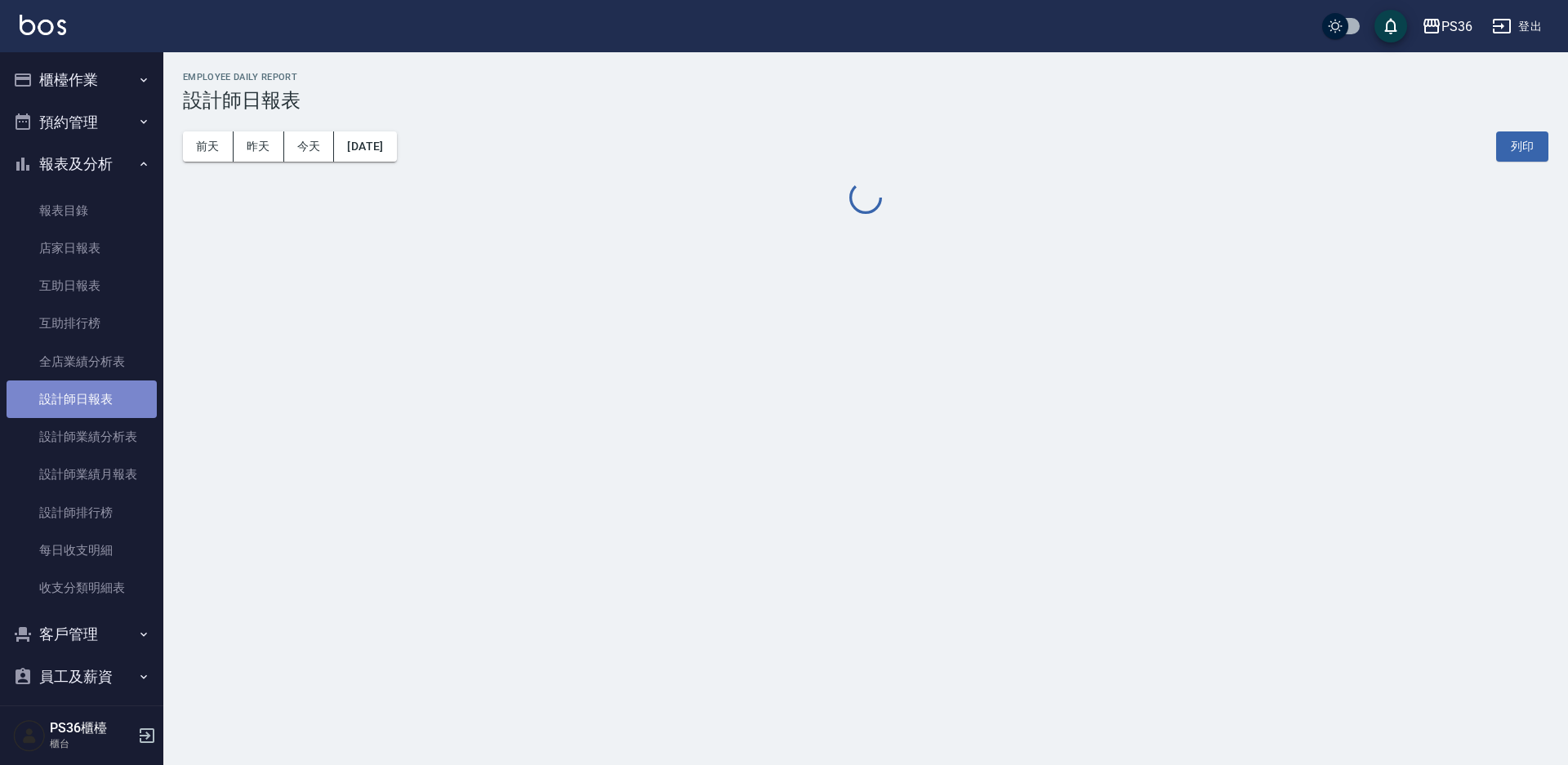
click at [83, 394] on link "設計師日報表" at bounding box center [81, 399] width 150 height 37
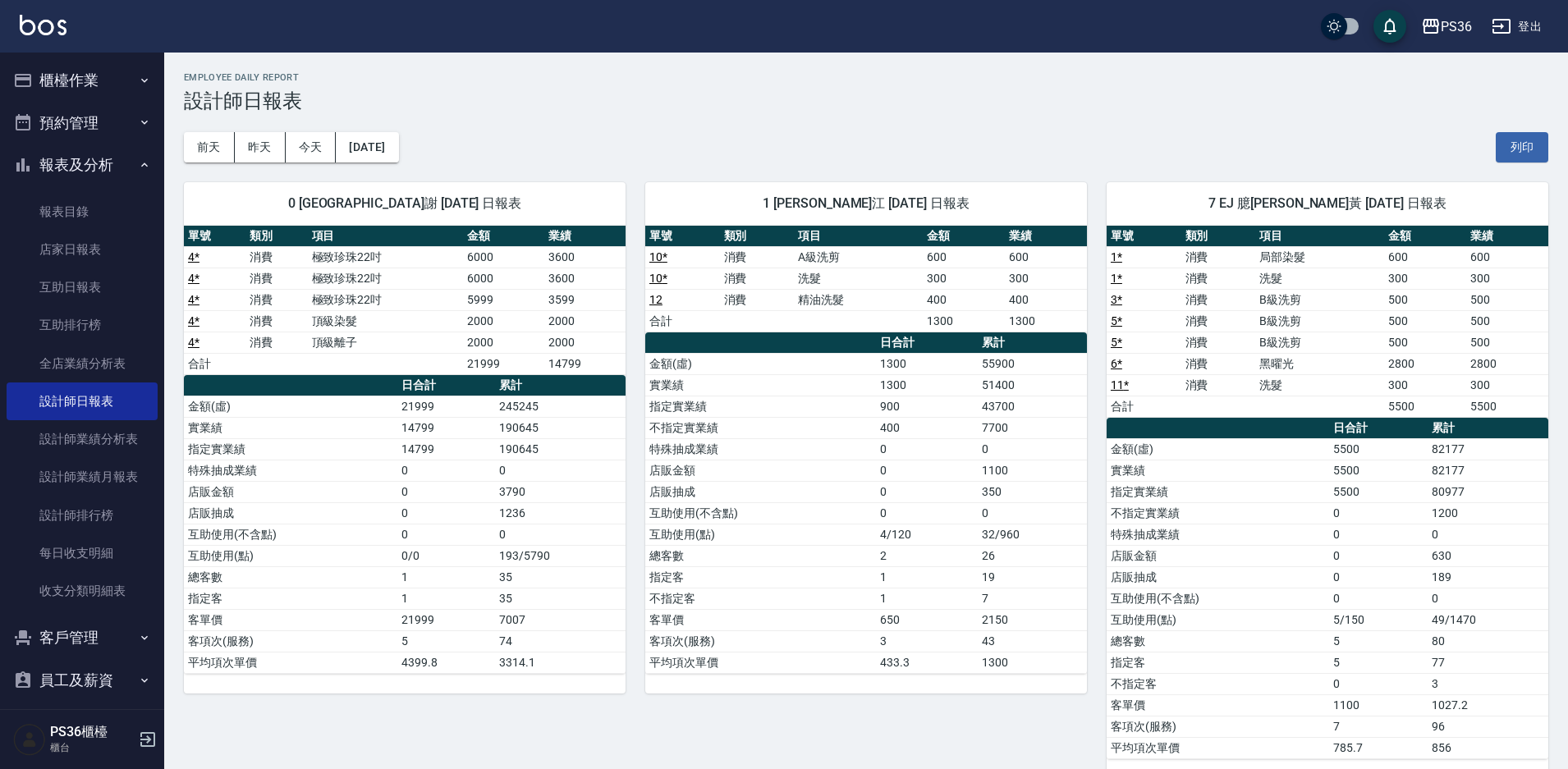
click at [101, 70] on button "櫃檯作業" at bounding box center [82, 81] width 151 height 43
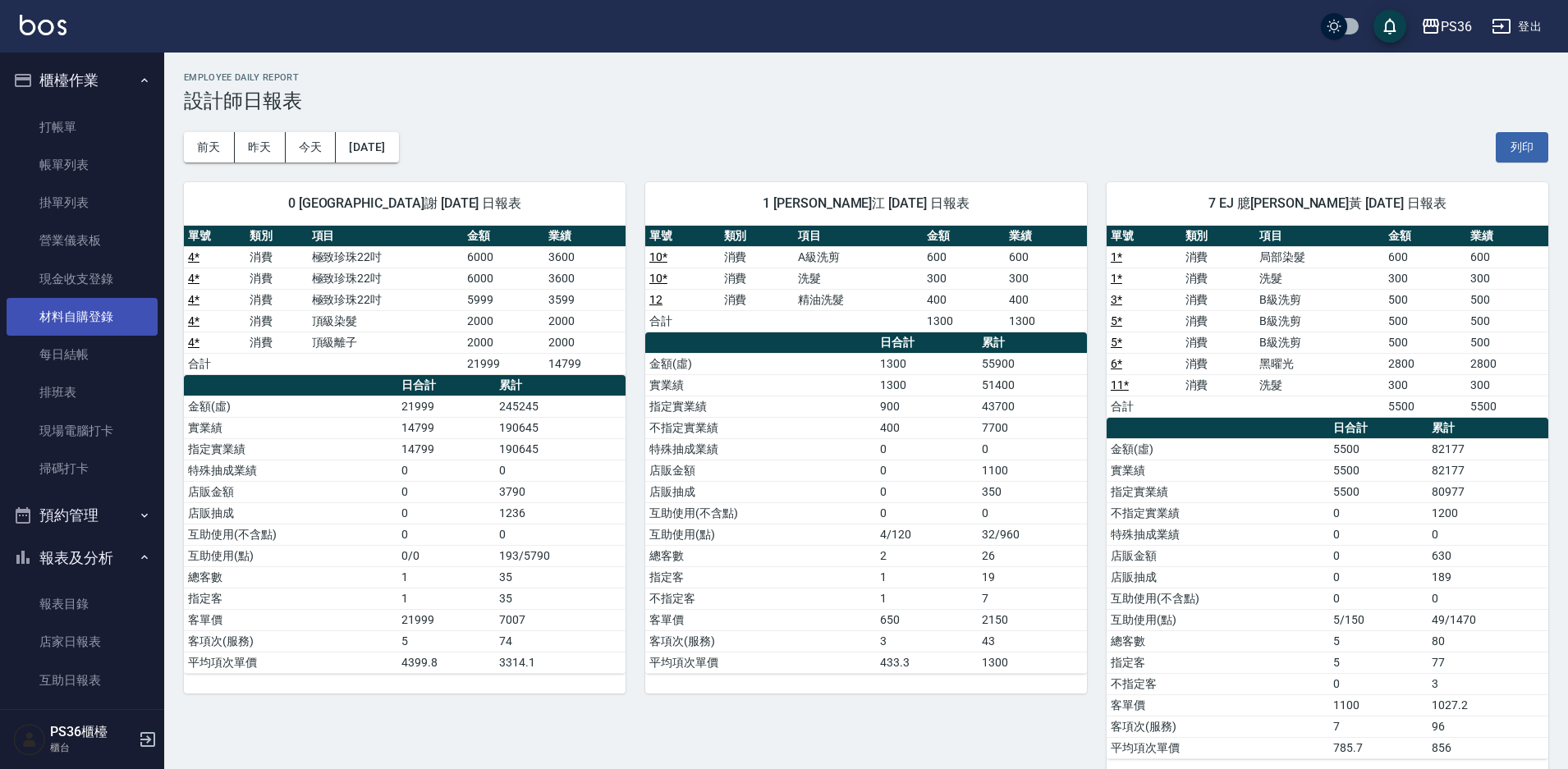
click at [113, 304] on link "材料自購登錄" at bounding box center [82, 317] width 151 height 38
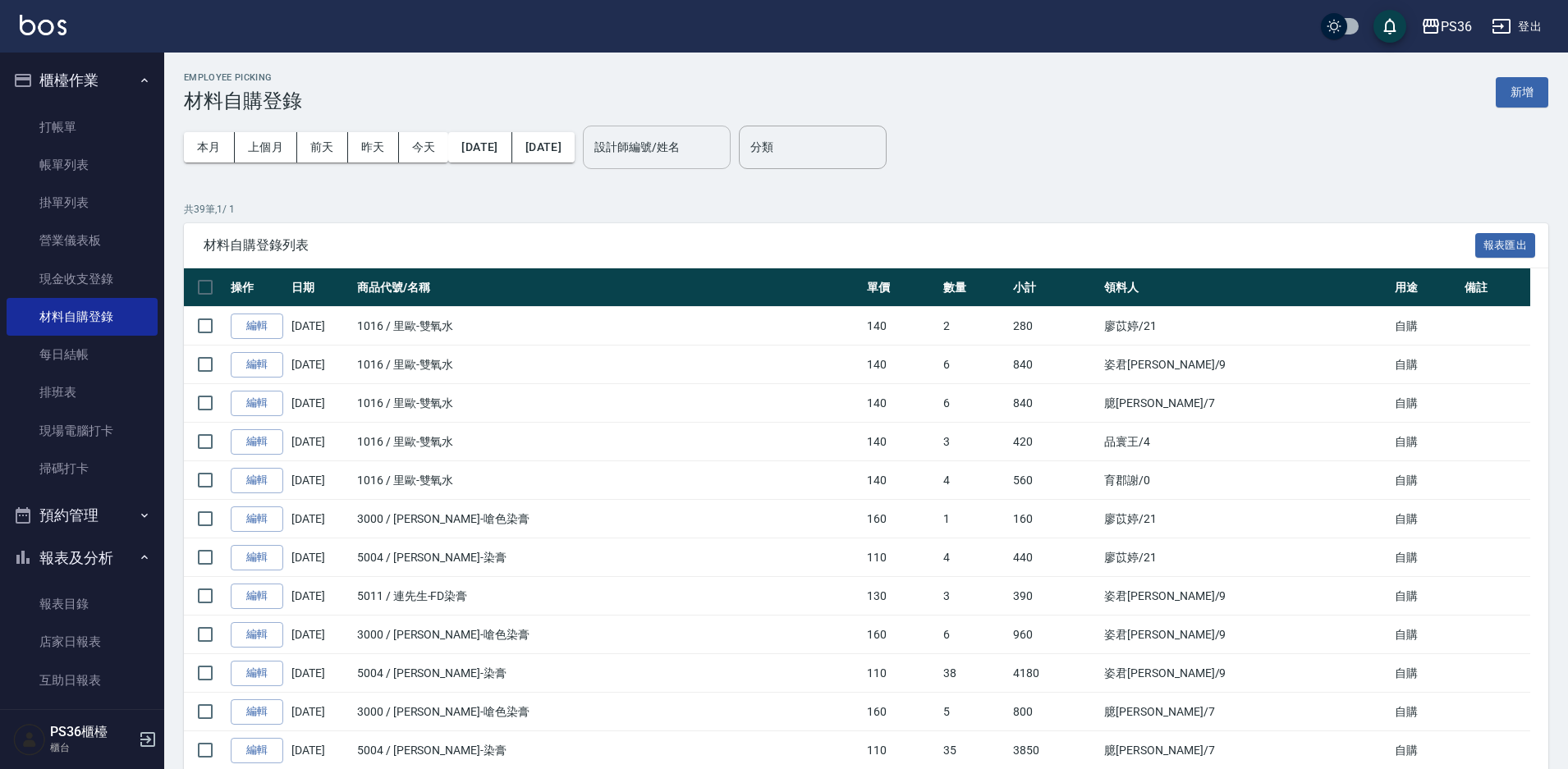
click at [698, 163] on div "設計師編號/姓名" at bounding box center [656, 147] width 148 height 43
type input "小樂-0"
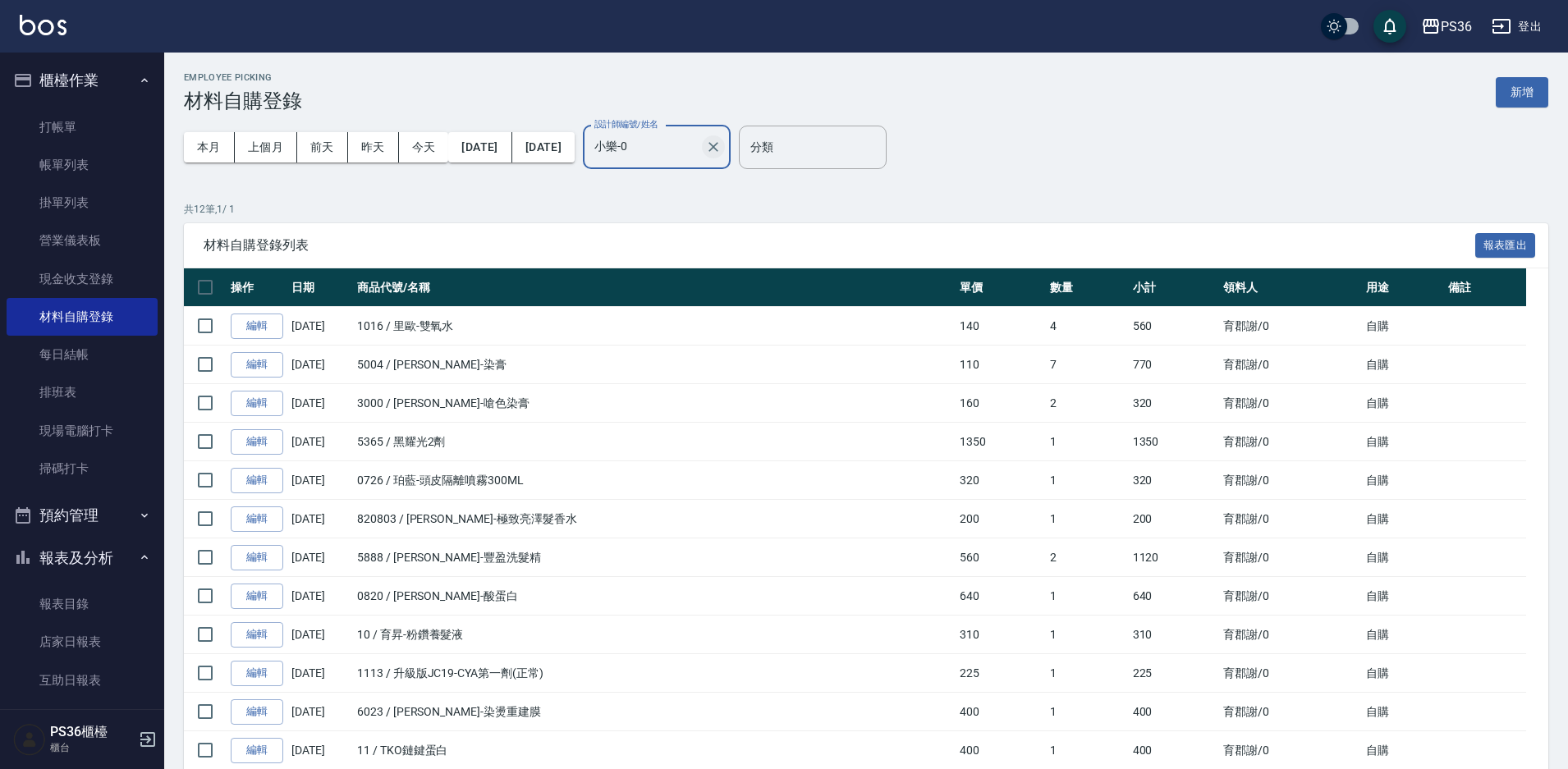
click at [722, 140] on icon "Clear" at bounding box center [714, 147] width 16 height 16
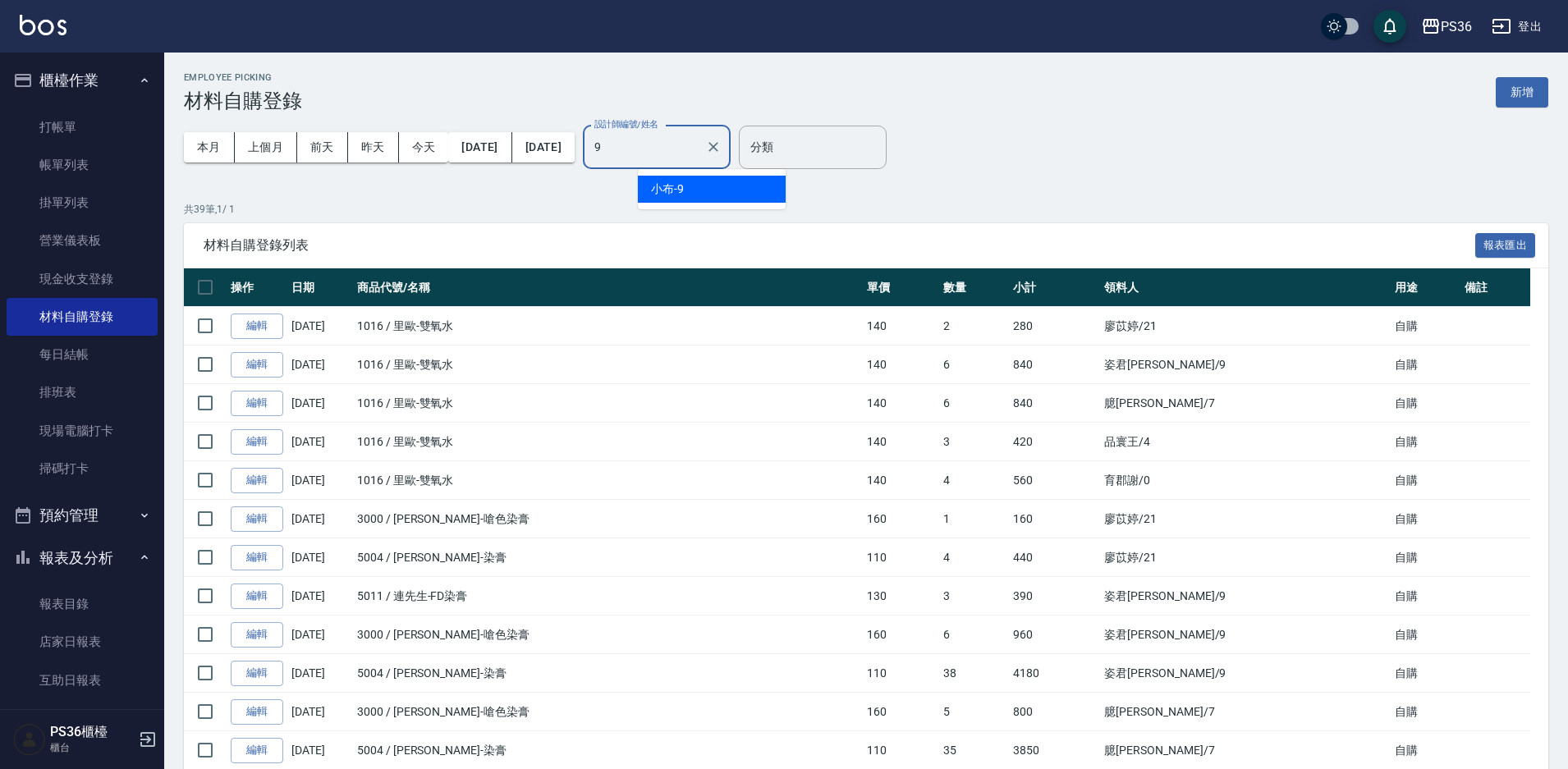
type input "小布-9"
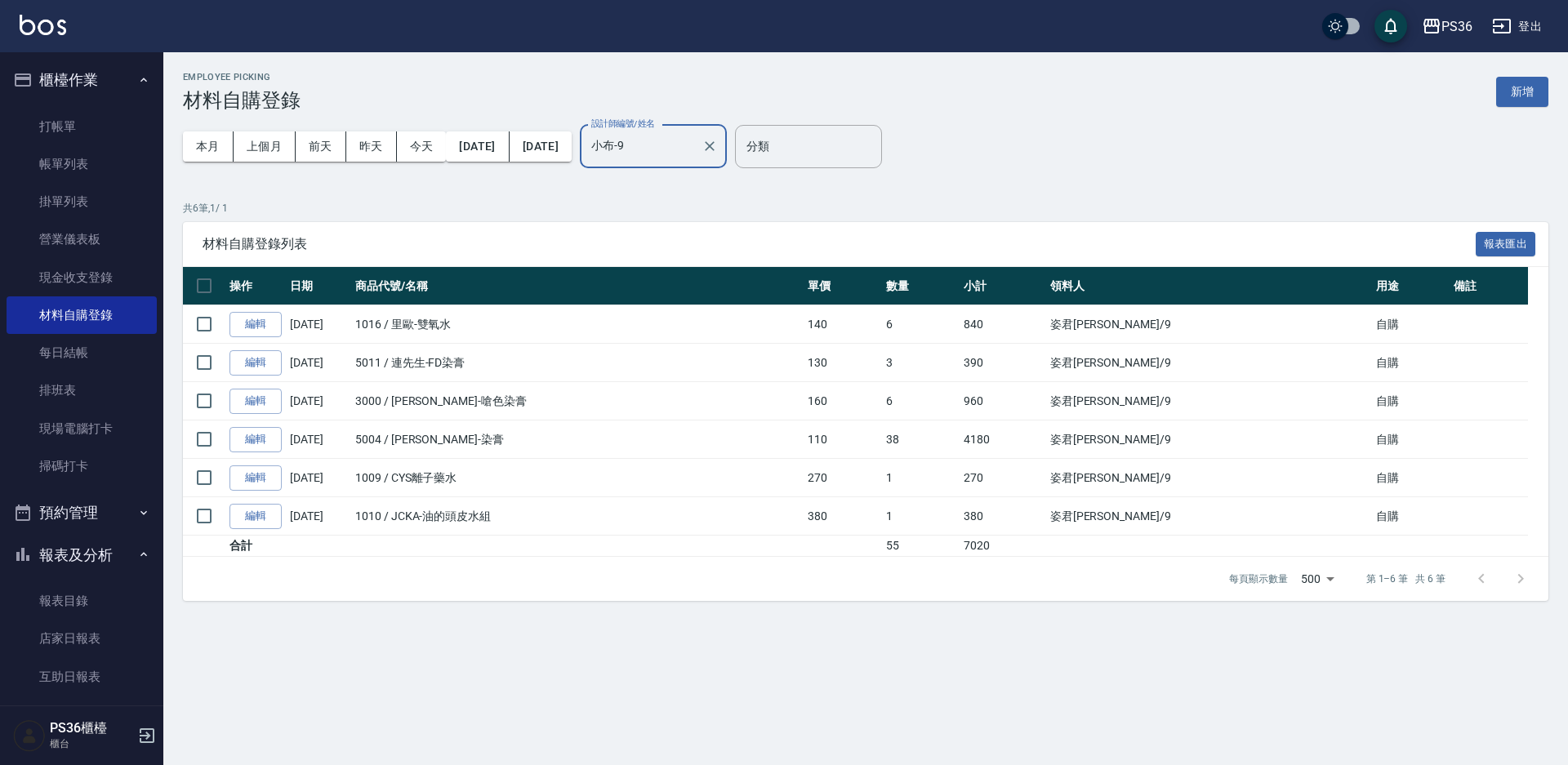
click at [727, 160] on div "小布-9 設計師編號/姓名" at bounding box center [653, 146] width 147 height 43
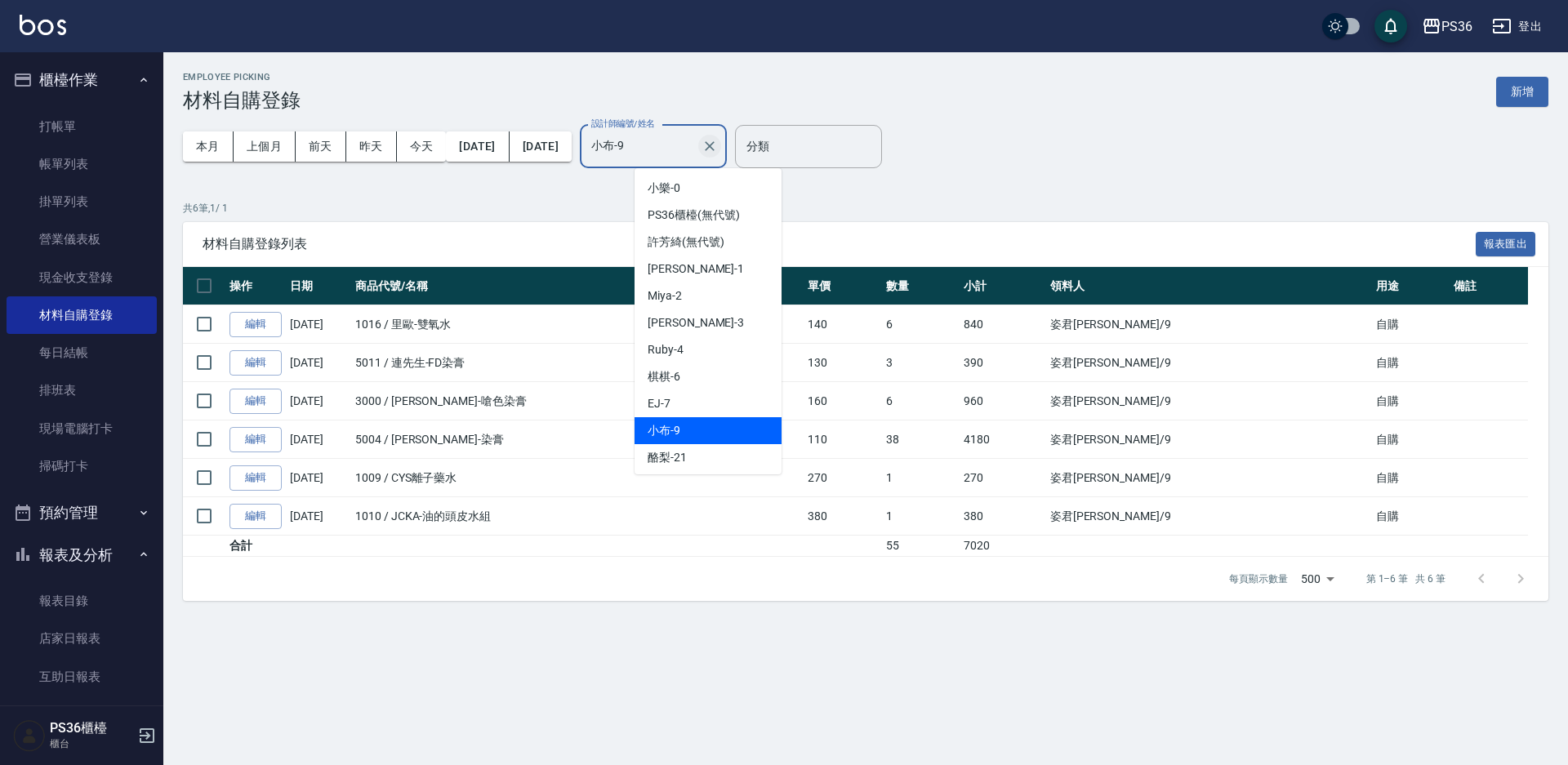
click at [718, 147] on icon "Clear" at bounding box center [710, 146] width 16 height 16
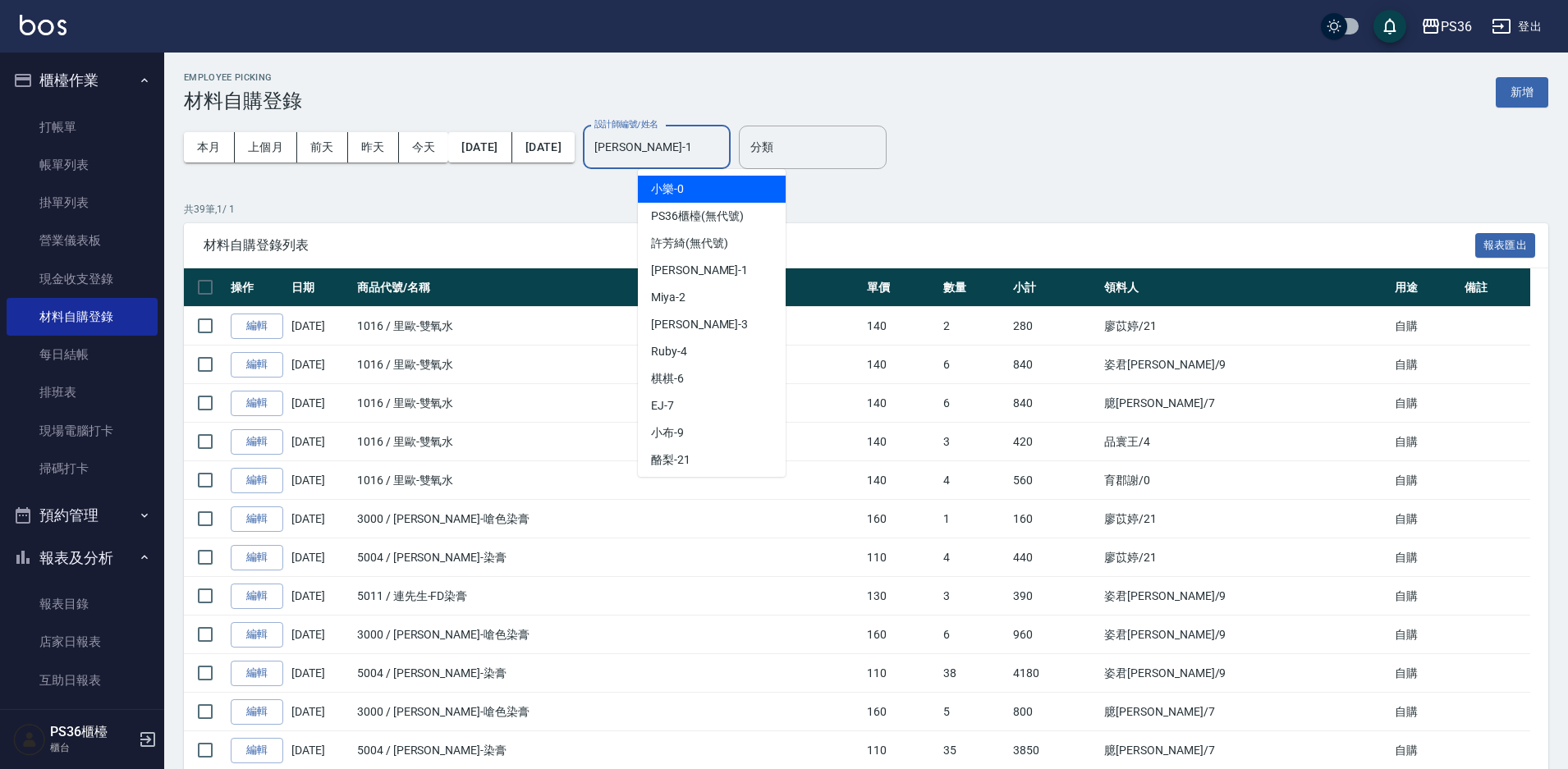
type input "[PERSON_NAME]-1"
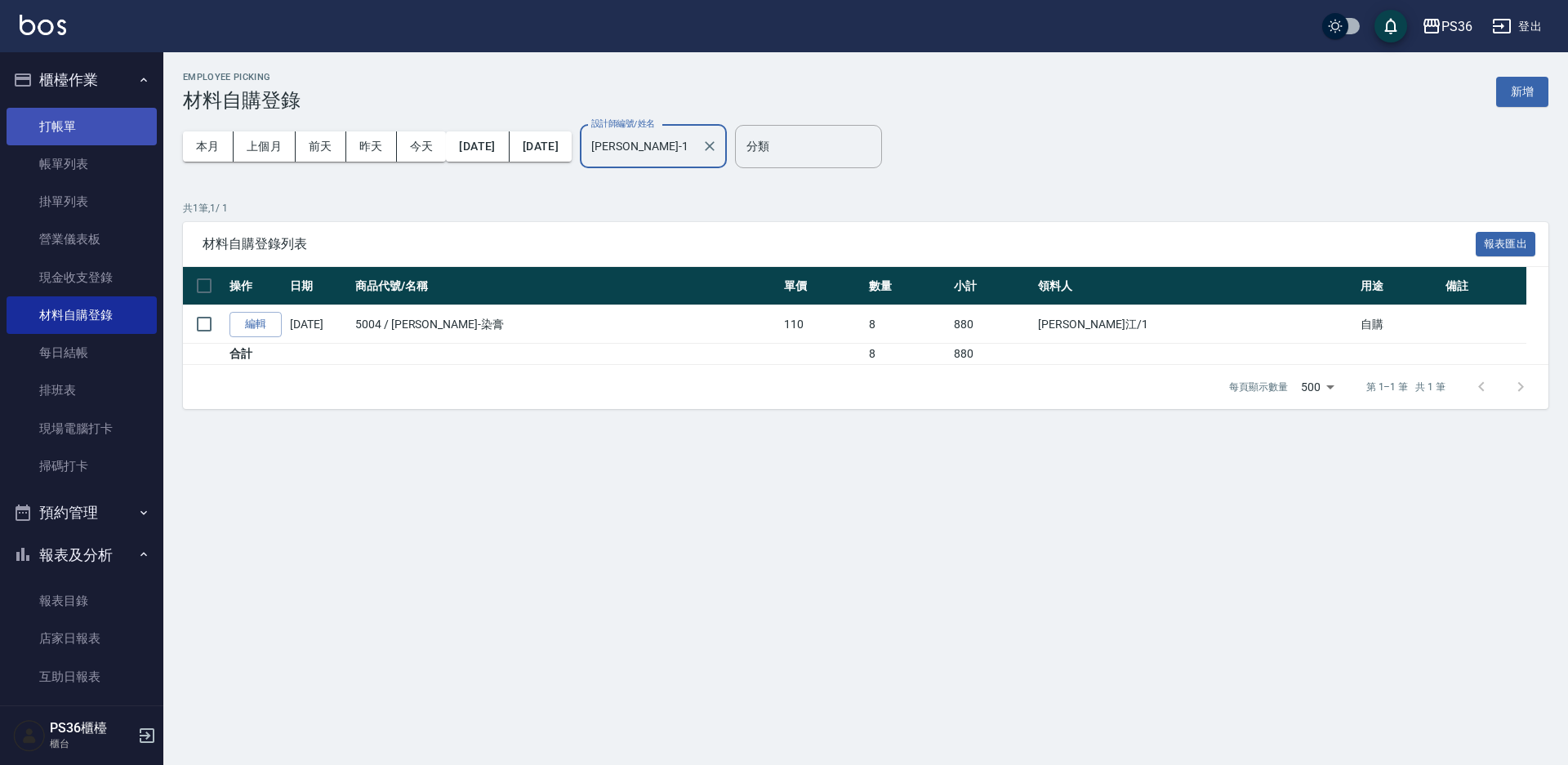
click at [18, 121] on link "打帳單" at bounding box center [81, 127] width 150 height 37
